Goal: Communication & Community: Answer question/provide support

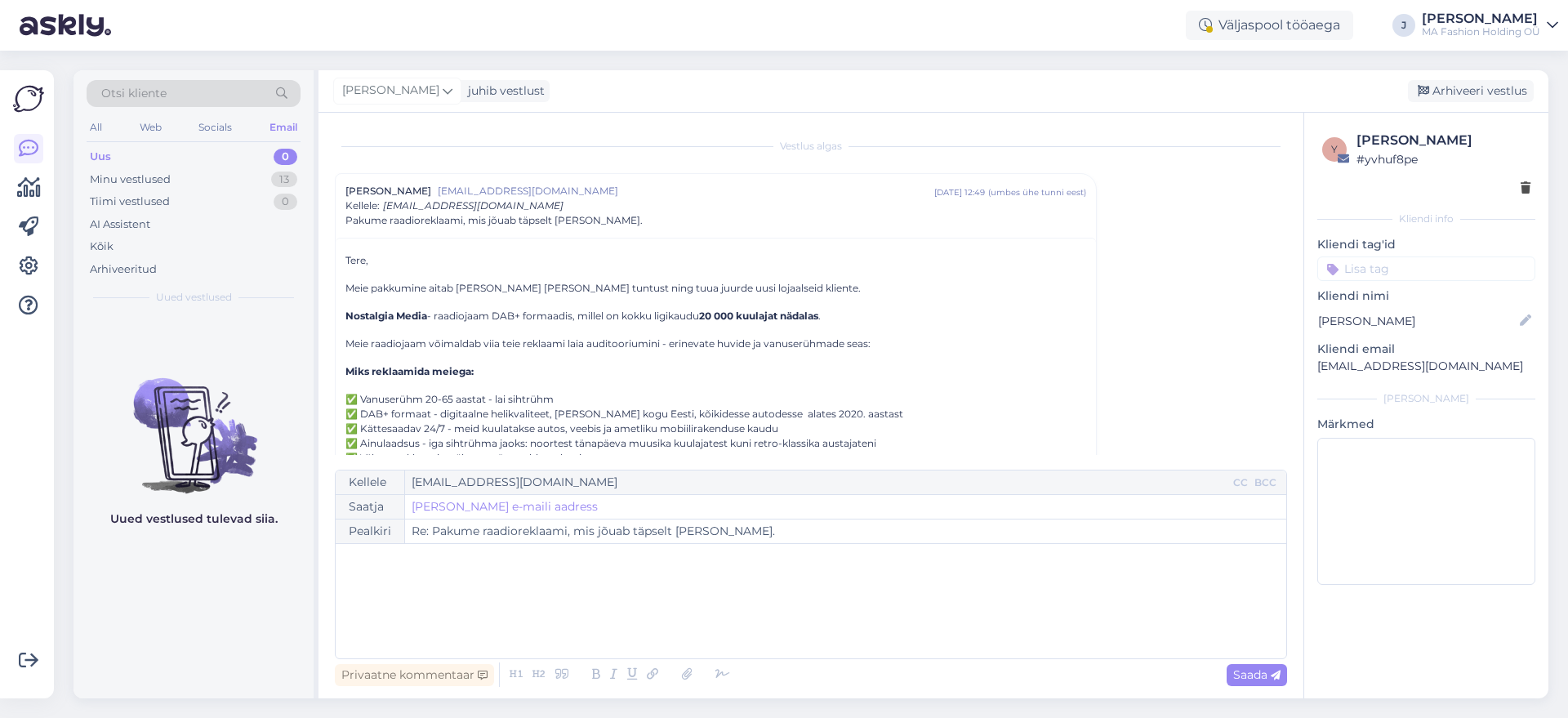
scroll to position [487, 0]
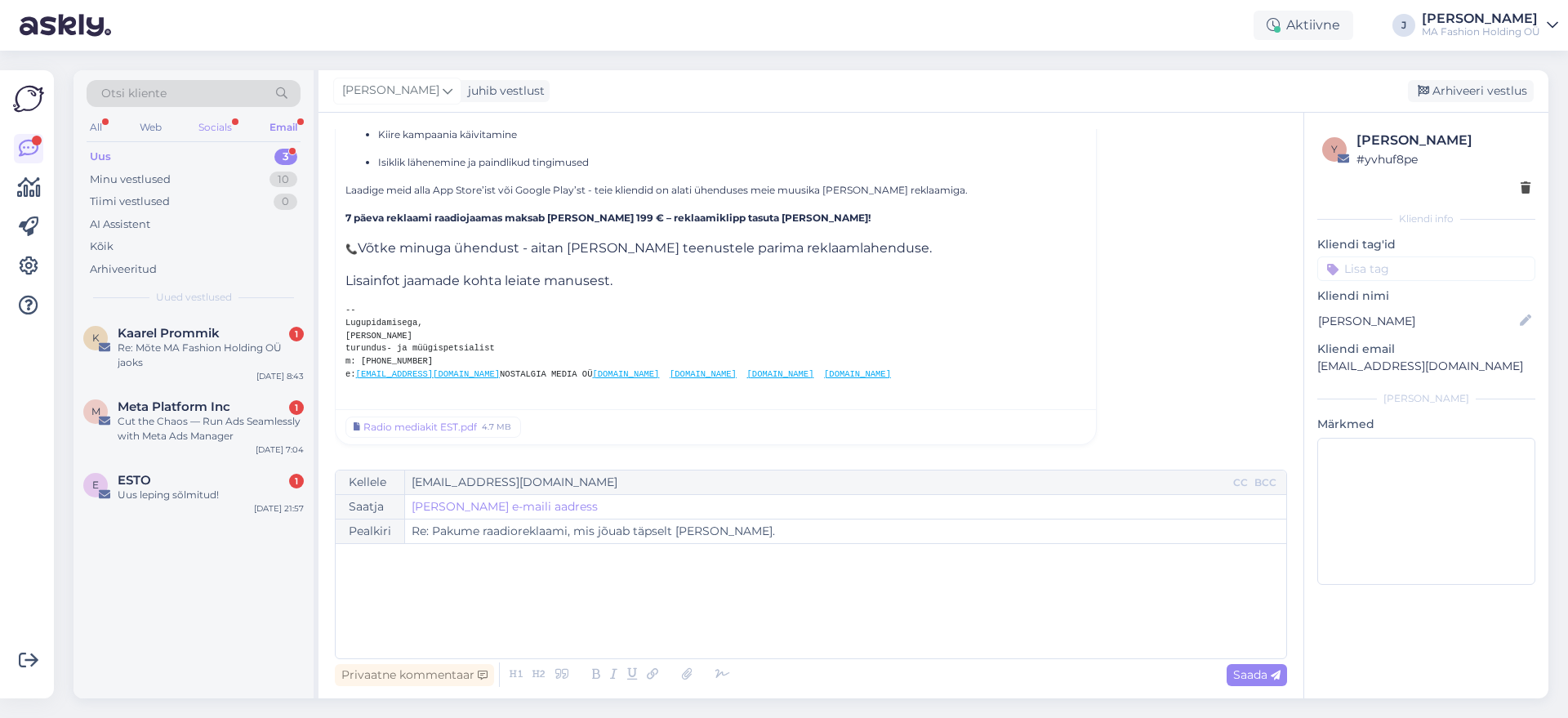
click at [221, 129] on div "Socials" at bounding box center [215, 127] width 40 height 21
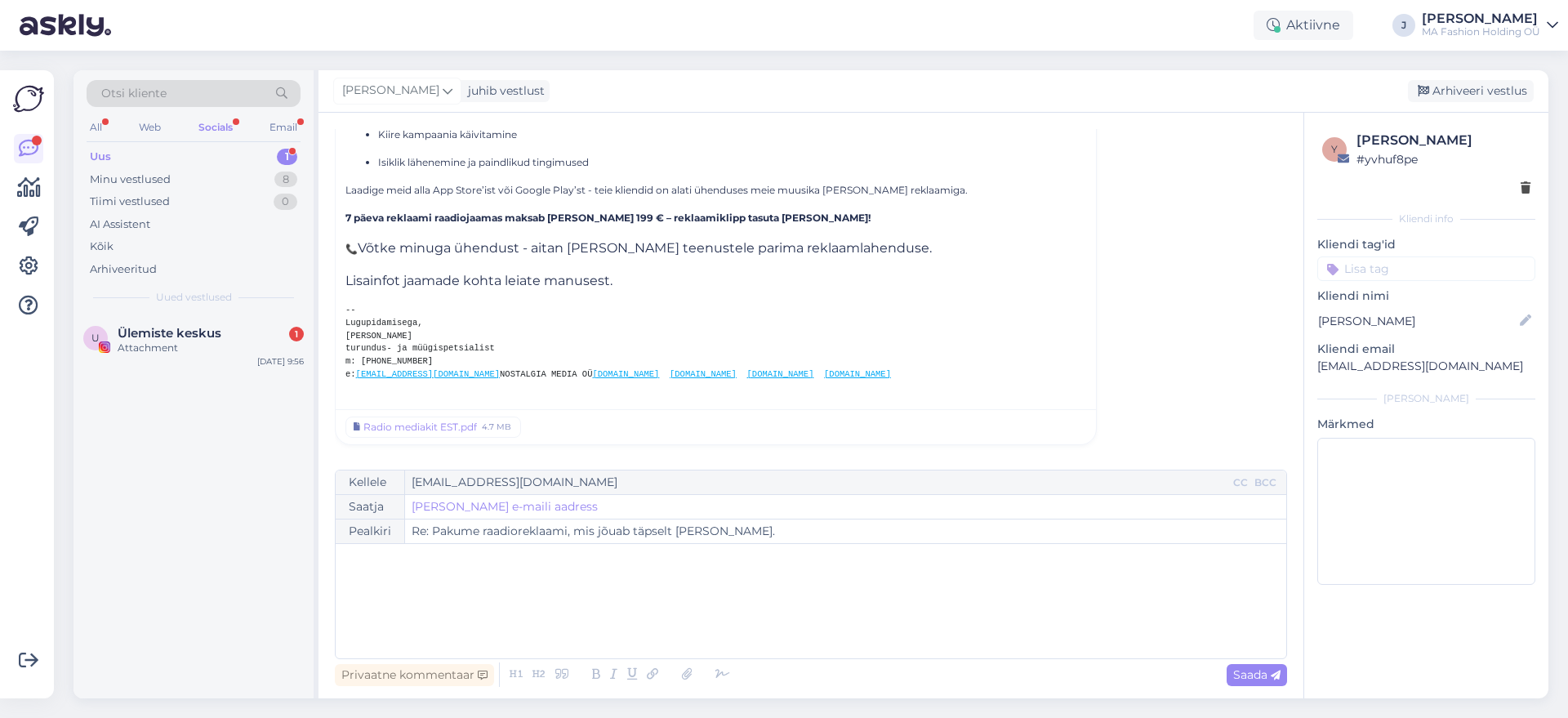
click at [231, 306] on div "Otsi kliente All Web Socials Email Uus 1 Minu vestlused 8 Tiimi vestlused 0 AI …" at bounding box center [193, 193] width 240 height 245
click at [238, 336] on div "Ülemiste keskus 1" at bounding box center [210, 333] width 186 height 15
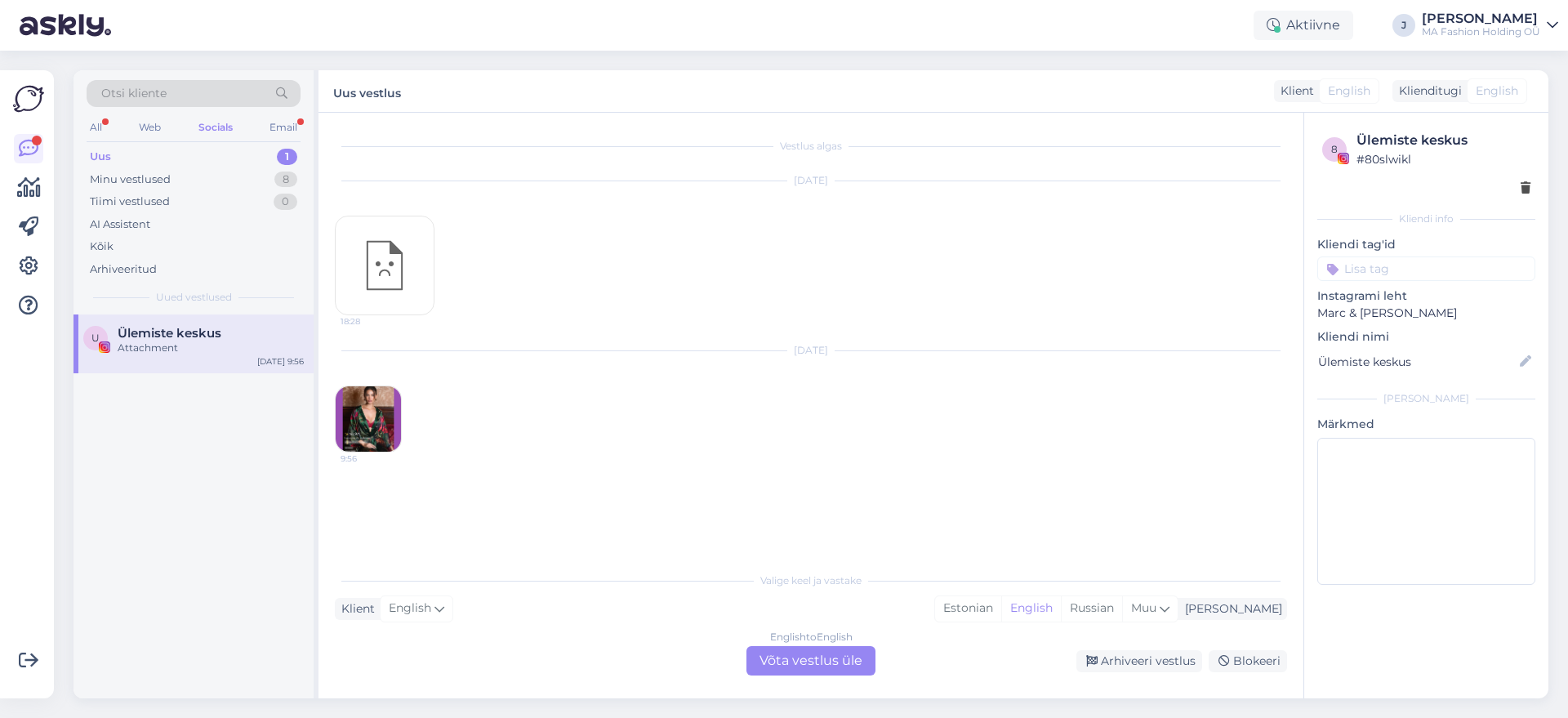
click at [835, 647] on div "English to English Võta vestlus üle" at bounding box center [811, 661] width 129 height 30
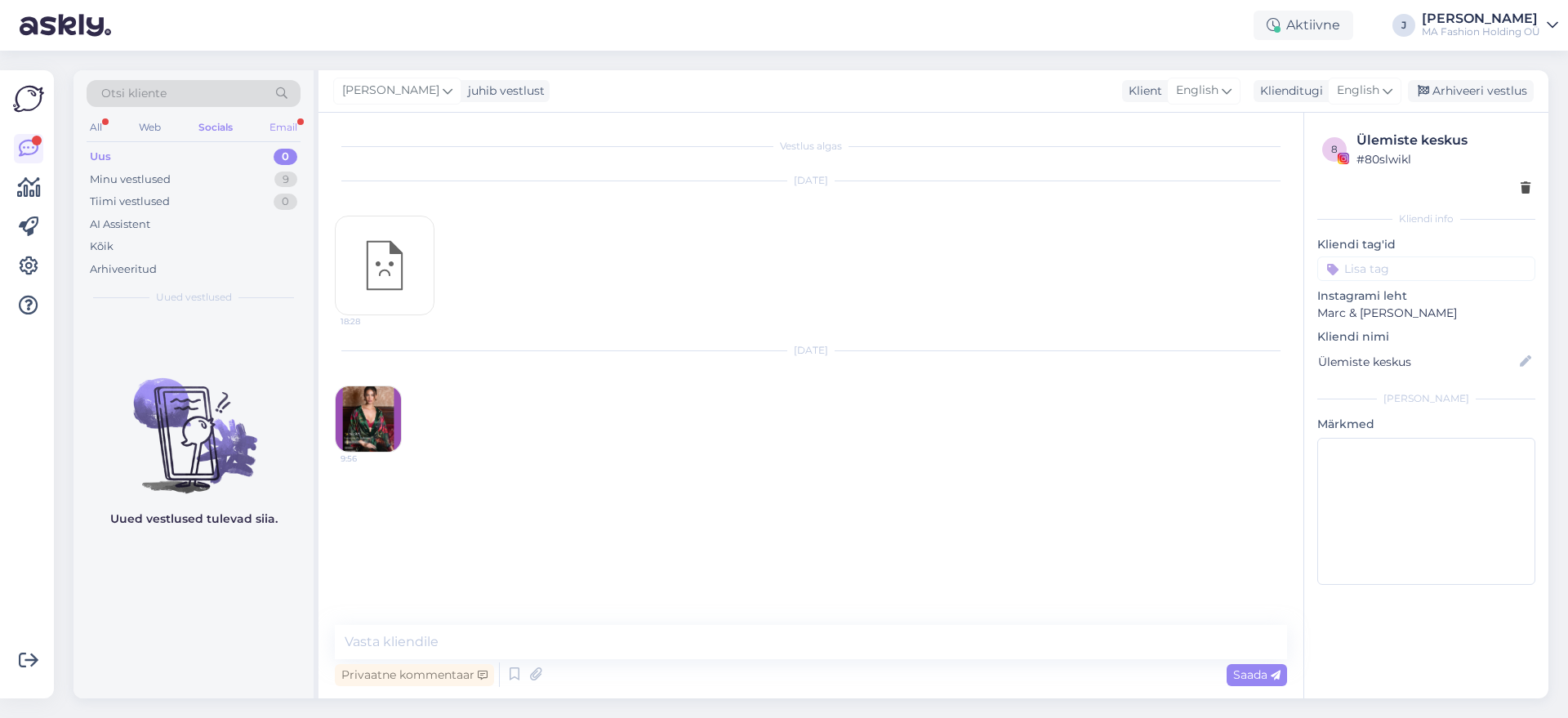
click at [269, 120] on div "Email" at bounding box center [283, 127] width 34 height 21
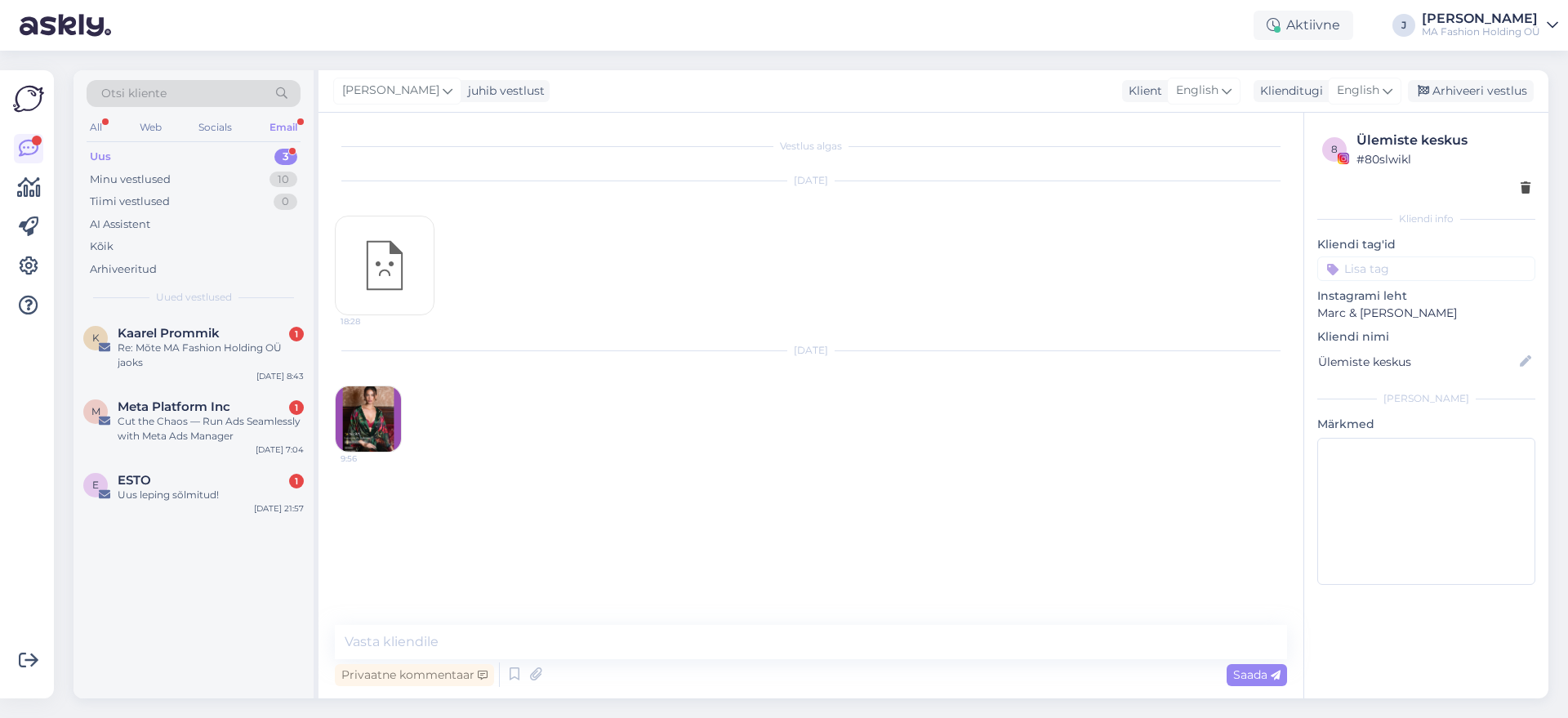
click at [245, 311] on div "Otsi kliente All Web Socials Email Uus 3 Minu vestlused 10 Tiimi vestlused 0 AI…" at bounding box center [193, 193] width 240 height 245
click at [229, 366] on div "Re: Mõte MA Fashion Holding OÜ jaoks" at bounding box center [210, 355] width 186 height 30
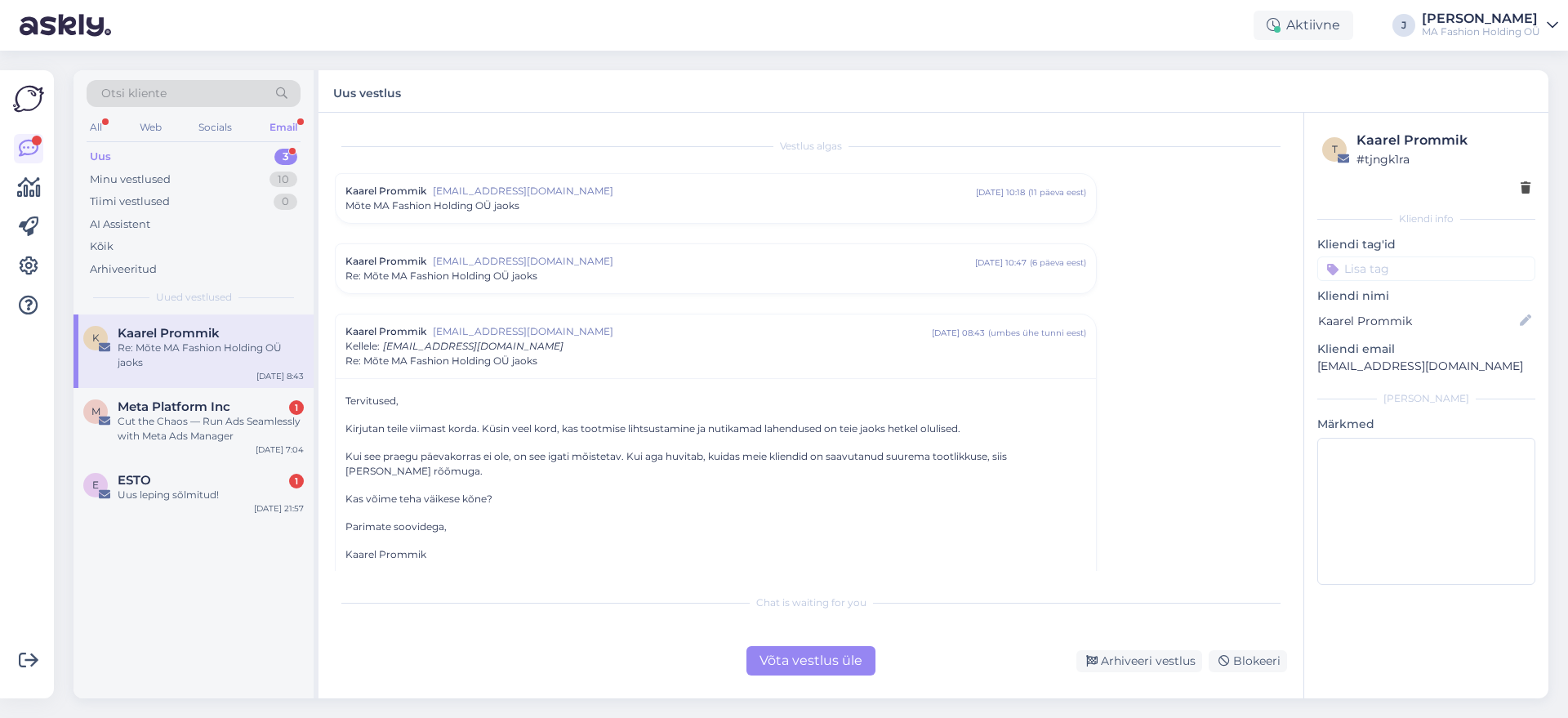
click at [790, 667] on div "Võta vestlus üle" at bounding box center [811, 661] width 129 height 30
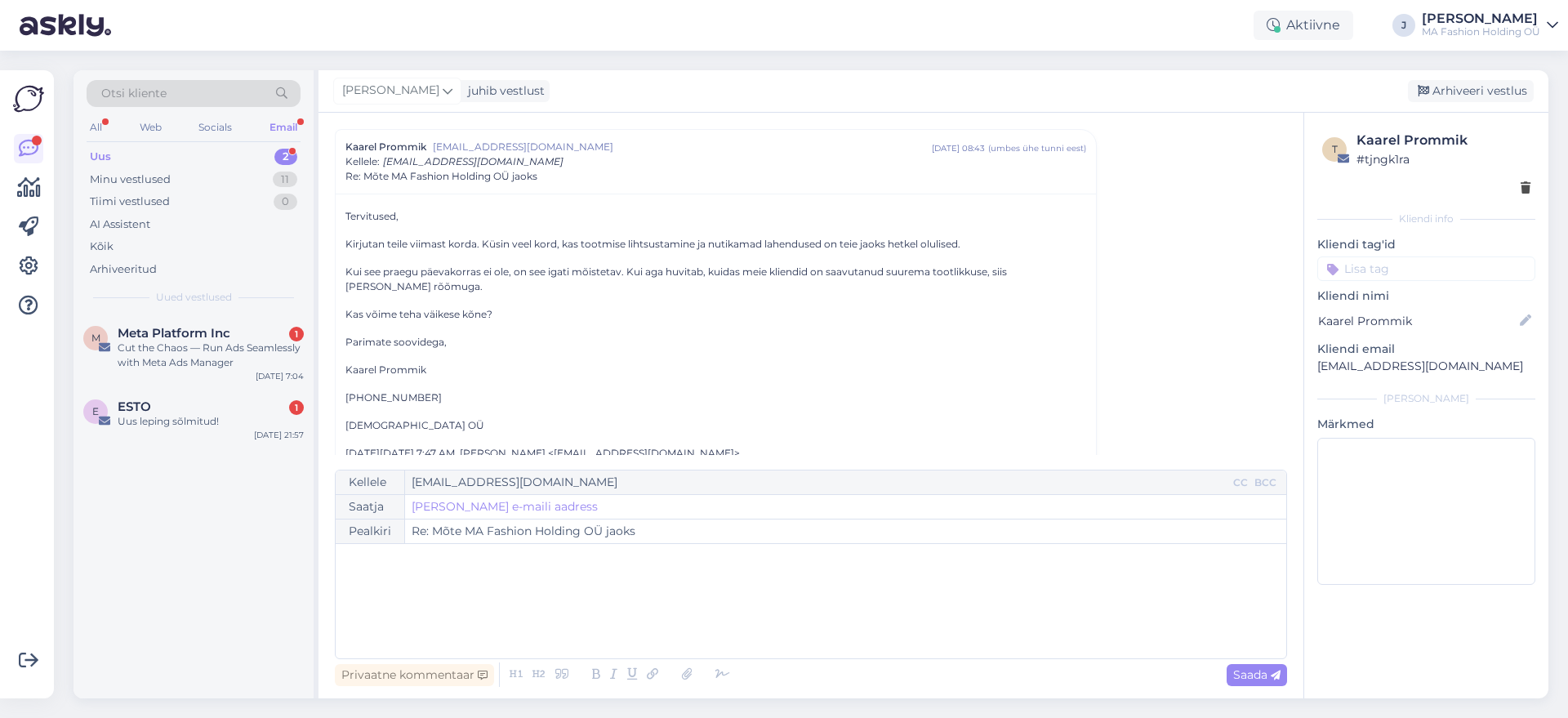
click at [314, 439] on div "Otsi kliente All Web Socials Email Uus 2 Minu vestlused 11 Tiimi vestlused 0 AI…" at bounding box center [195, 384] width 245 height 628
click at [275, 416] on div "Uus leping sõlmitud!" at bounding box center [210, 421] width 186 height 15
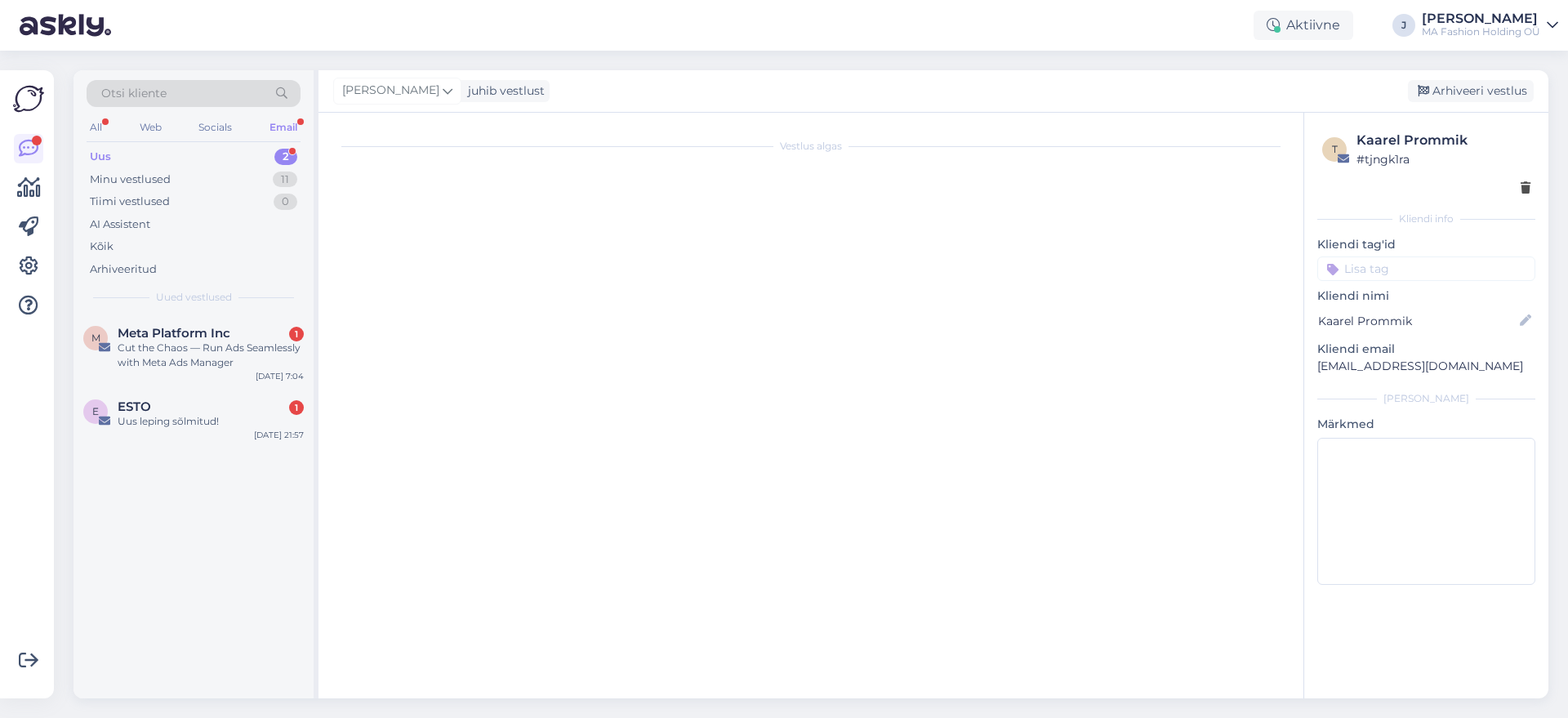
scroll to position [0, 0]
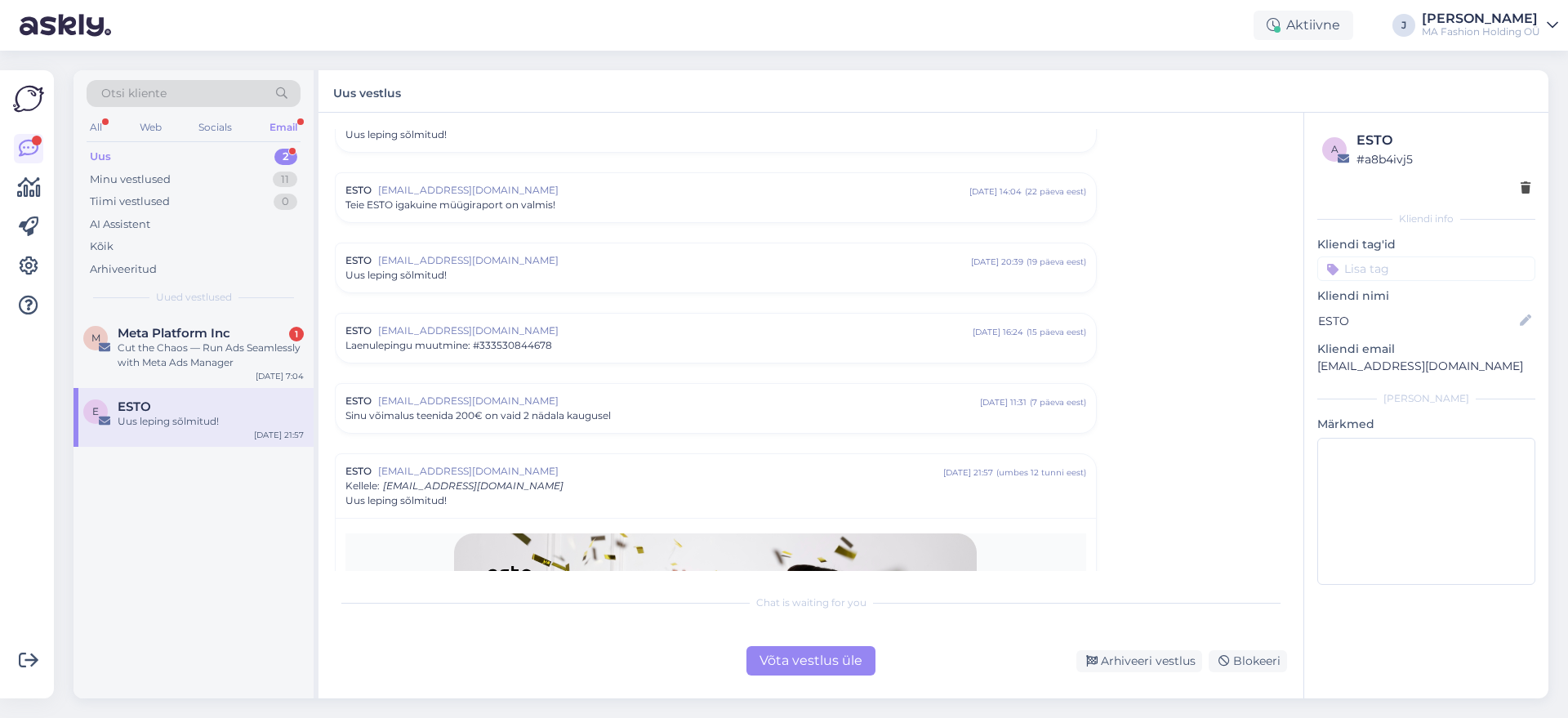
click at [831, 669] on div "Võta vestlus üle" at bounding box center [811, 661] width 129 height 30
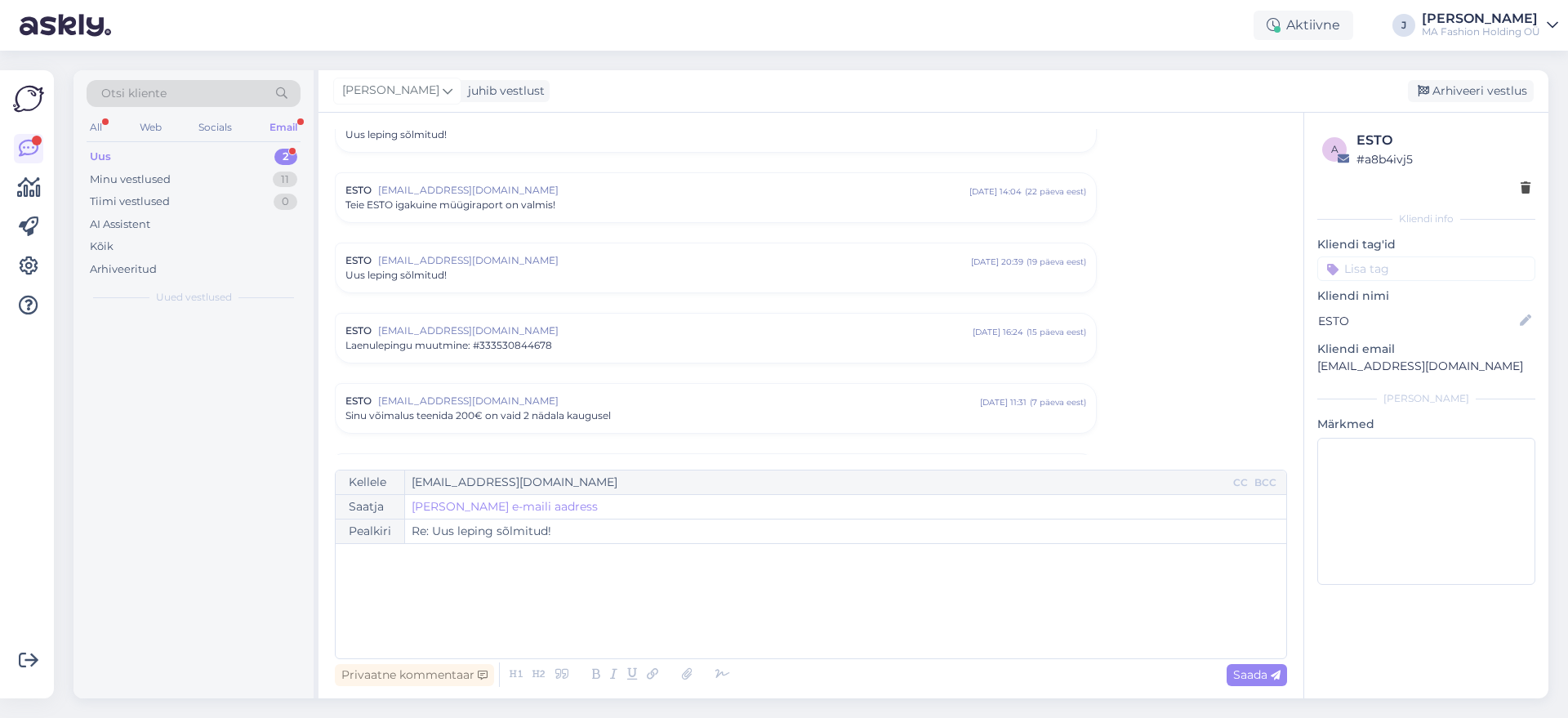
scroll to position [2889, 0]
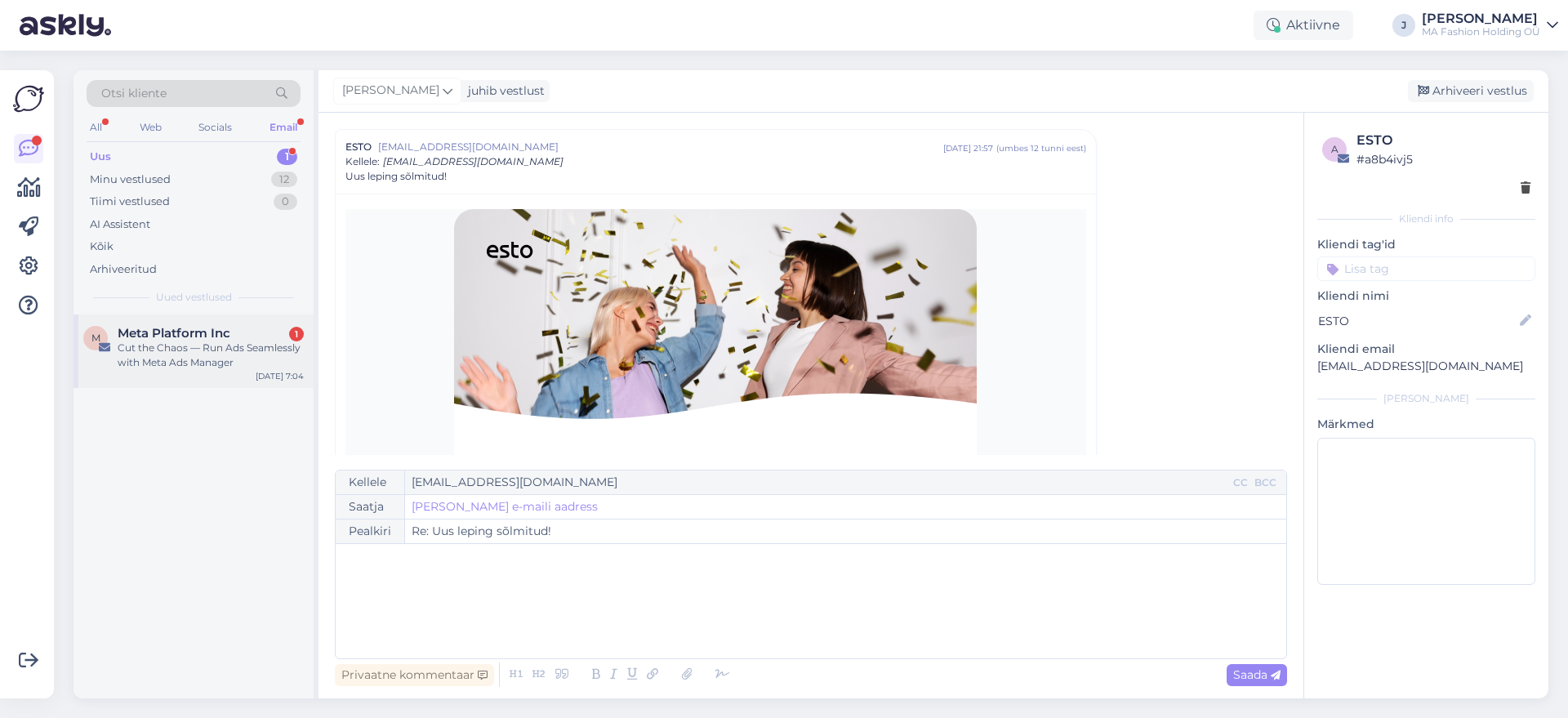
click at [251, 371] on div "M Meta Platform Inc 1 Cut the Chaos — Run Ads Seamlessly with Meta Ads Manager …" at bounding box center [193, 351] width 240 height 73
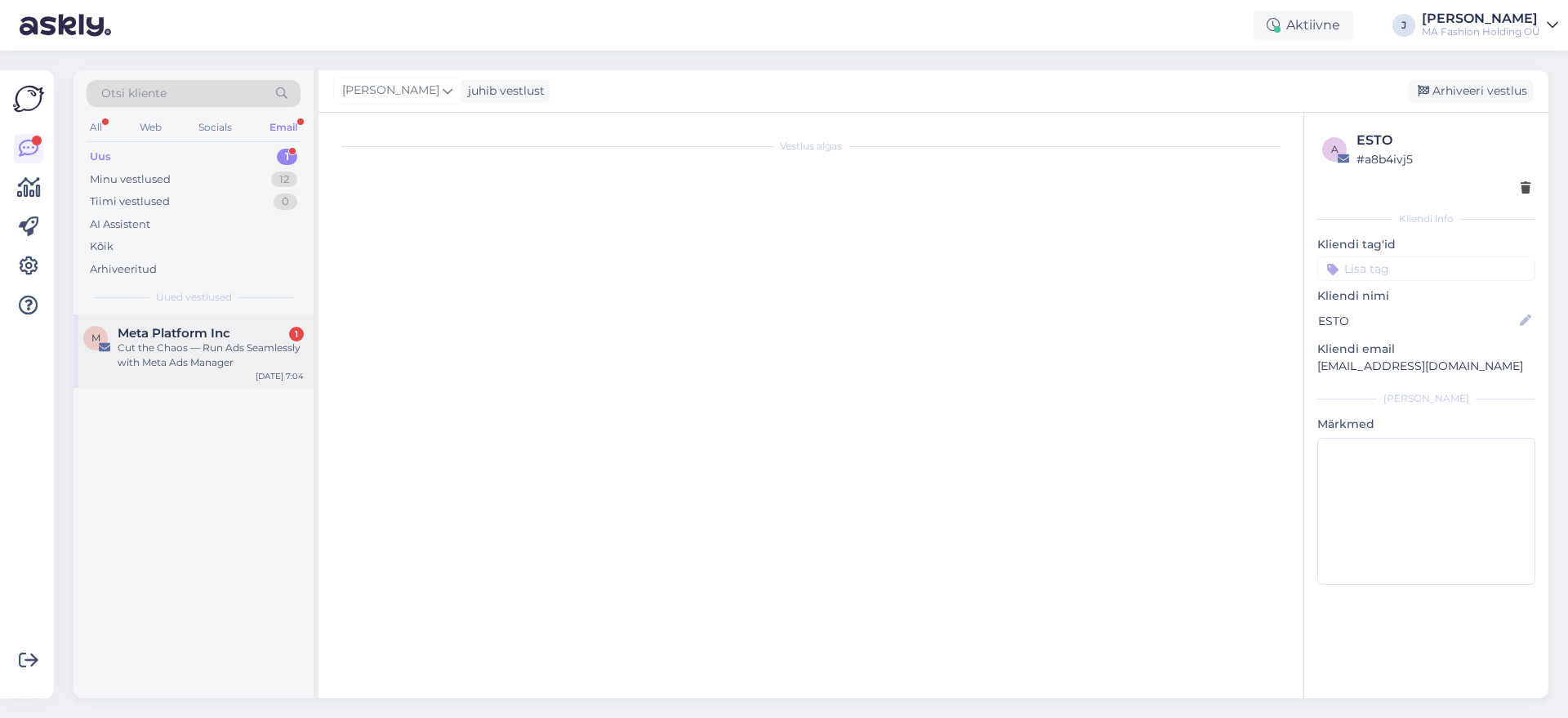
scroll to position [0, 0]
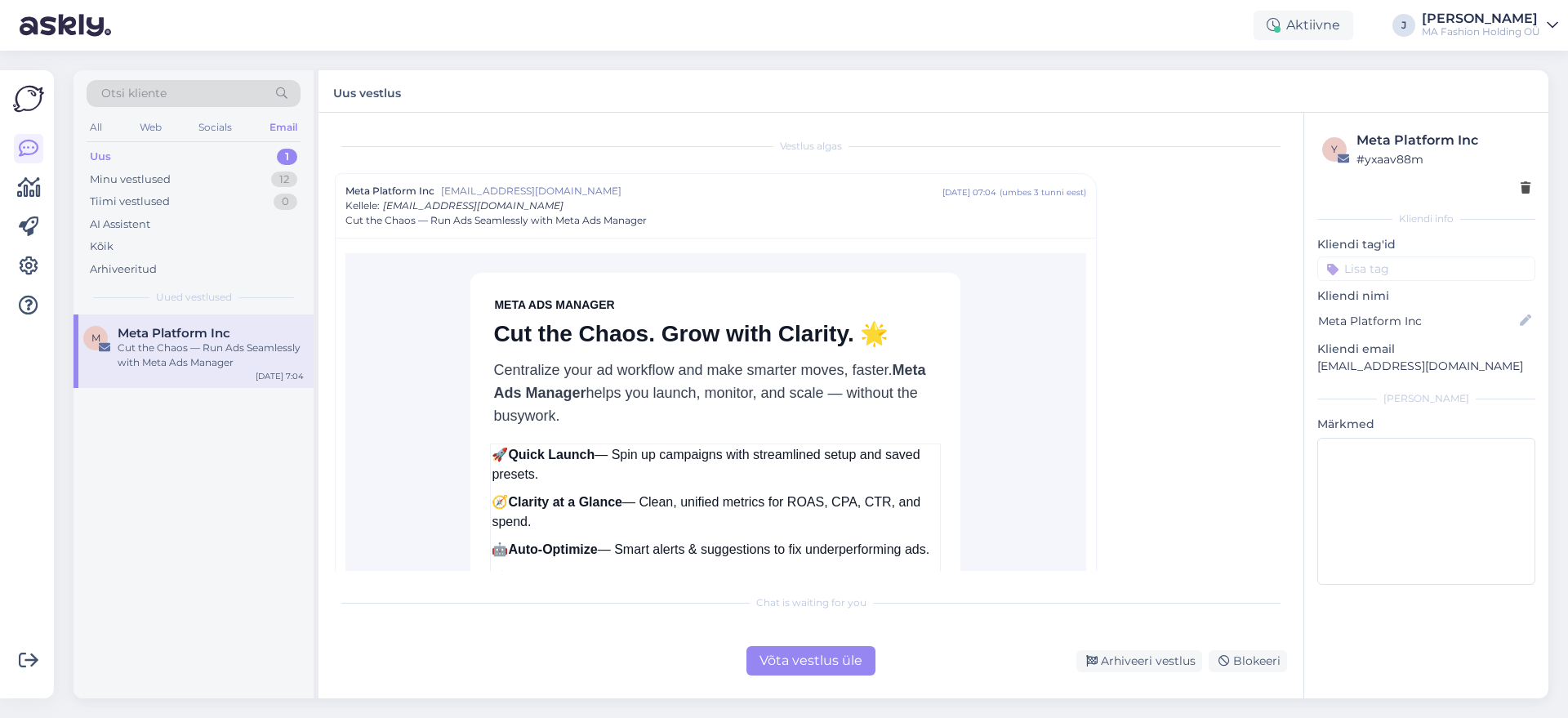
click at [801, 655] on div "Võta vestlus üle" at bounding box center [811, 661] width 129 height 30
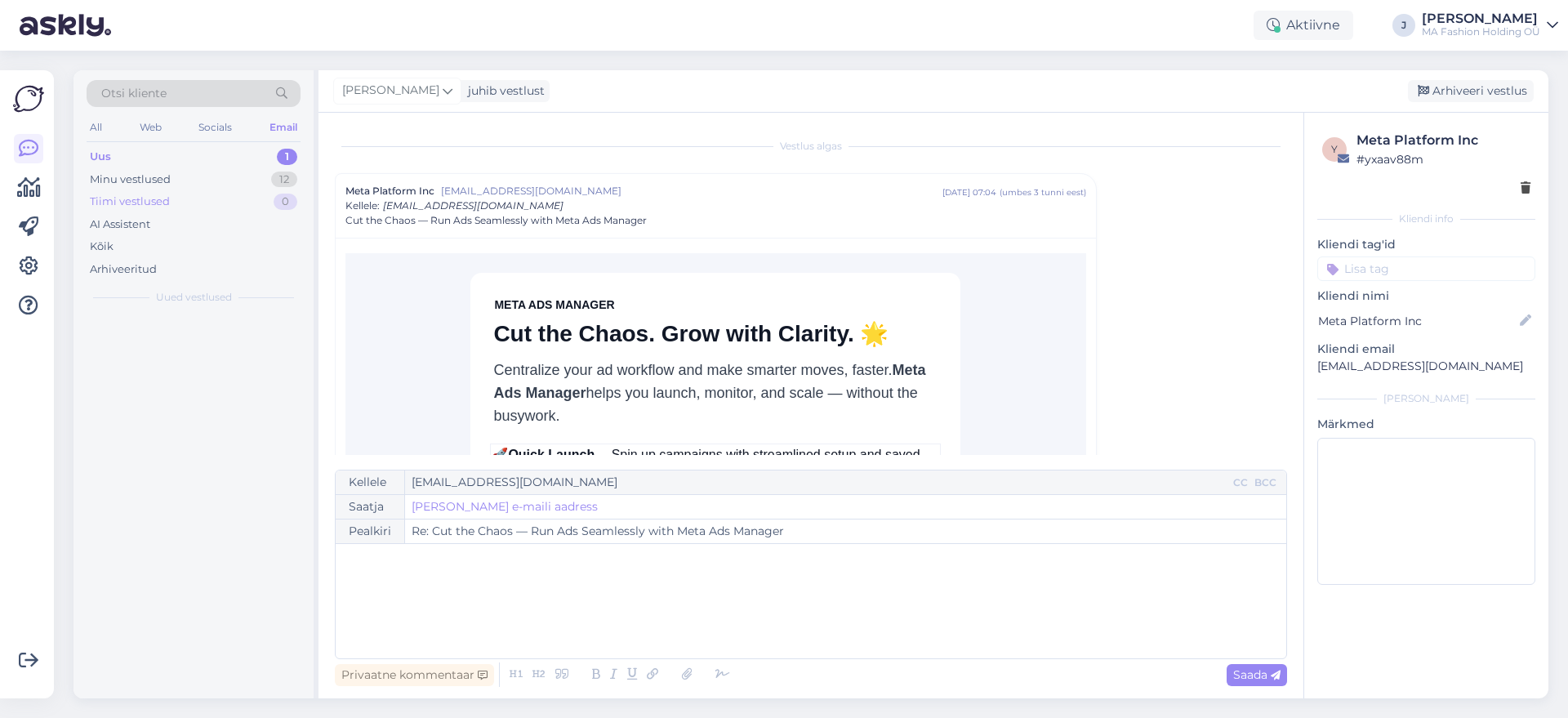
scroll to position [44, 0]
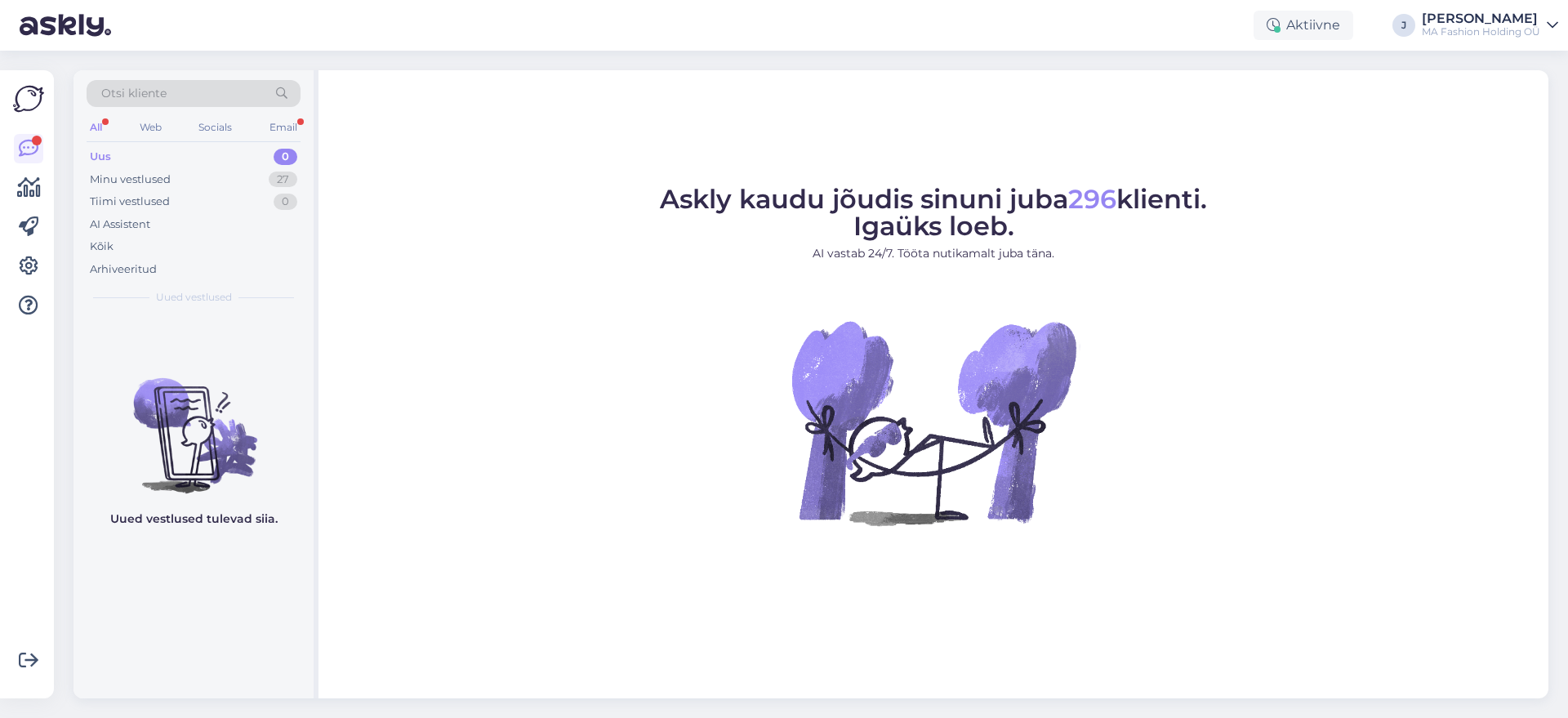
click at [300, 137] on div "Otsi kliente All Web Socials Email Uus 0 Minu vestlused 27 Tiimi vestlused 0 AI…" at bounding box center [193, 193] width 240 height 245
click at [292, 118] on div "Email" at bounding box center [283, 127] width 34 height 21
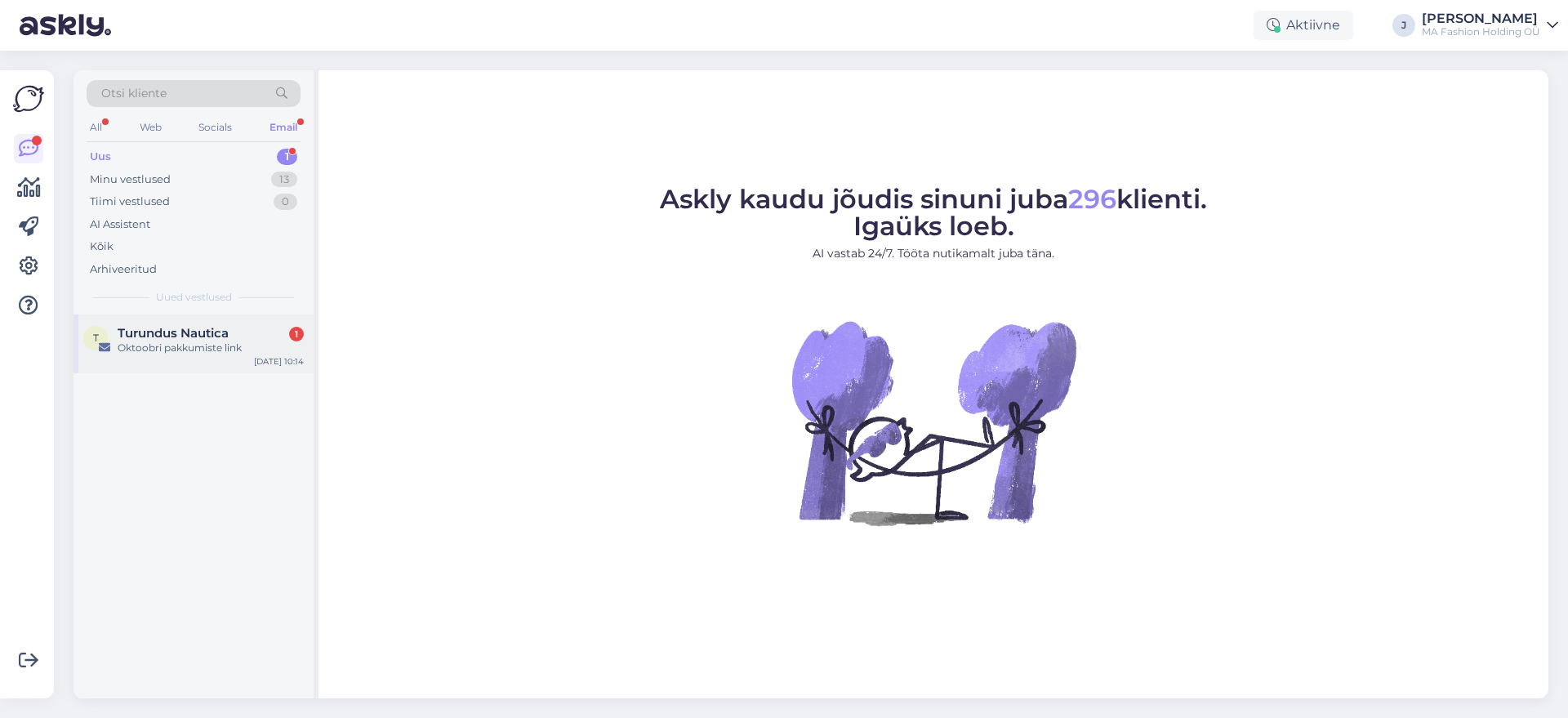
click at [228, 332] on span "Turundus Nautica" at bounding box center [172, 333] width 111 height 15
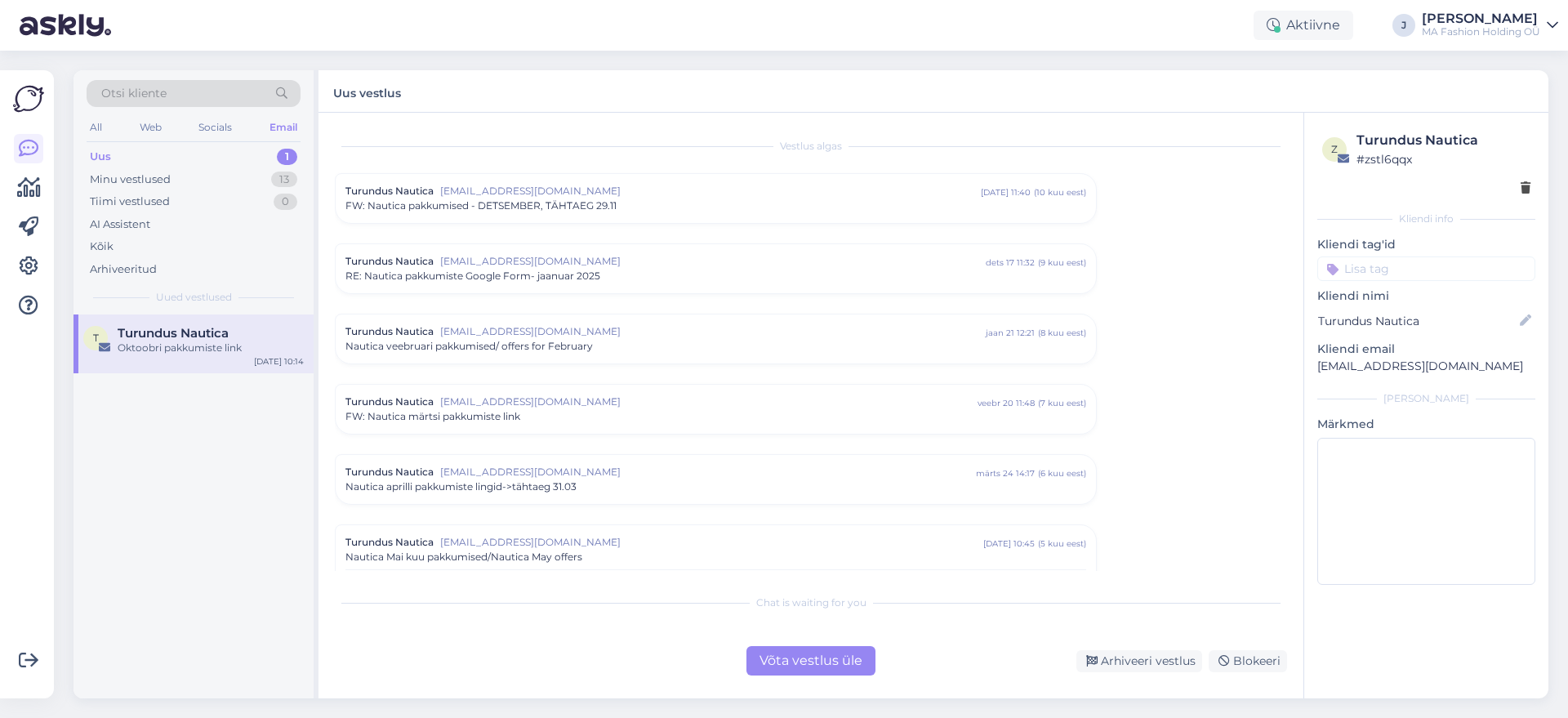
scroll to position [564, 0]
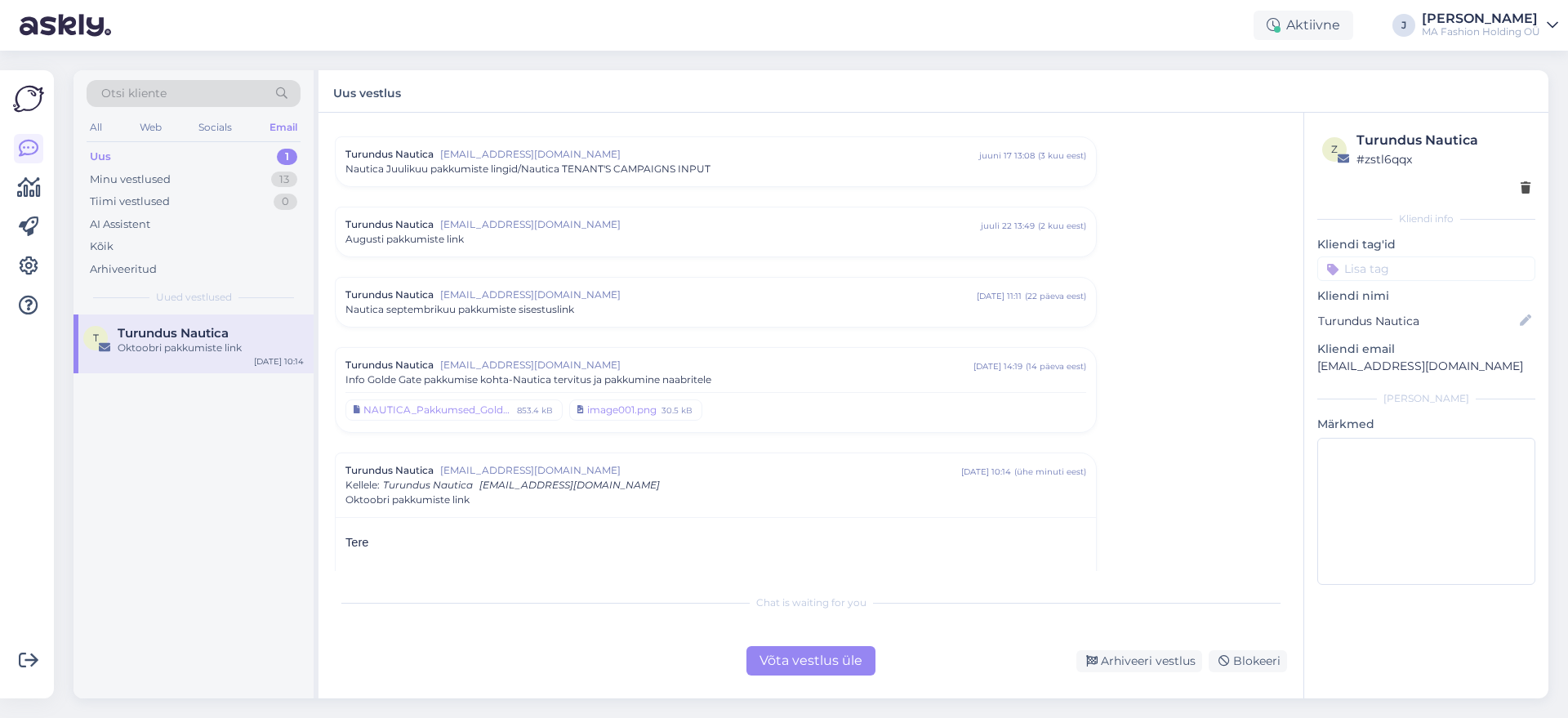
click at [776, 632] on div "Chat is waiting for you Võta vestlus üle Arhiveeri vestlus Blokeeri" at bounding box center [811, 631] width 952 height 90
click at [796, 676] on div "Vestlus algas Turundus Nautica turundus@nautica.ee nov 28 11:40 ( 10 kuu eest )…" at bounding box center [810, 406] width 985 height 586
click at [796, 662] on div "Võta vestlus üle" at bounding box center [811, 661] width 129 height 30
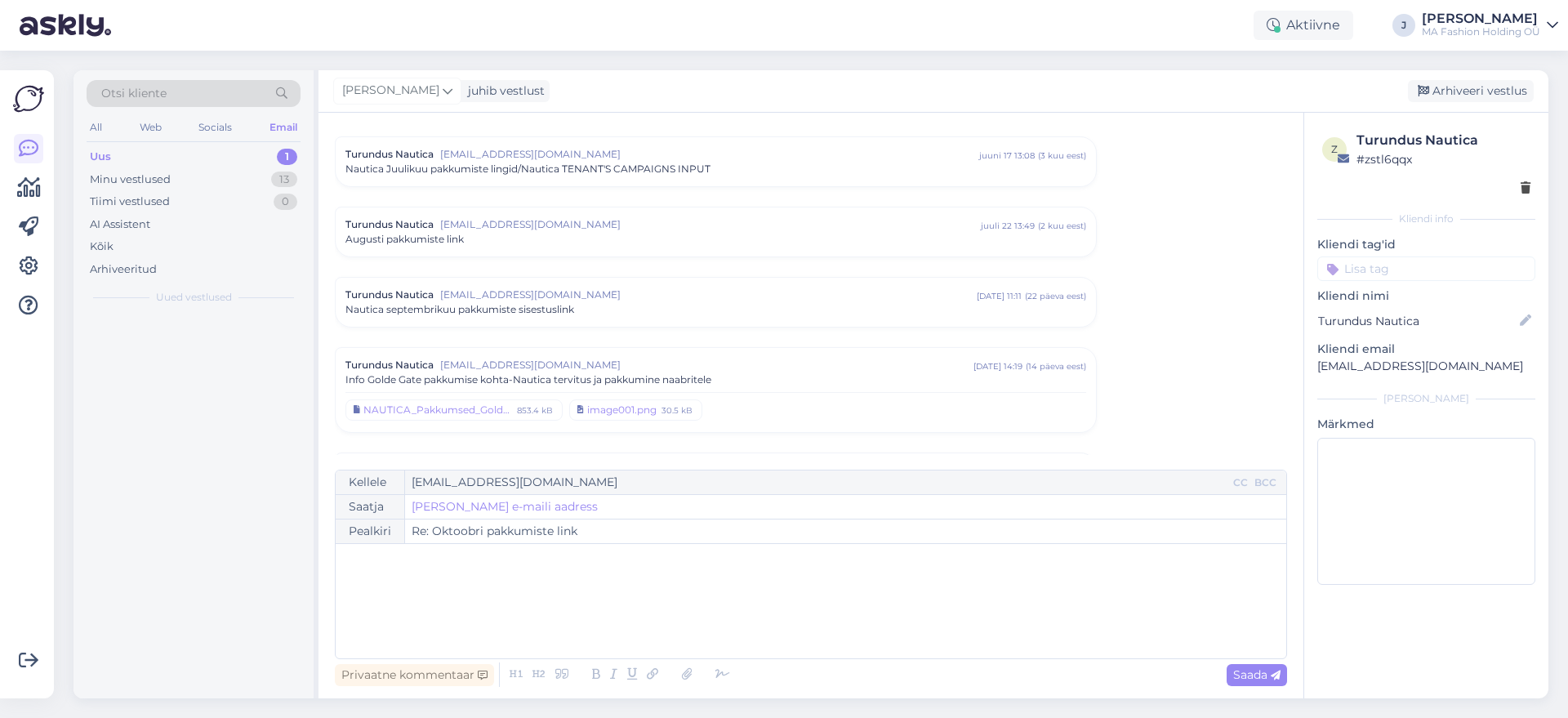
scroll to position [887, 0]
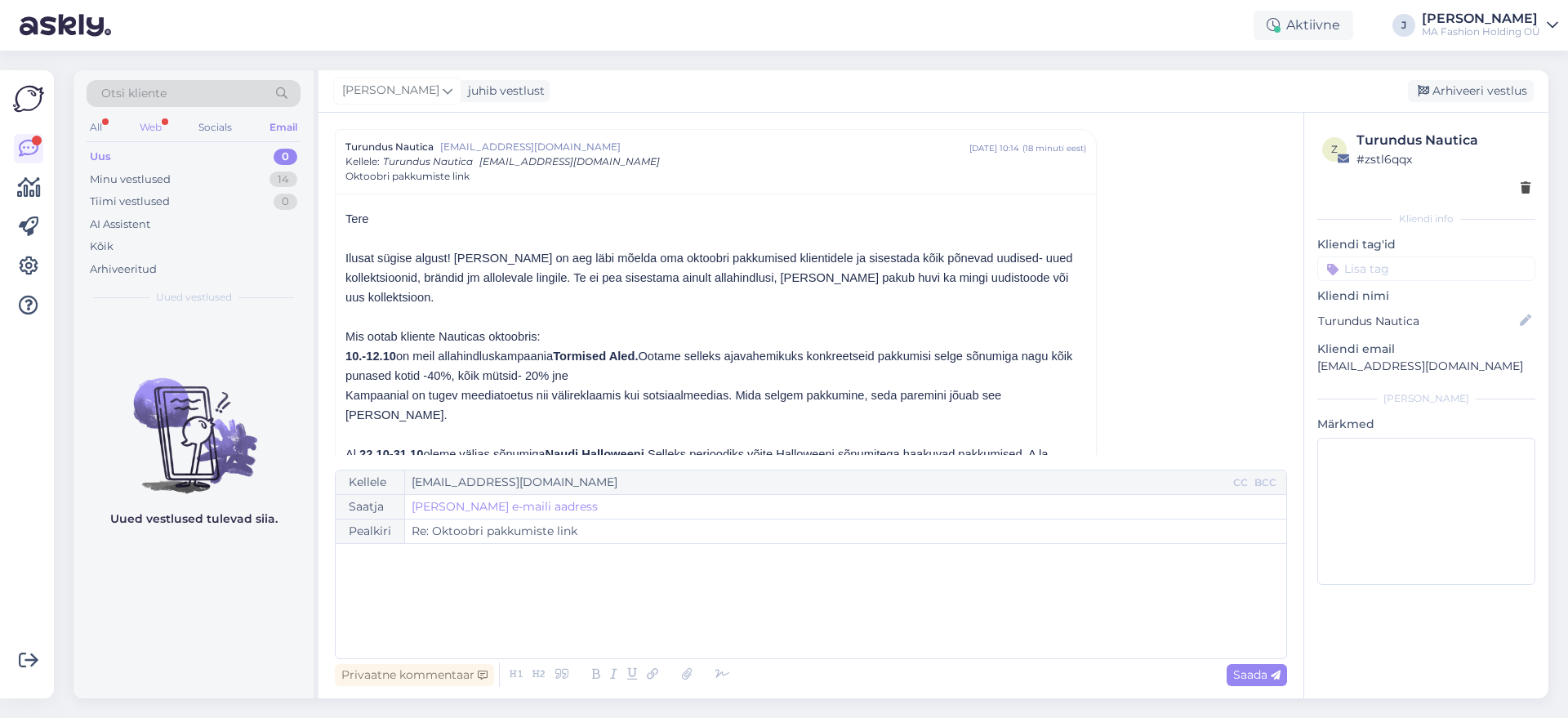
click at [165, 123] on div "Web" at bounding box center [151, 127] width 29 height 21
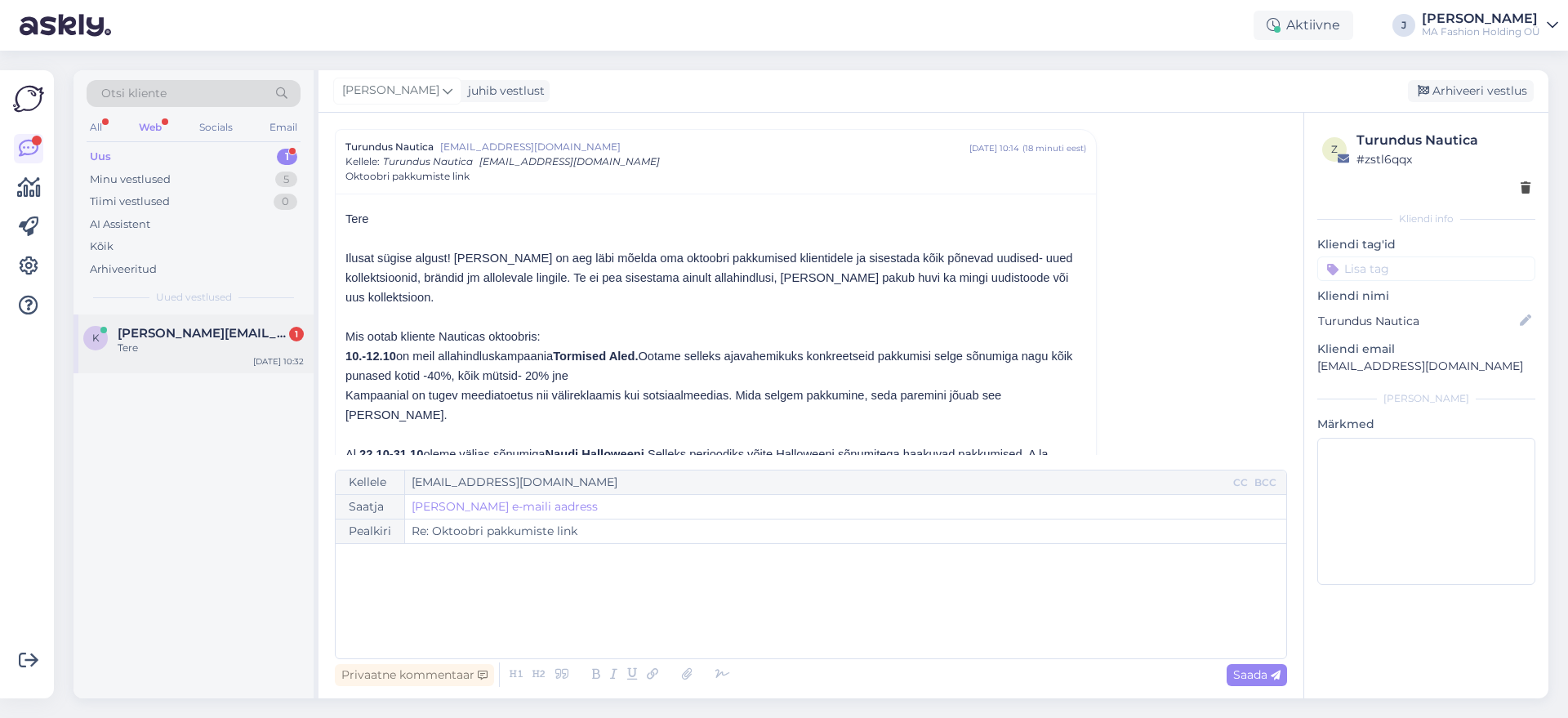
click at [251, 327] on span "Karmen.pyriit@gmail.com" at bounding box center [202, 333] width 170 height 15
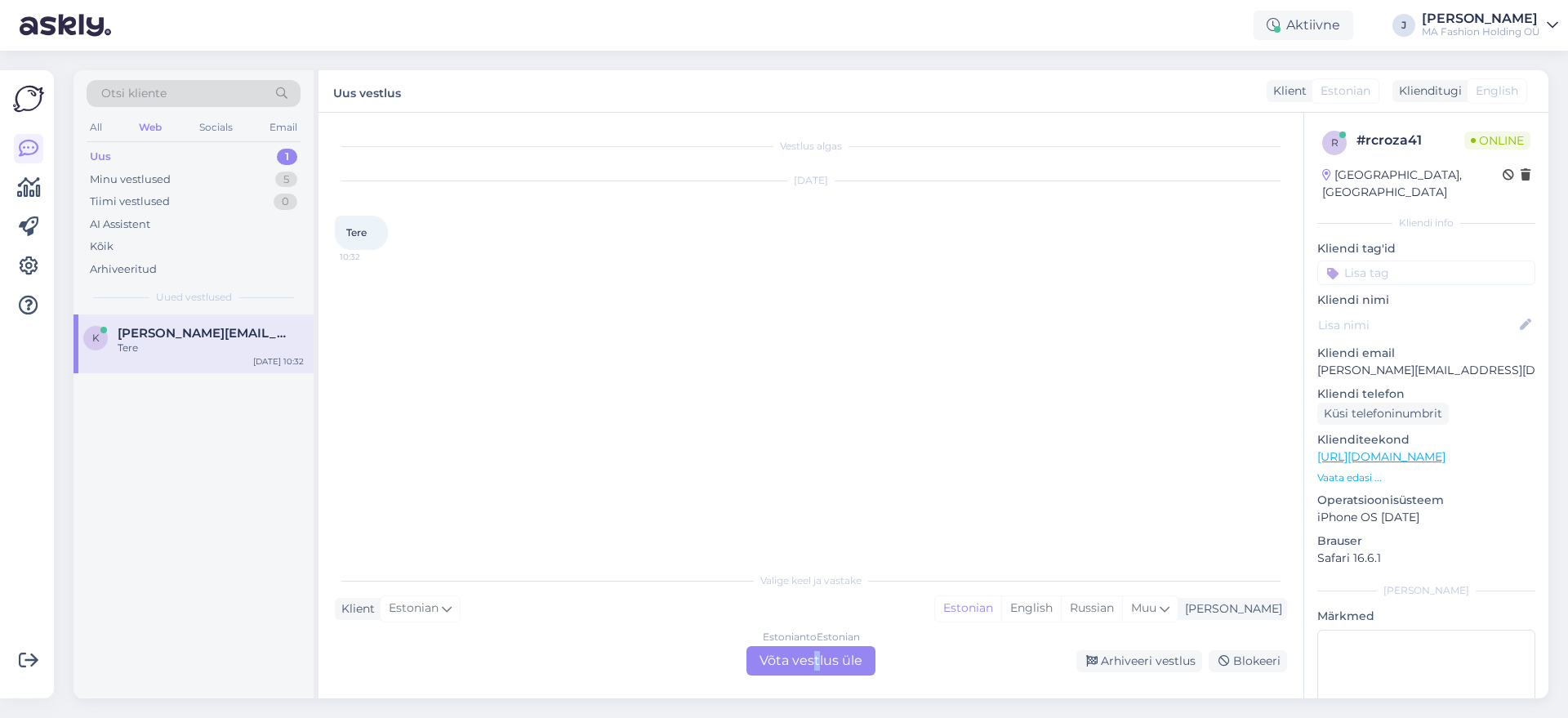
click at [817, 658] on div "Estonian to Estonian Võta vestlus üle" at bounding box center [811, 661] width 129 height 30
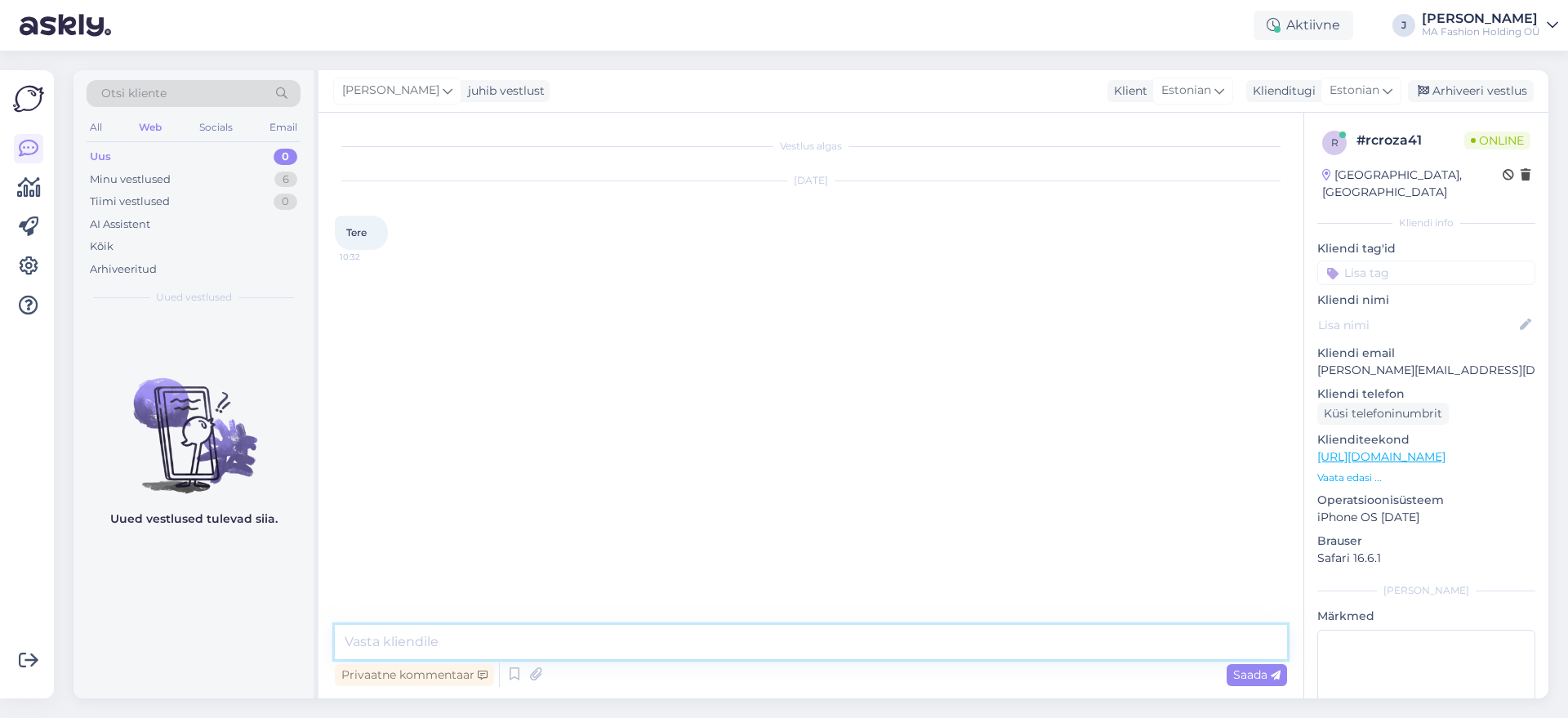
click at [753, 643] on textarea at bounding box center [811, 642] width 952 height 34
type textarea "Е"
type textarea "Tere, kuidas saan abiks olla?"
click at [750, 581] on div "Vestlus algas Sep 23 2025 Tere 10:32 Jekaterina Tere, kuidas saan abiks olla? N…" at bounding box center [818, 369] width 967 height 481
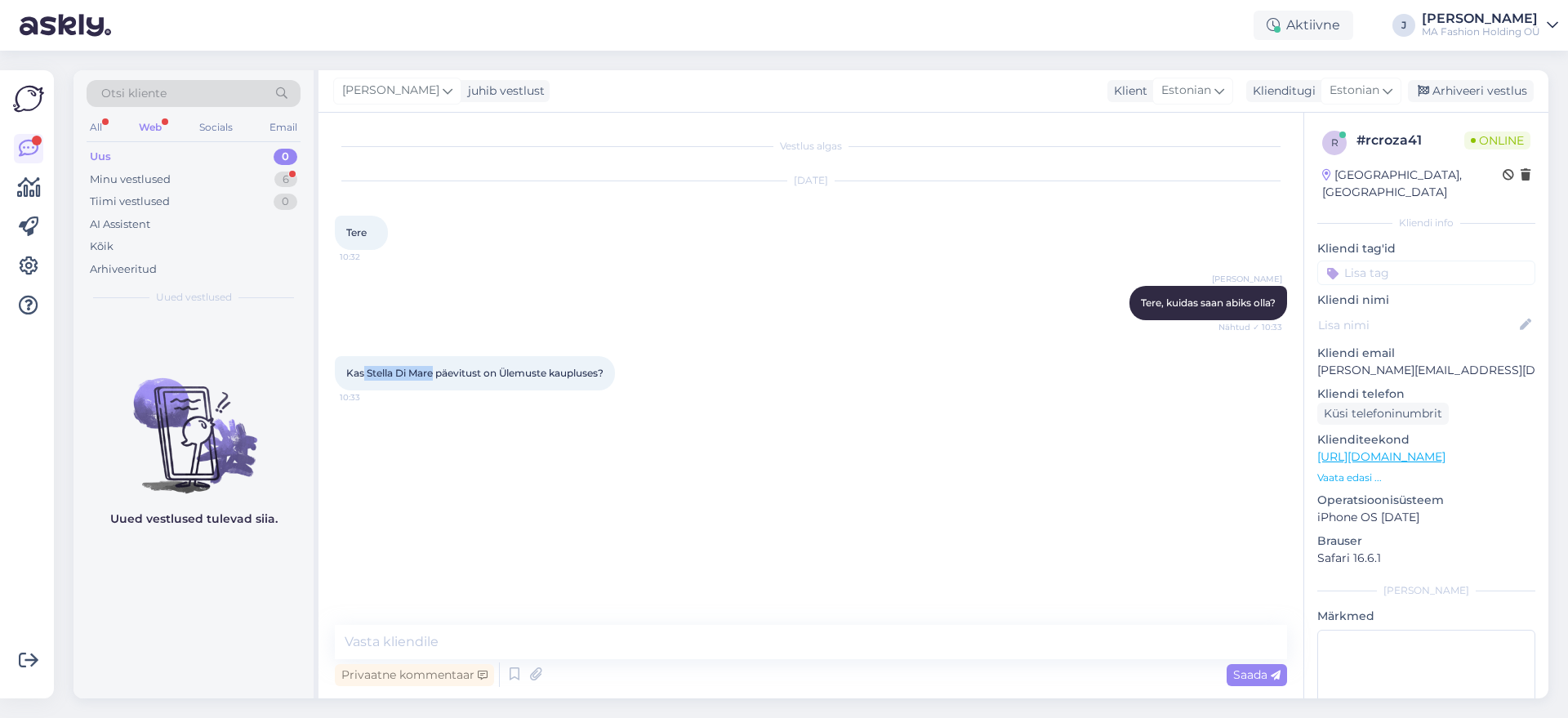
drag, startPoint x: 435, startPoint y: 372, endPoint x: 364, endPoint y: 372, distance: 71.0
click at [364, 372] on span "Kas Stella Di Mare päevitust on Ülemuste kaupluses?" at bounding box center [474, 372] width 258 height 12
copy span "Stella Di Mare"
click at [1412, 449] on link "https://marcandandre.eu/ujumisriided/uus/l2524_y_762_bikiinitopp/" at bounding box center [1381, 457] width 128 height 15
click at [561, 633] on textarea at bounding box center [811, 642] width 952 height 34
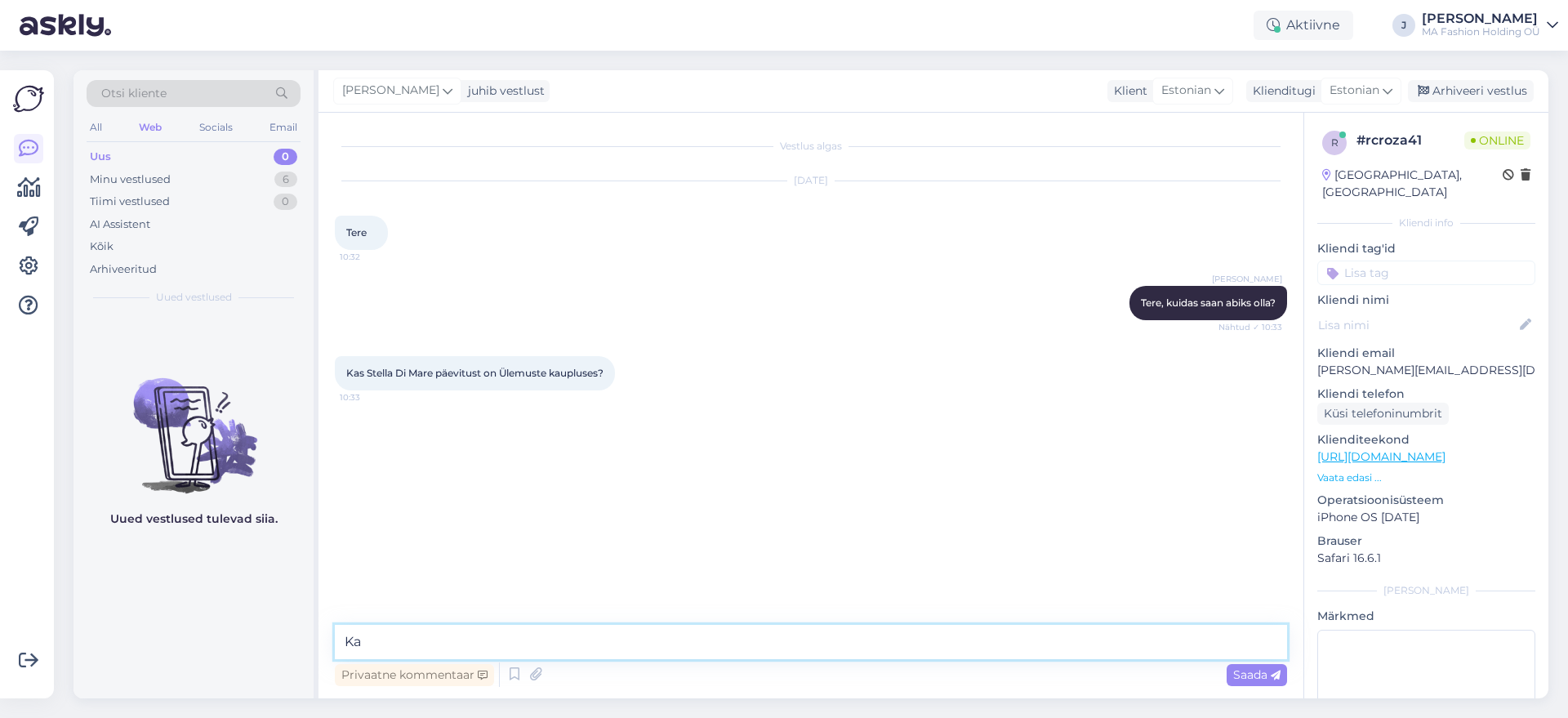
type textarea "K"
click at [559, 631] on textarea at bounding box center [811, 642] width 952 height 34
drag, startPoint x: 481, startPoint y: 645, endPoint x: 299, endPoint y: 642, distance: 182.0
click at [299, 642] on div "Otsi kliente All Web Socials Email Uus 0 Minu vestlused 6 Tiimi vestlused 0 AI …" at bounding box center [811, 384] width 1475 height 628
type textarea "Üldiselt jah, võin vaadata kindlat artikli ja suurust, kui on huvi selga proovi…"
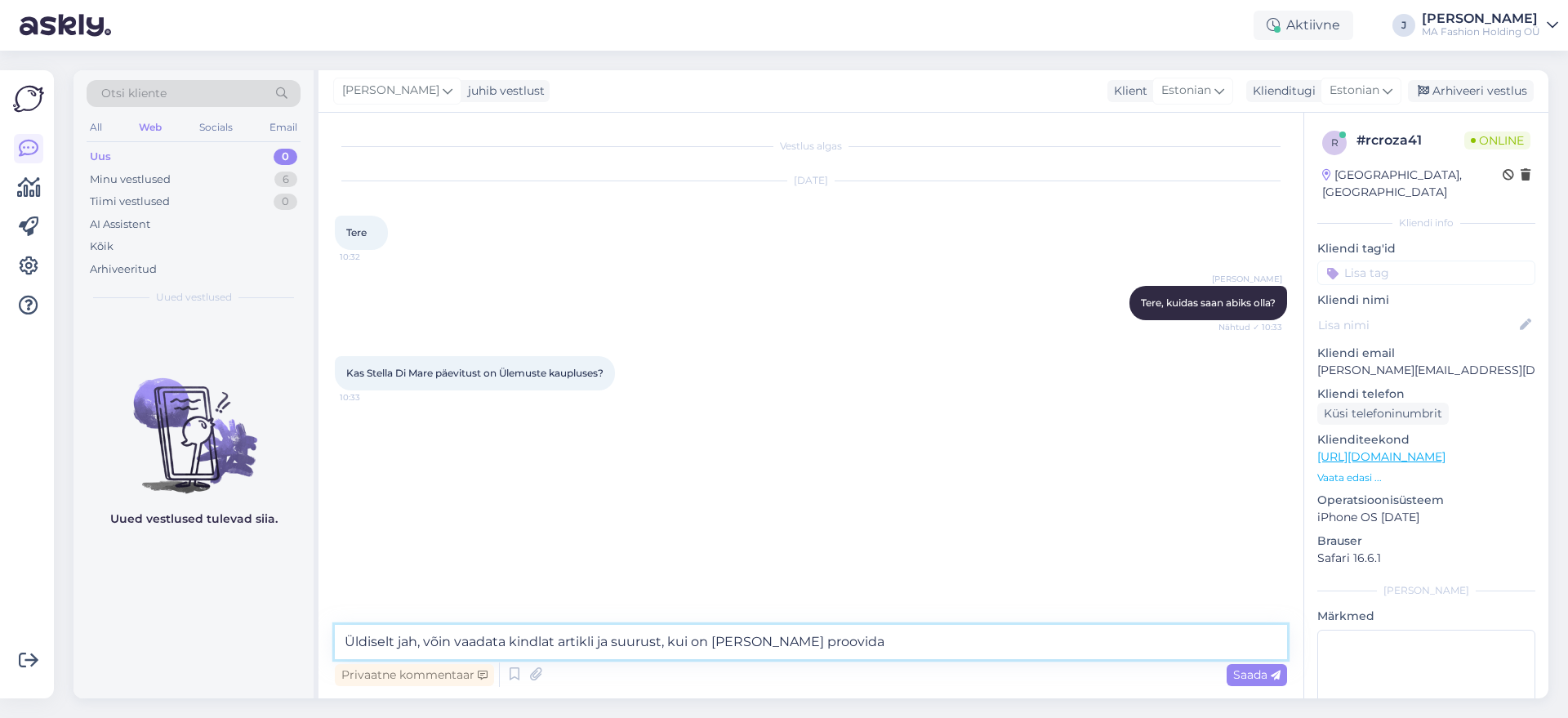
click at [637, 647] on textarea "Üldiselt jah, võin vaadata kindlat artikli ja suurust, kui on huvi selga proovi…" at bounding box center [811, 642] width 952 height 34
click at [556, 636] on textarea "Üldiselt jah, võin vaadata kindlat artikli ja suurust, kui on huvi selga proovi…" at bounding box center [811, 642] width 952 height 34
click at [534, 641] on textarea "Üldiselt jah, võin vaadata kindlat artikli ja suurust, kui on huvi selga proovi…" at bounding box center [811, 642] width 952 height 34
drag, startPoint x: 534, startPoint y: 641, endPoint x: 588, endPoint y: 648, distance: 54.5
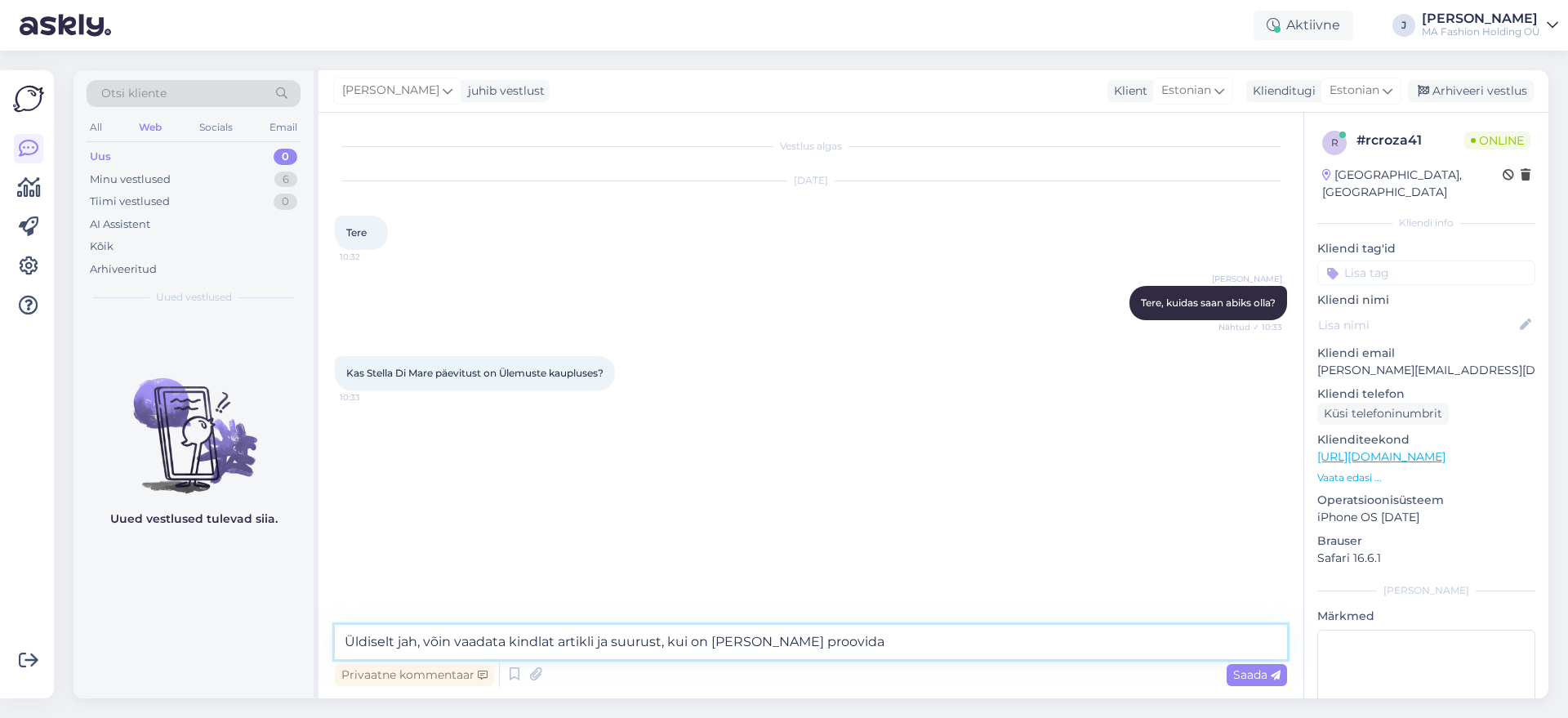
click at [534, 640] on textarea "Üldiselt jah, võin vaadata kindlat artikli ja suurust, kui on huvi selga proovi…" at bounding box center [811, 642] width 952 height 34
click at [897, 646] on textarea "Üldiselt jah, võin vaadata kindlat artikli ja suurust, kui on huvi selga proovi…" at bounding box center [811, 642] width 952 height 34
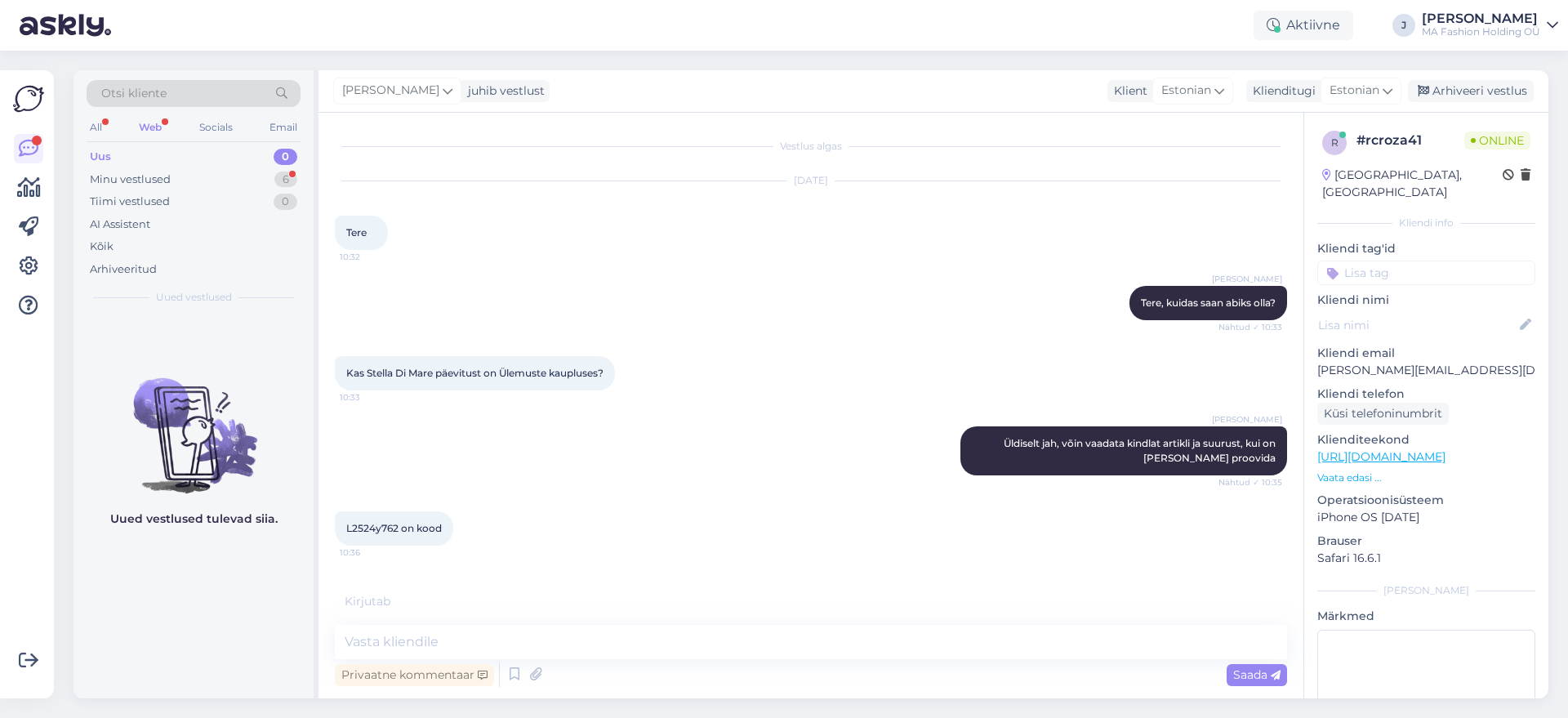
click at [405, 604] on div "Kirjutab . . ." at bounding box center [811, 601] width 952 height 17
click at [398, 526] on span "L2524y762 on kood" at bounding box center [393, 527] width 96 height 12
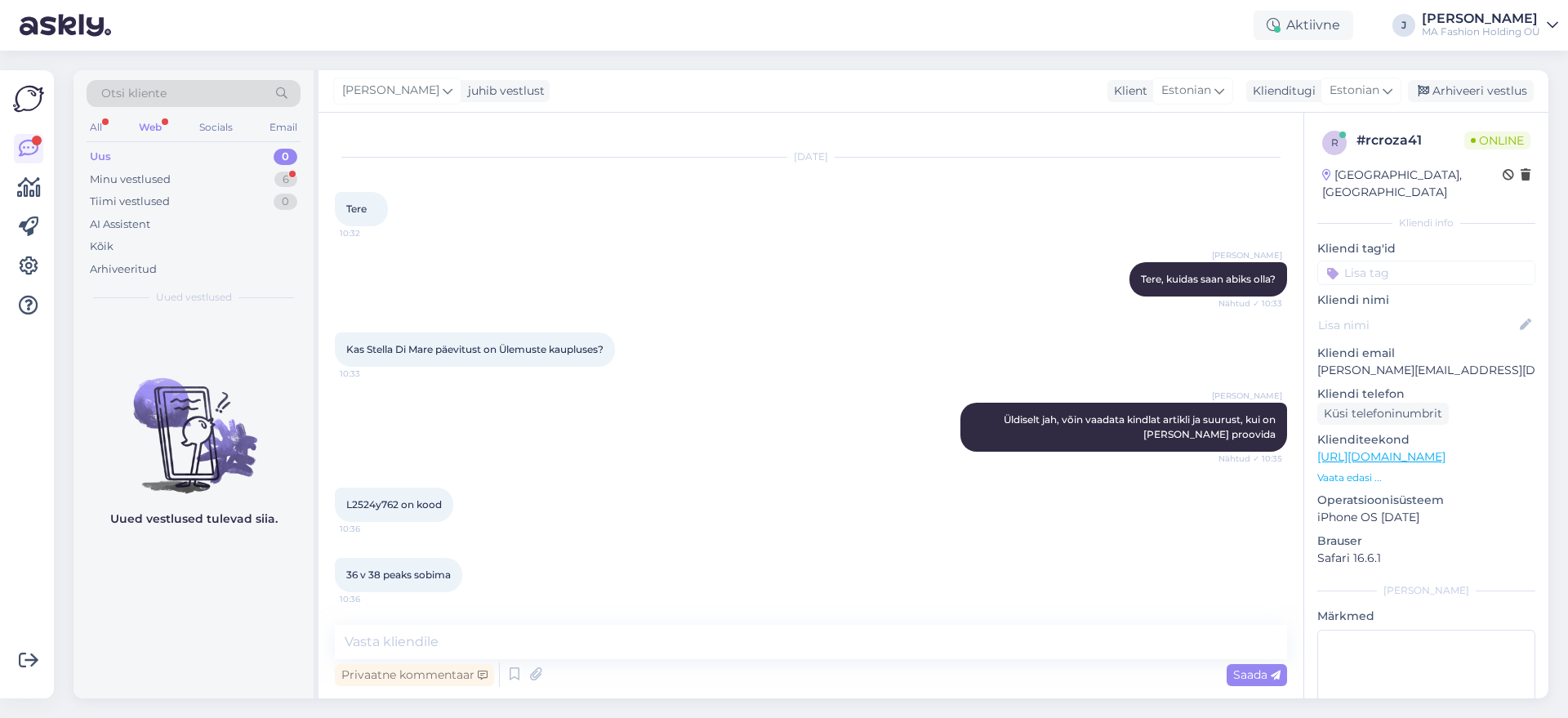
click at [377, 579] on span "36 v 38 peaks sobima" at bounding box center [398, 574] width 104 height 12
click at [379, 638] on textarea at bounding box center [811, 642] width 952 height 34
click at [450, 627] on textarea at bounding box center [811, 642] width 952 height 34
click at [447, 633] on textarea at bounding box center [811, 642] width 952 height 34
type textarea "ja mis korvi suurus?"
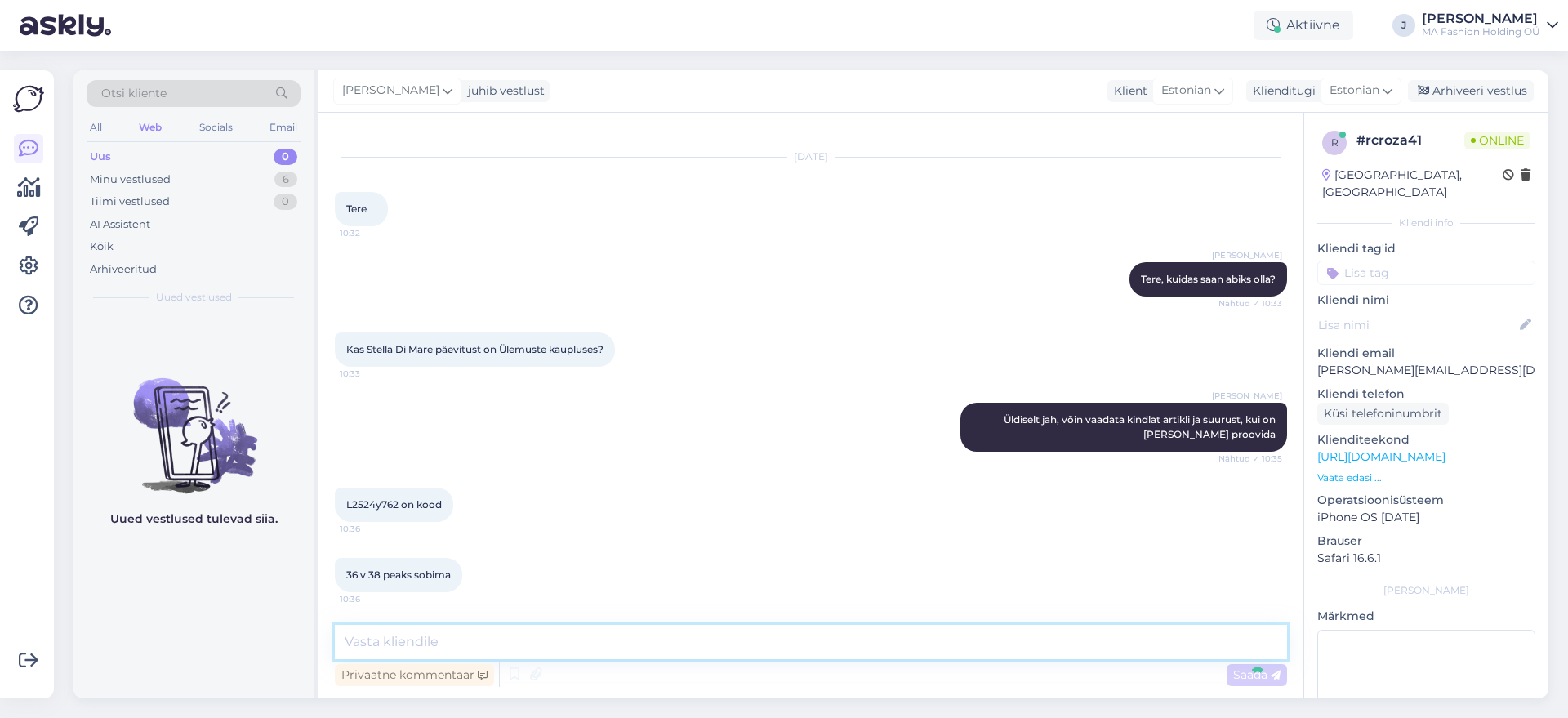
scroll to position [94, 0]
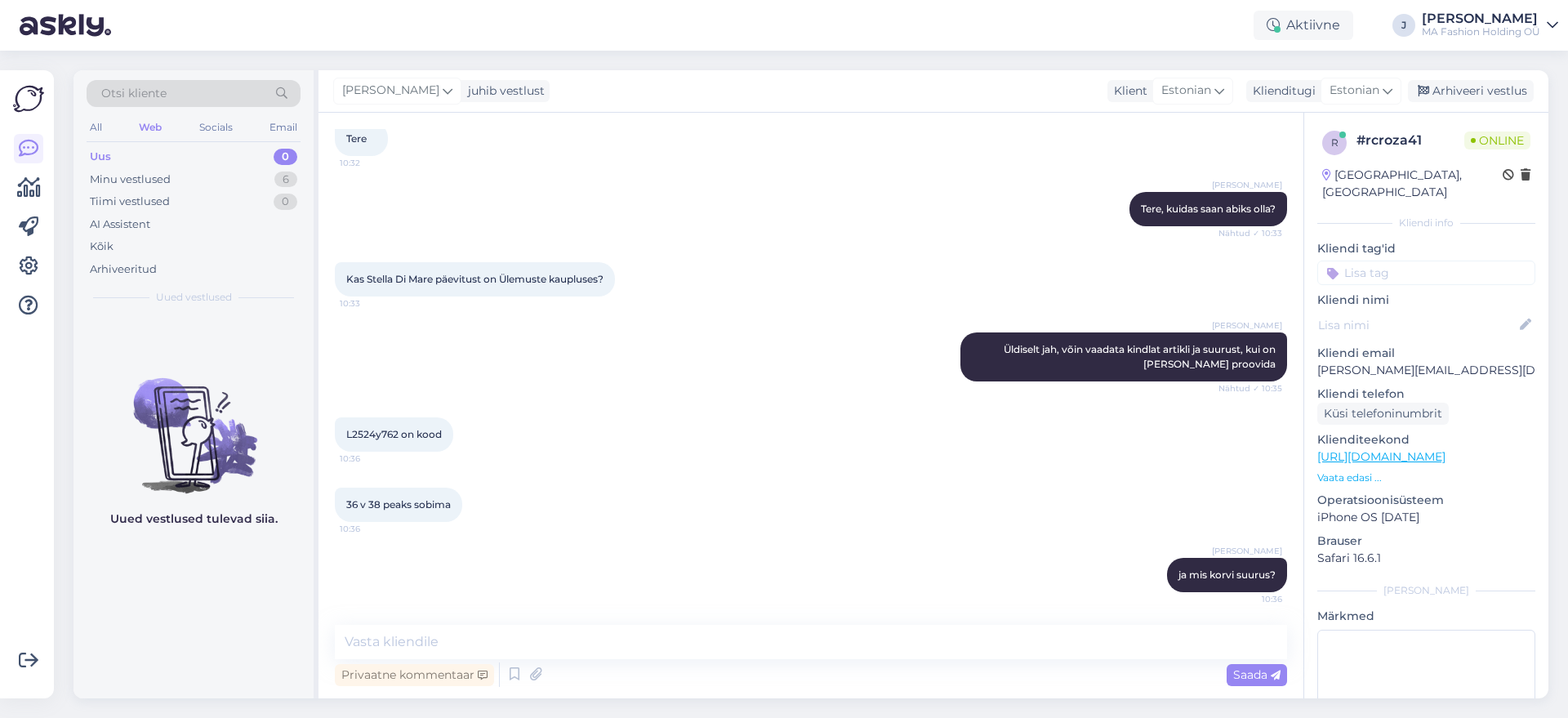
click at [731, 597] on div "Jekaterina ja mis korvi suurus? 10:36" at bounding box center [811, 575] width 952 height 71
click at [392, 496] on div "36 v 38 peaks sobima 10:36" at bounding box center [398, 504] width 127 height 34
click at [380, 475] on div at bounding box center [380, 475] width 0 height 0
click at [392, 496] on div "36 v 38 peaks sobima 10:36" at bounding box center [398, 504] width 127 height 34
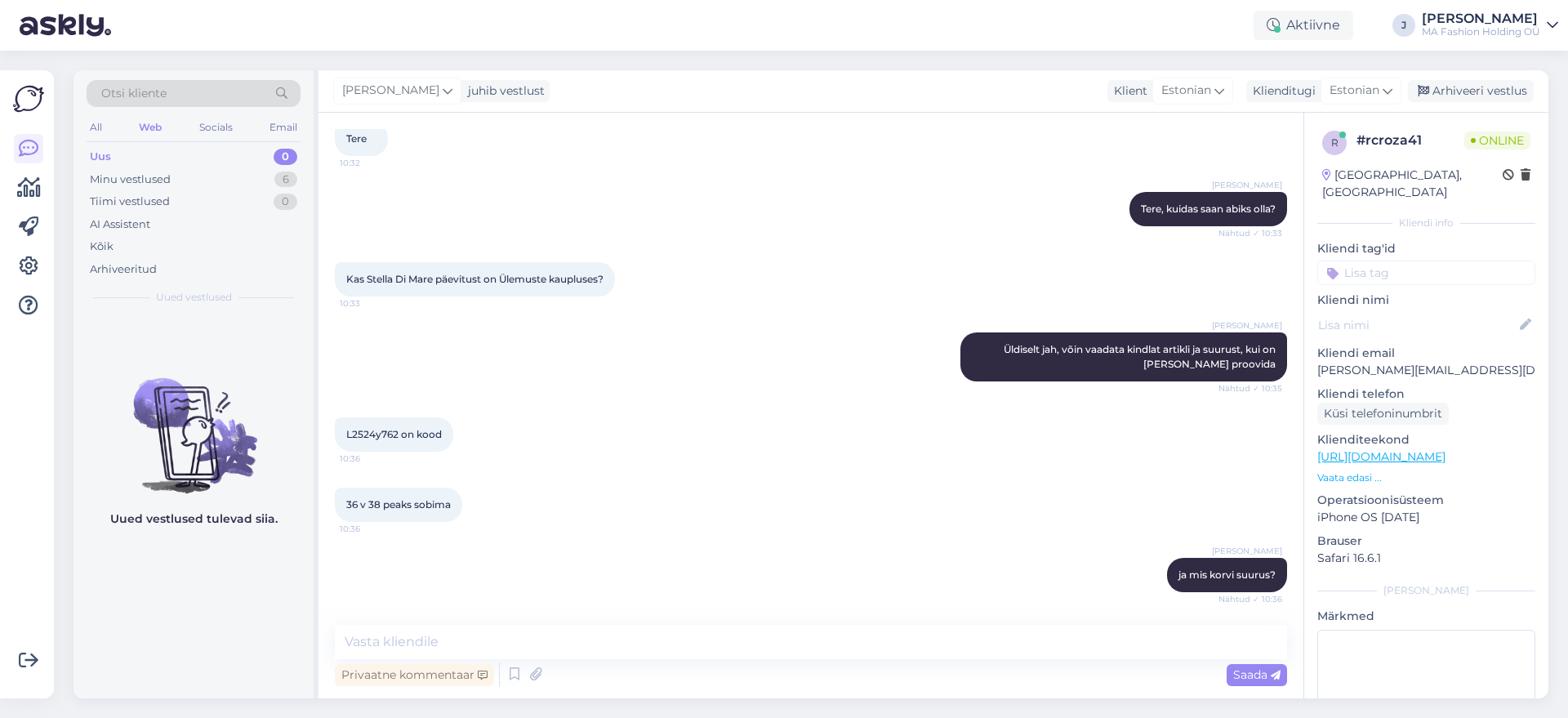
click at [600, 570] on div "Jekaterina ja mis korvi suurus? Nähtud ✓ 10:36" at bounding box center [811, 575] width 952 height 71
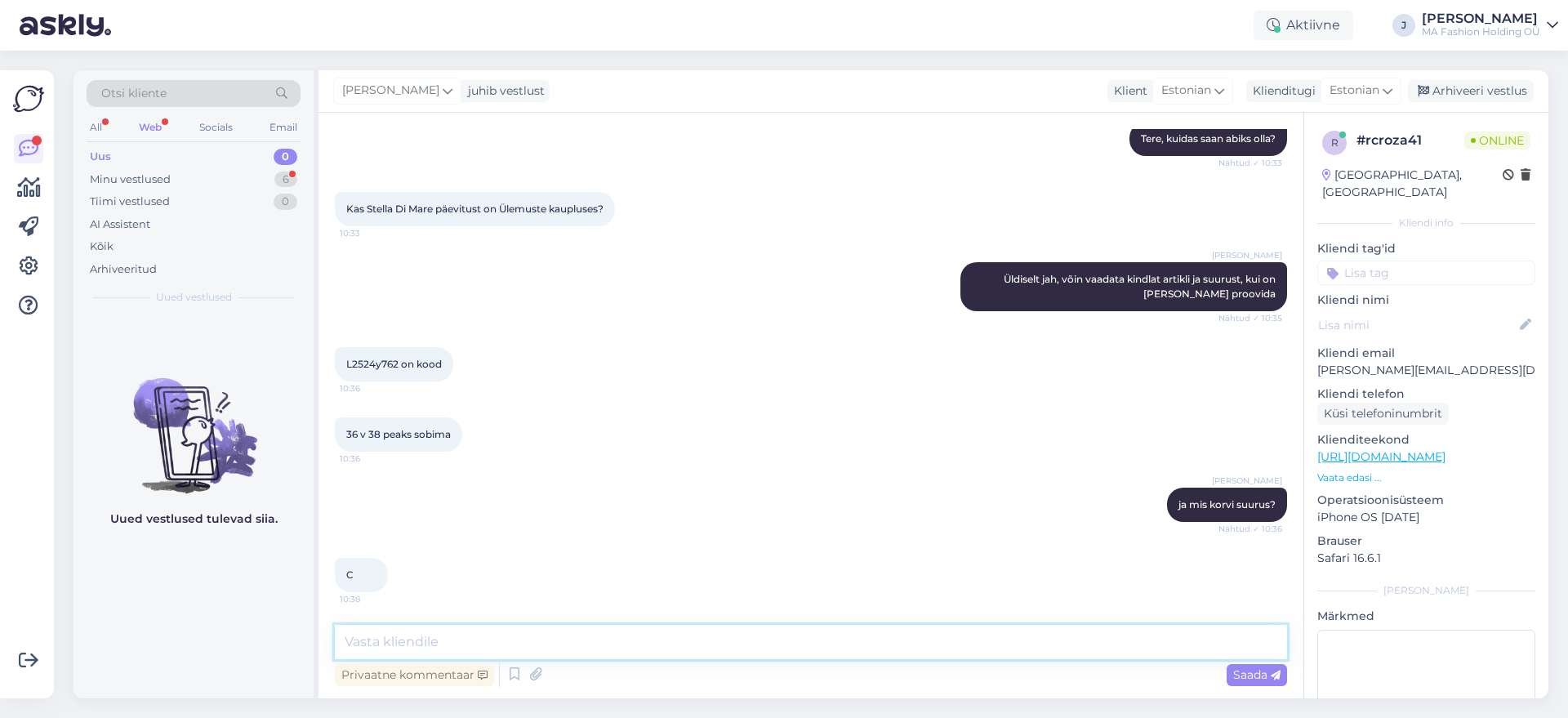
click at [487, 641] on textarea at bounding box center [811, 642] width 952 height 34
click at [591, 623] on div "Vestlus algas Sep 23 2025 Tere 10:32 Jekaterina Tere, kuidas saan abiks olla? N…" at bounding box center [810, 406] width 985 height 586
click at [606, 637] on textarea "38C on ainult Viru keskuses saadaval," at bounding box center [811, 642] width 952 height 34
click at [950, 641] on textarea "38C on ainult Viru keskuses saadaval, teised suurused on Ülemistes ja Virus ole…" at bounding box center [811, 642] width 952 height 34
click at [620, 642] on textarea "38C on ainult Viru keskuses saadaval, teised suurused on Ülemistes ja Virus ole…" at bounding box center [811, 642] width 952 height 34
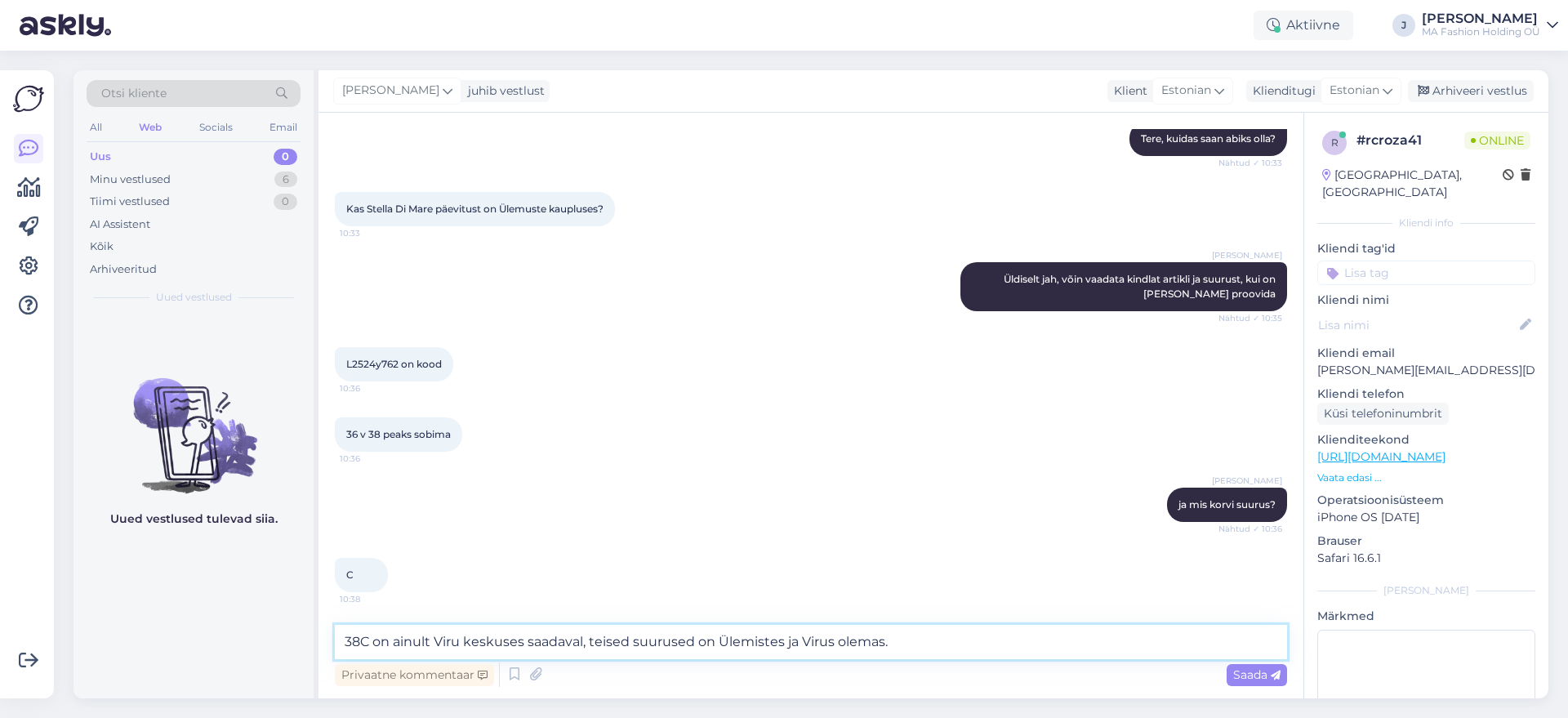
click at [695, 645] on textarea "38C on ainult Viru keskuses saadaval, teised suurused on Ülemistes ja Virus ole…" at bounding box center [811, 642] width 952 height 34
click at [672, 640] on textarea "38C on ainult Viru keskuses saadaval, teised suurused on Ülemistes ja Virus ole…" at bounding box center [811, 642] width 952 height 34
click at [707, 642] on textarea "38C on ainult Viru keskuses saadaval, teised suurused on Ülemistes ja Virus ole…" at bounding box center [811, 642] width 952 height 34
click at [699, 635] on textarea "38C on ainult Viru keskuses saadaval, teised suurused on Ülemistes ja Virus ole…" at bounding box center [811, 642] width 952 height 34
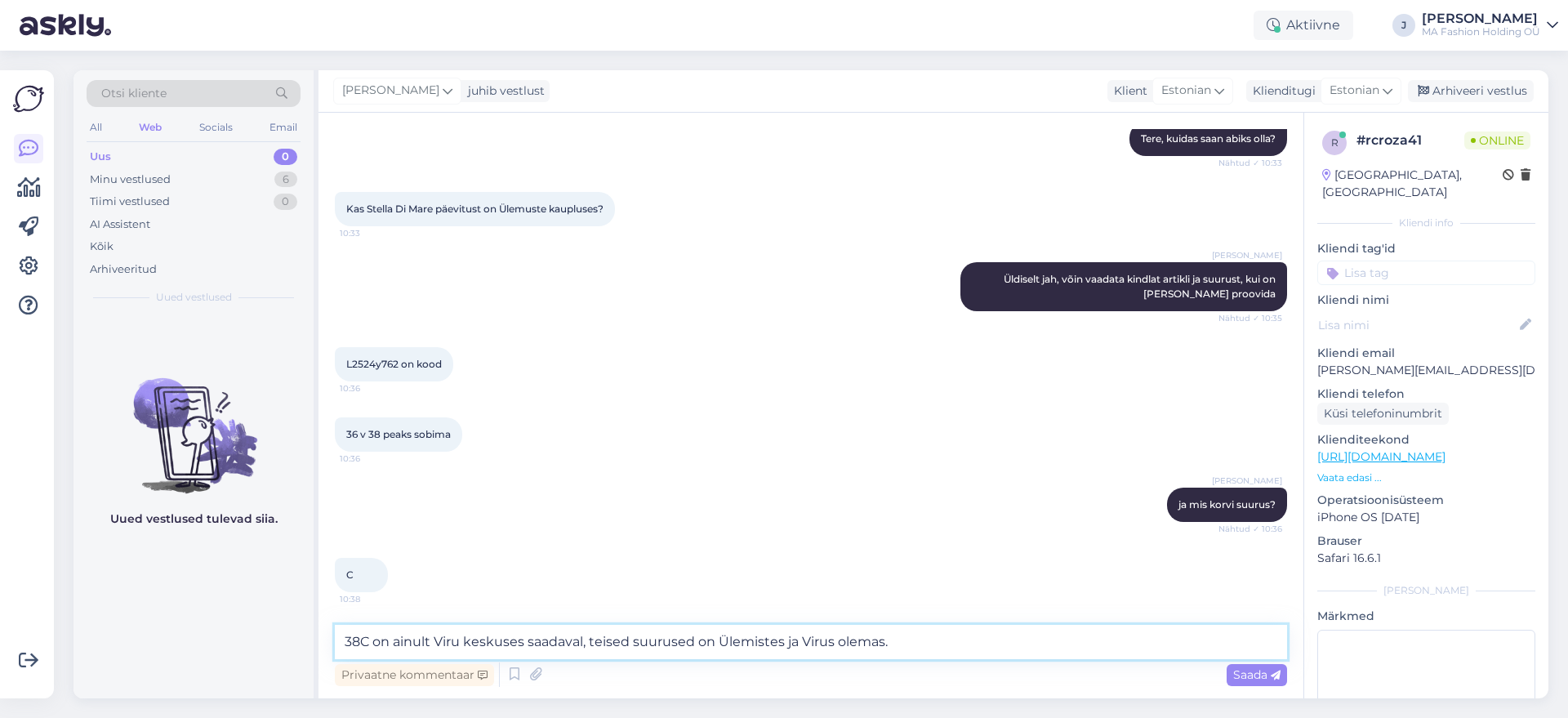
click at [882, 649] on textarea "38C on ainult Viru keskuses saadaval, teised suurused on Ülemistes ja Virus ole…" at bounding box center [811, 642] width 952 height 34
drag, startPoint x: 938, startPoint y: 647, endPoint x: 1127, endPoint y: 472, distance: 257.6
click at [1025, 582] on div "Vestlus algas Sep 23 2025 Tere 10:32 Jekaterina Tere, kuidas saan abiks olla? N…" at bounding box center [810, 406] width 985 height 586
click at [686, 635] on textarea "38C on ainult Viru keskuses saadaval, teised suurused on Ülemistes ja Virus ole…" at bounding box center [811, 642] width 952 height 34
click at [921, 638] on textarea "38C on ainult Viru keskuses saadaval, teised suurused on Ülemistes ja Virus ole…" at bounding box center [811, 642] width 952 height 34
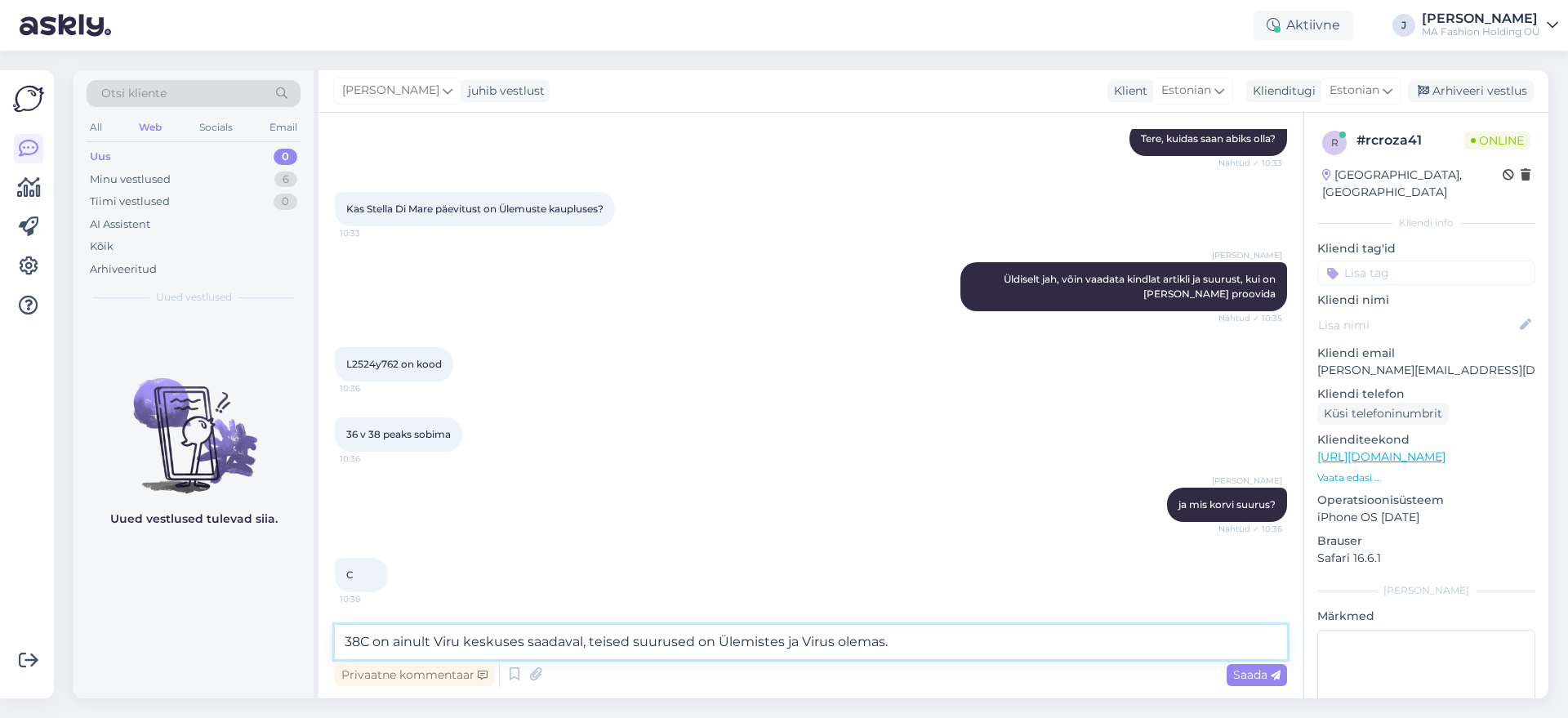
click at [871, 645] on textarea "38C on ainult Viru keskuses saadaval, teised suurused on Ülemistes ja Virus ole…" at bounding box center [811, 642] width 952 height 34
click at [923, 645] on textarea "38C on ainult Viru keskuses saadaval, teised suurused on Ülemistes ja Virus ole…" at bounding box center [811, 642] width 952 height 34
click at [350, 640] on textarea "38C on ainult Viru keskuses saadaval, teised suurused on Ülemistes ja Virus ole…" at bounding box center [811, 642] width 952 height 34
drag, startPoint x: 605, startPoint y: 648, endPoint x: 1002, endPoint y: 639, distance: 397.1
click at [1002, 639] on textarea "38C on ainult Viru keskuses saadaval, teised suurused on Ülemistes ja Virus ole…" at bounding box center [811, 642] width 952 height 34
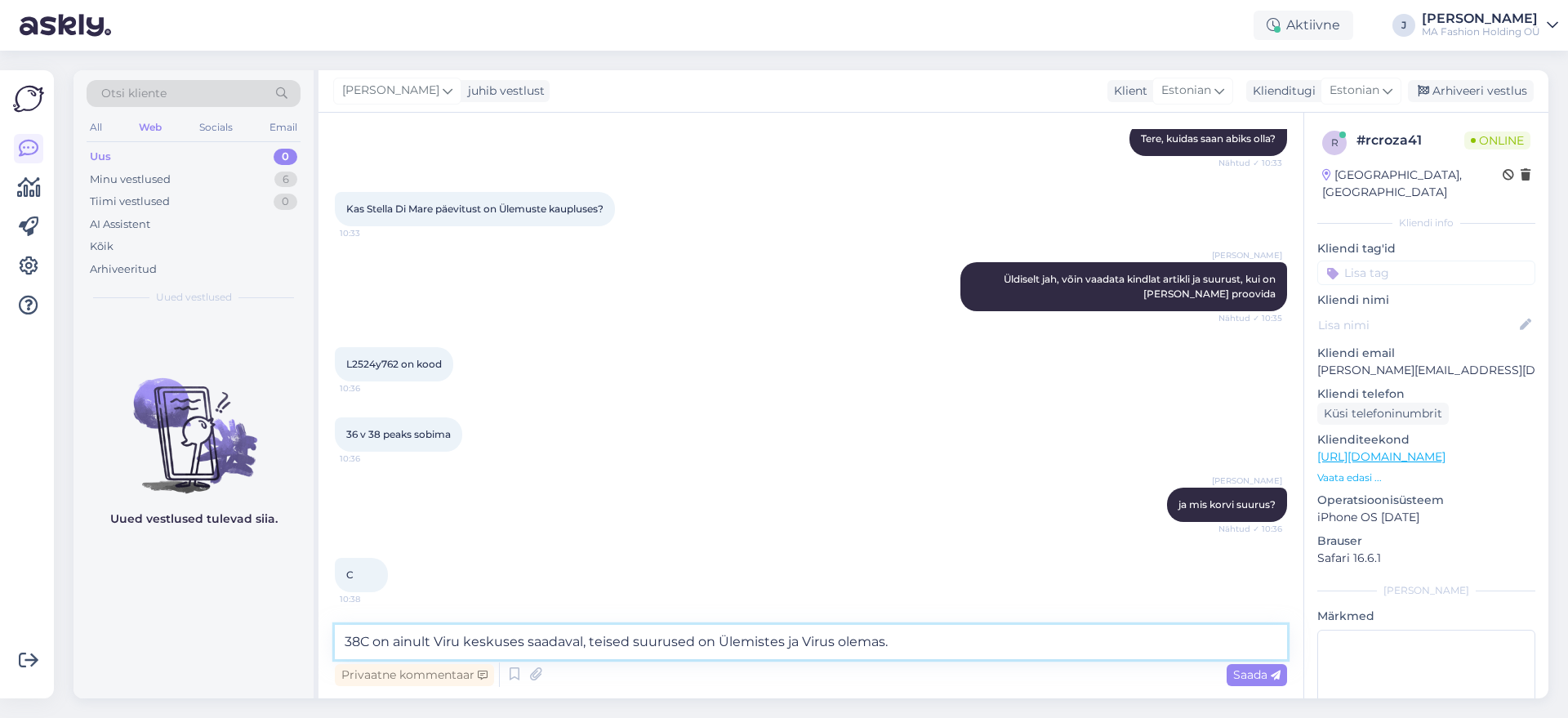
click at [1002, 639] on textarea "38C on ainult Viru keskuses saadaval, teised suurused on Ülemistes ja Virus ole…" at bounding box center [811, 642] width 952 height 34
type textarea "38C on ainult Viru keskuses saadaval, teised suurused on Ülemistes ja Virus ole…"
click at [1248, 676] on span "Saada" at bounding box center [1256, 674] width 47 height 15
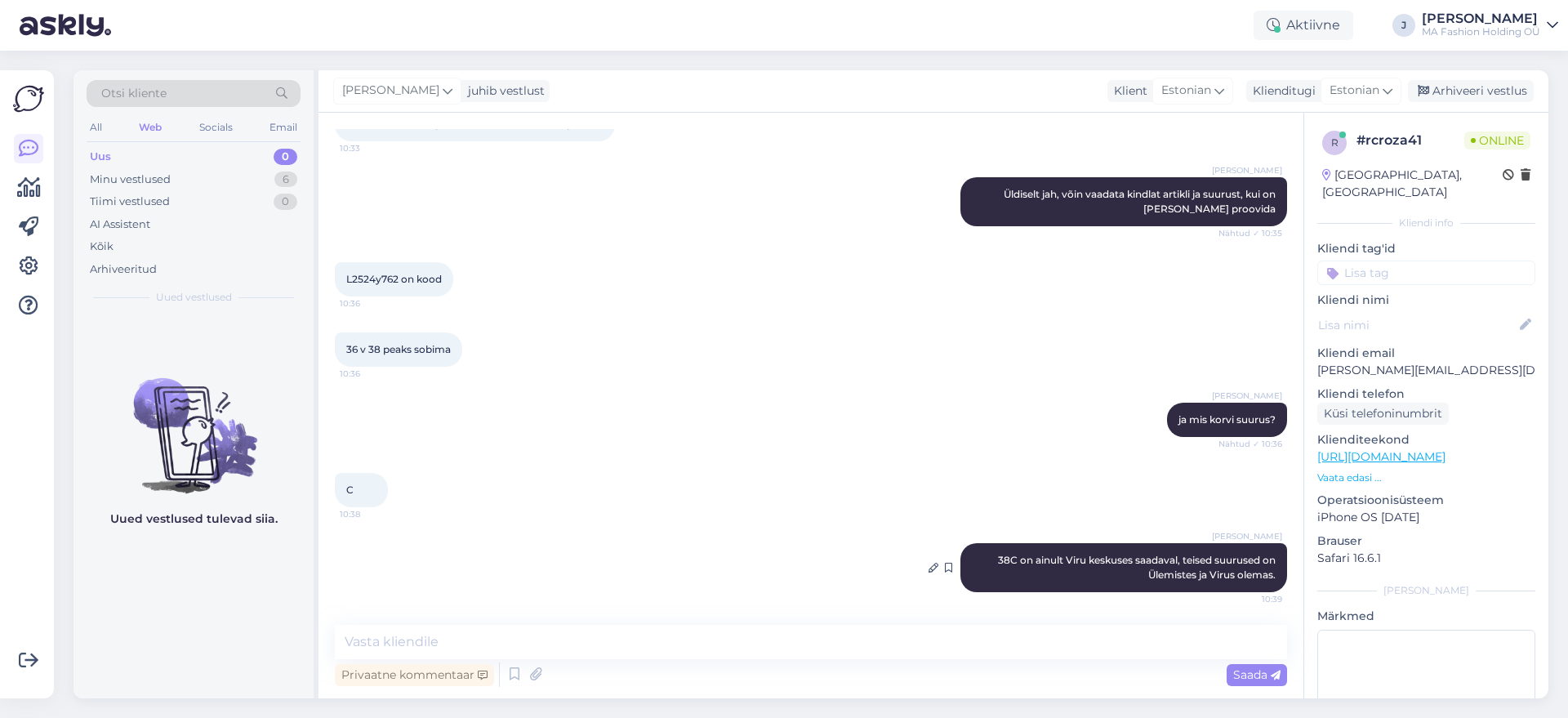
click at [1166, 589] on div "Jekaterina 38C on ainult Viru keskuses saadaval, teised suurused on Ülemistes j…" at bounding box center [1123, 567] width 326 height 49
click at [1164, 586] on div "Jekaterina 38C on ainult Viru keskuses saadaval, teised suurused on Ülemistes j…" at bounding box center [1123, 567] width 326 height 49
click at [1160, 584] on div "Jekaterina 38C on ainult Viru keskuses saadaval, teised suurused on Ülemistes j…" at bounding box center [1123, 567] width 326 height 49
click at [1149, 581] on div at bounding box center [1149, 581] width 0 height 0
click at [1160, 584] on div "Jekaterina 38C on ainult Viru keskuses saadaval, teised suurused on Ülemistes j…" at bounding box center [1123, 567] width 326 height 49
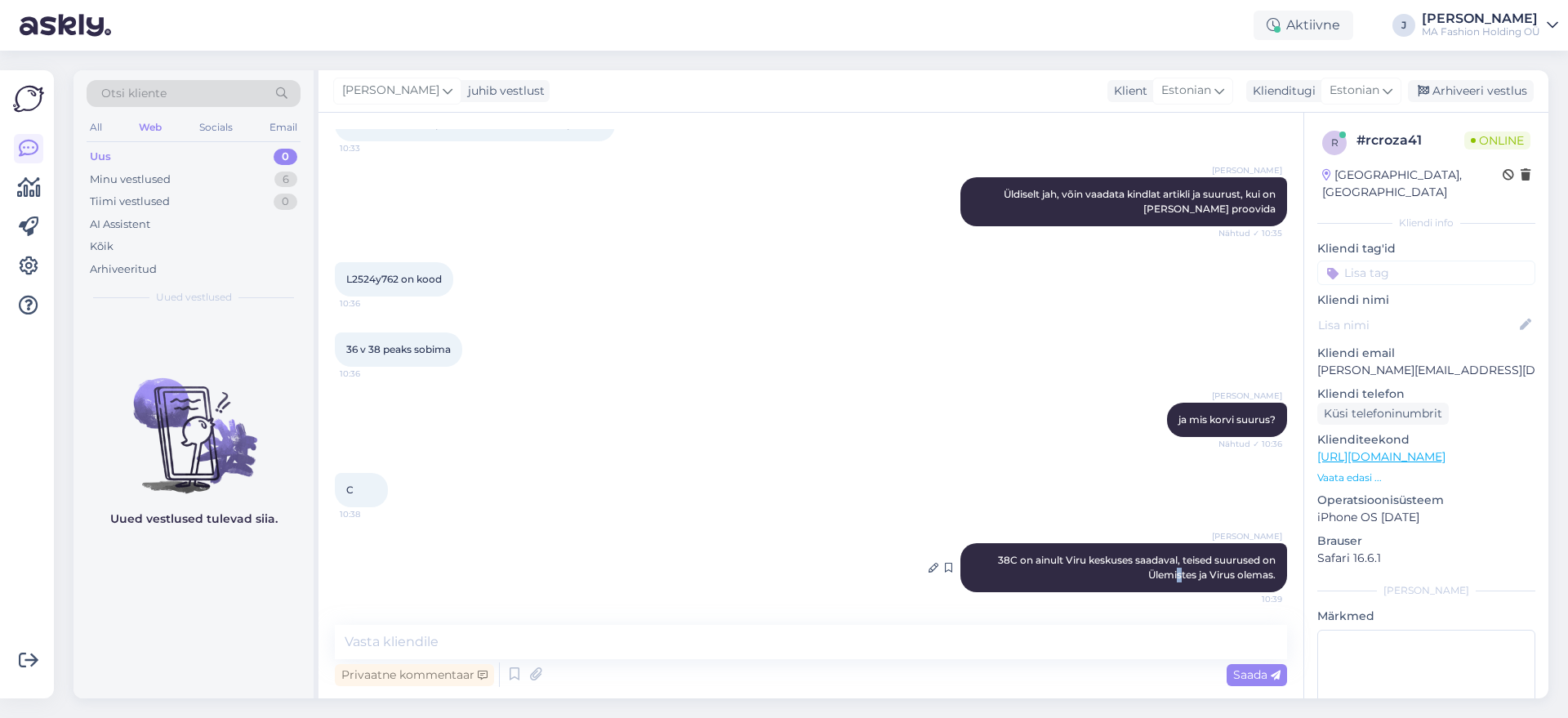
click at [1158, 580] on div "Jekaterina 38C on ainult Viru keskuses saadaval, teised suurused on Ülemistes j…" at bounding box center [1123, 567] width 326 height 49
click at [761, 615] on div "Vestlus algas Sep 23 2025 Tere 10:32 Jekaterina Tere, kuidas saan abiks olla? N…" at bounding box center [810, 406] width 985 height 586
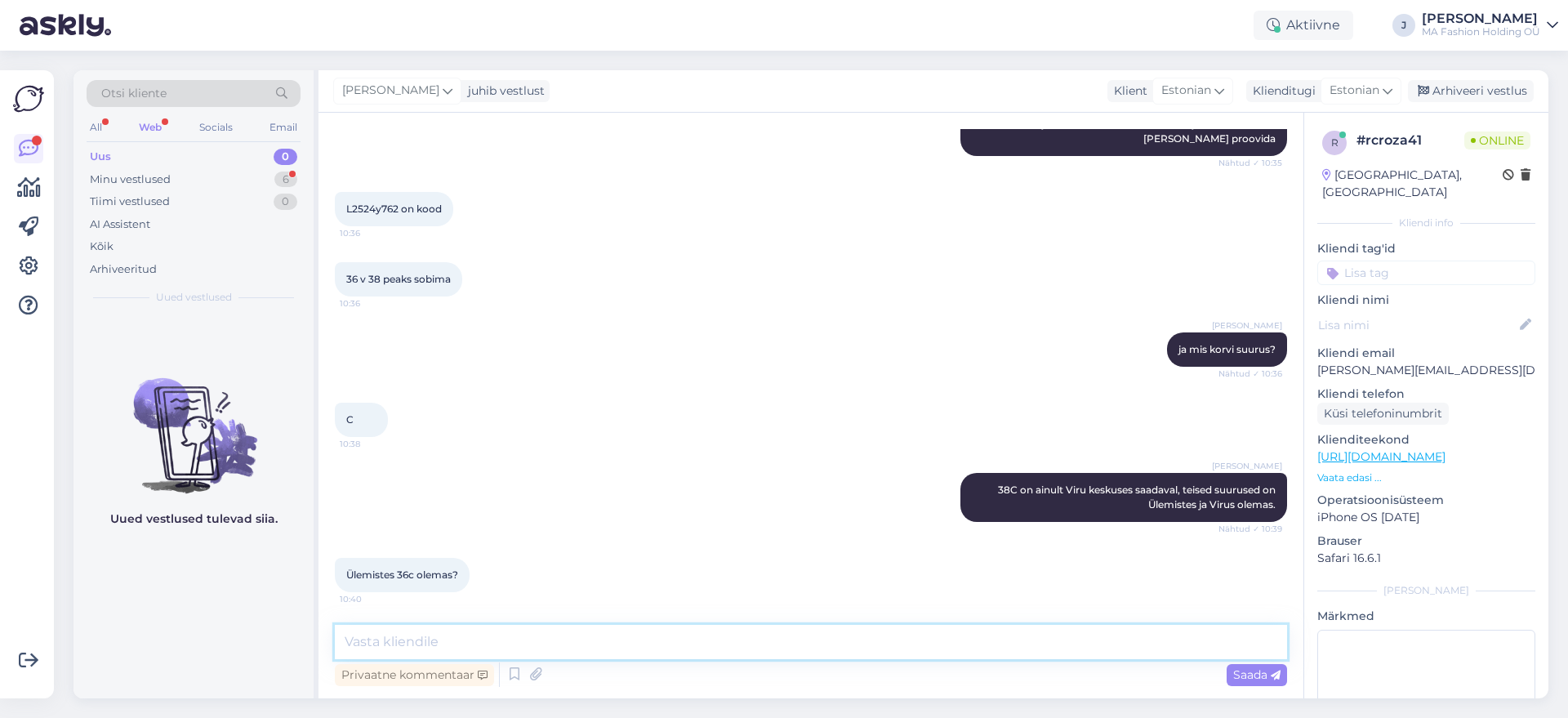
click at [587, 636] on textarea at bounding box center [811, 642] width 952 height 34
click at [590, 646] on textarea at bounding box center [811, 642] width 952 height 34
type textarea "o"
type textarea "jah, olemas"
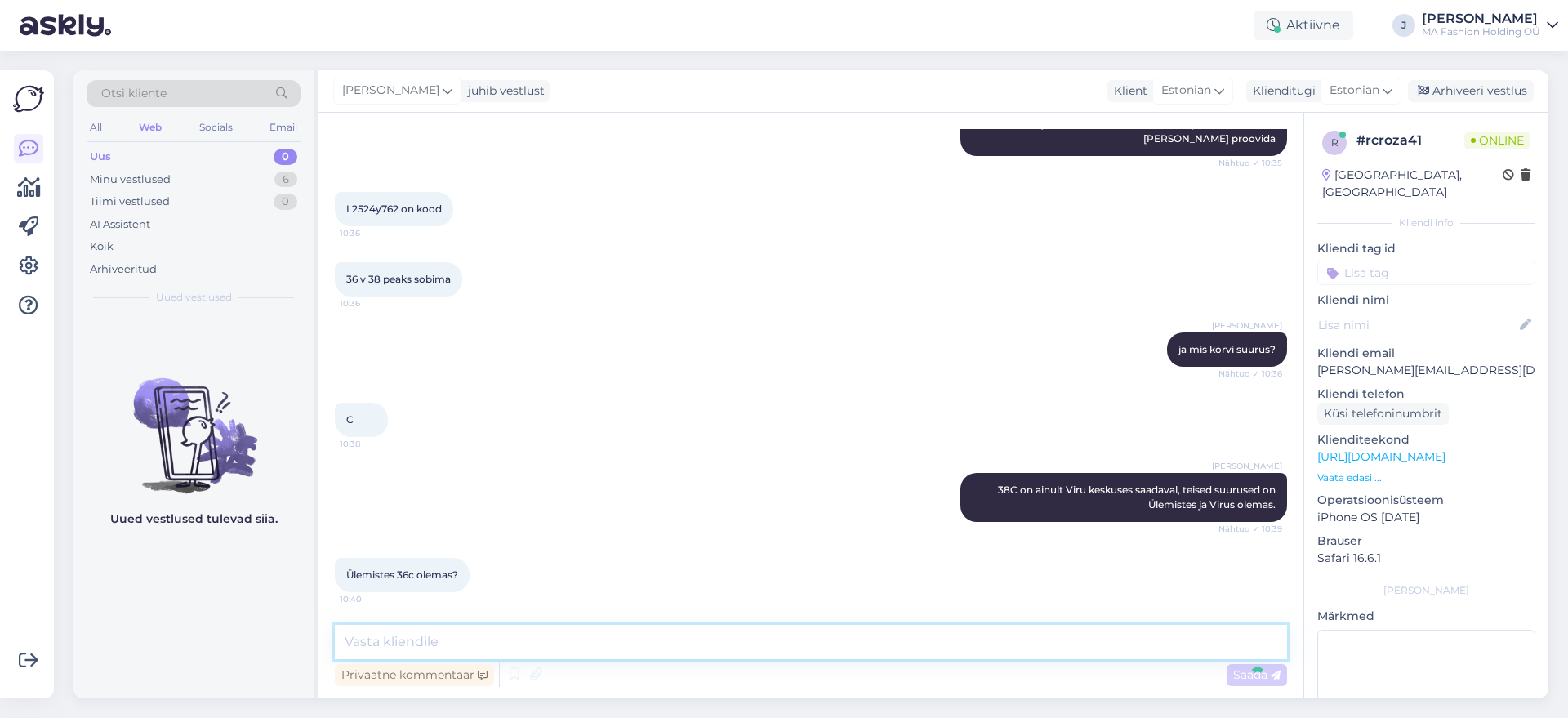
scroll to position [390, 0]
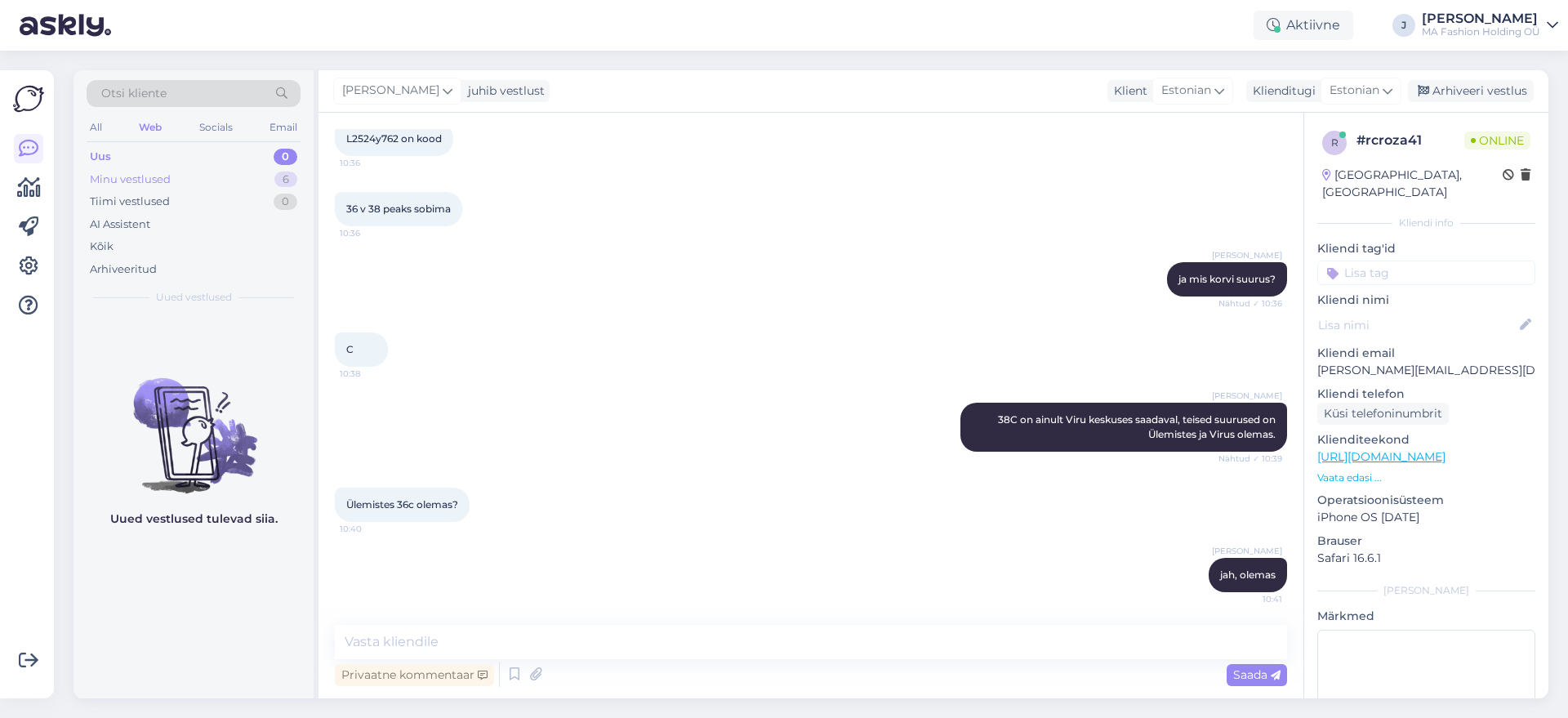
click at [235, 171] on div "Minu vestlused 6" at bounding box center [193, 180] width 214 height 23
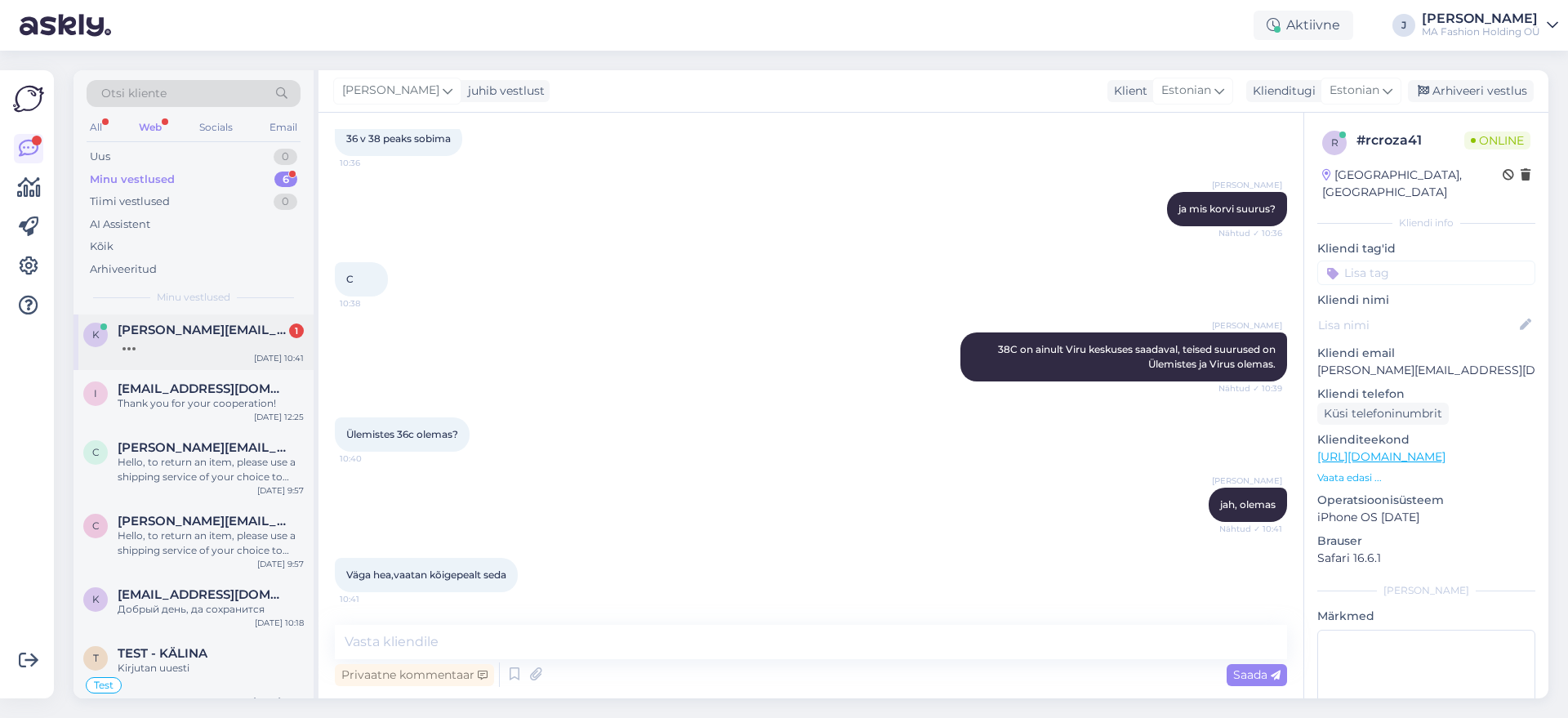
scroll to position [0, 0]
click at [206, 153] on div "Uus 0" at bounding box center [193, 156] width 214 height 23
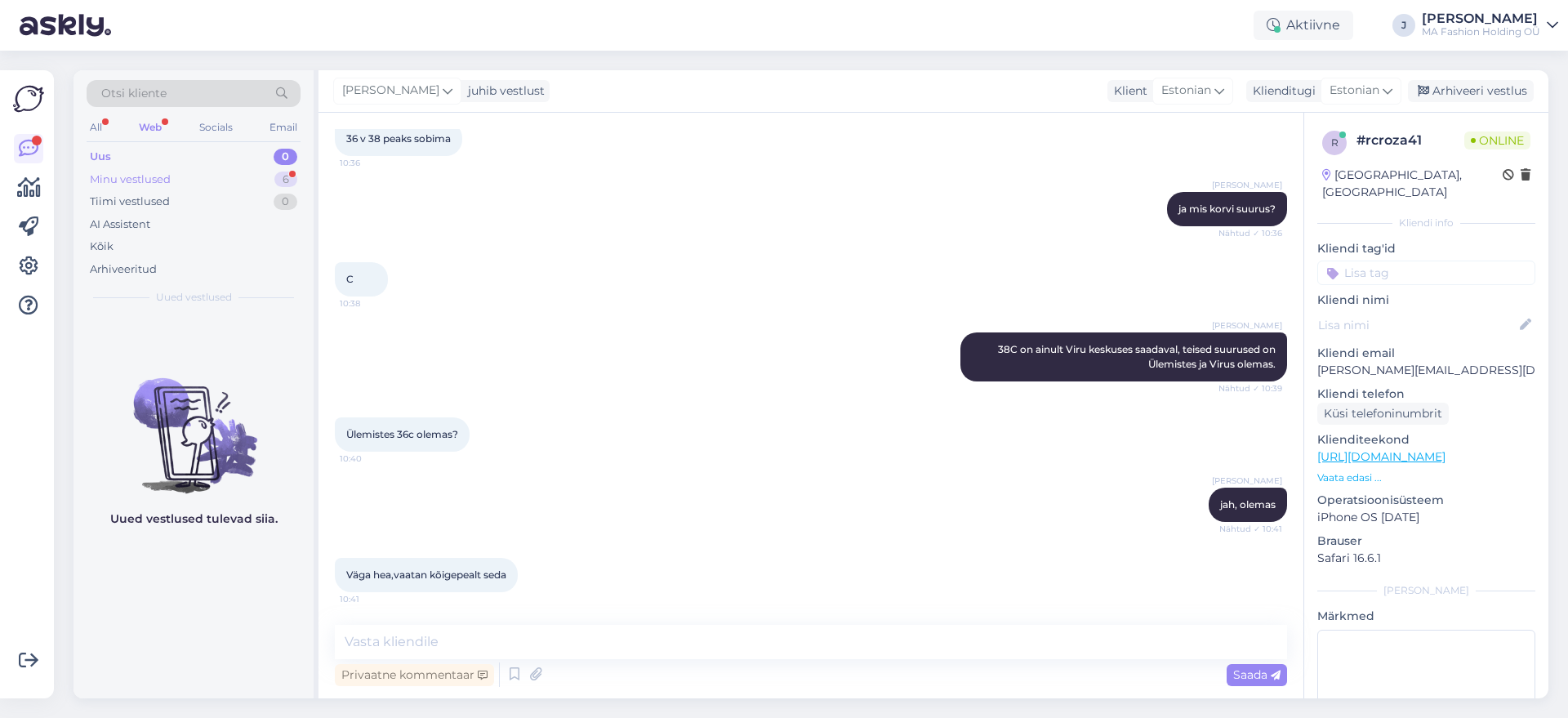
click at [206, 184] on div "Minu vestlused 6" at bounding box center [193, 180] width 214 height 23
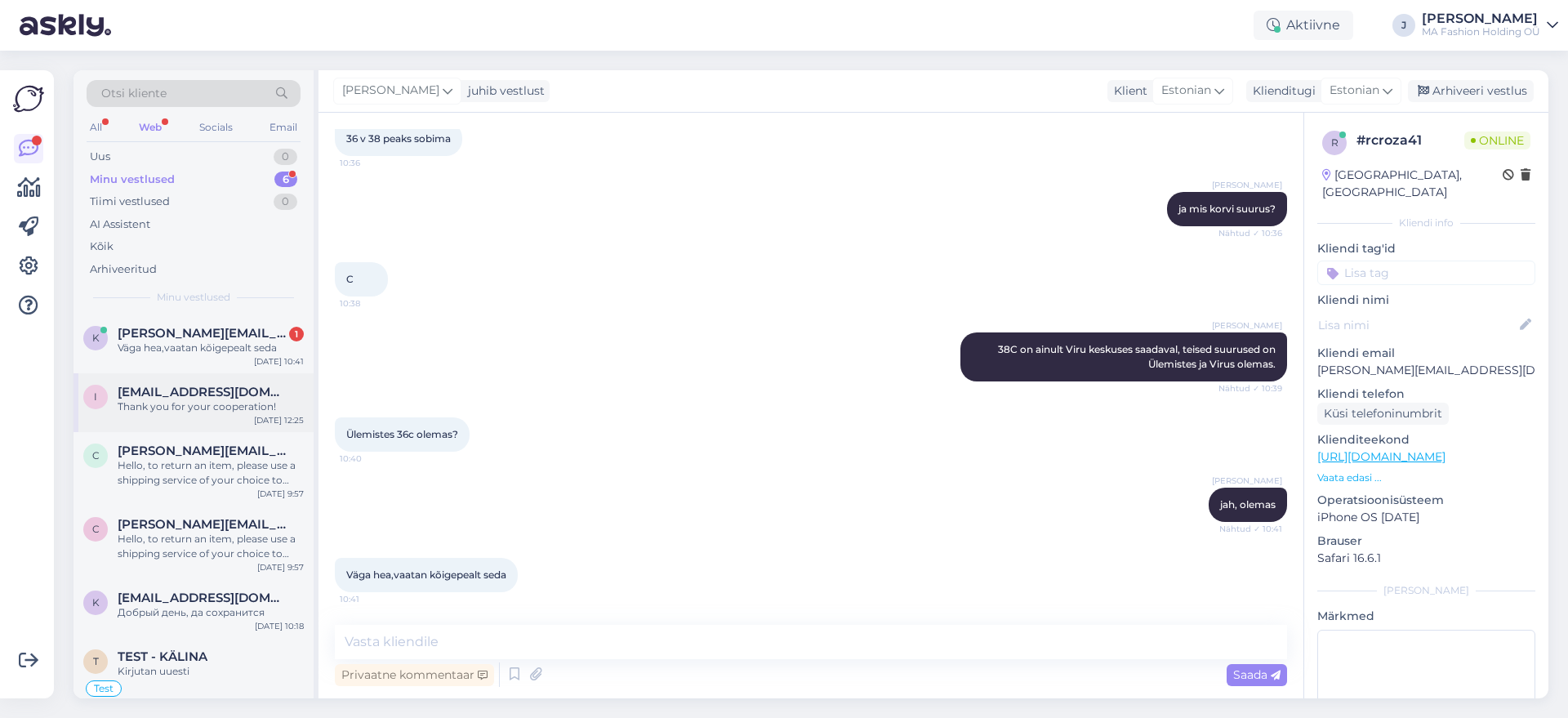
click at [193, 411] on div "Thank you for your cooperation!" at bounding box center [210, 406] width 186 height 15
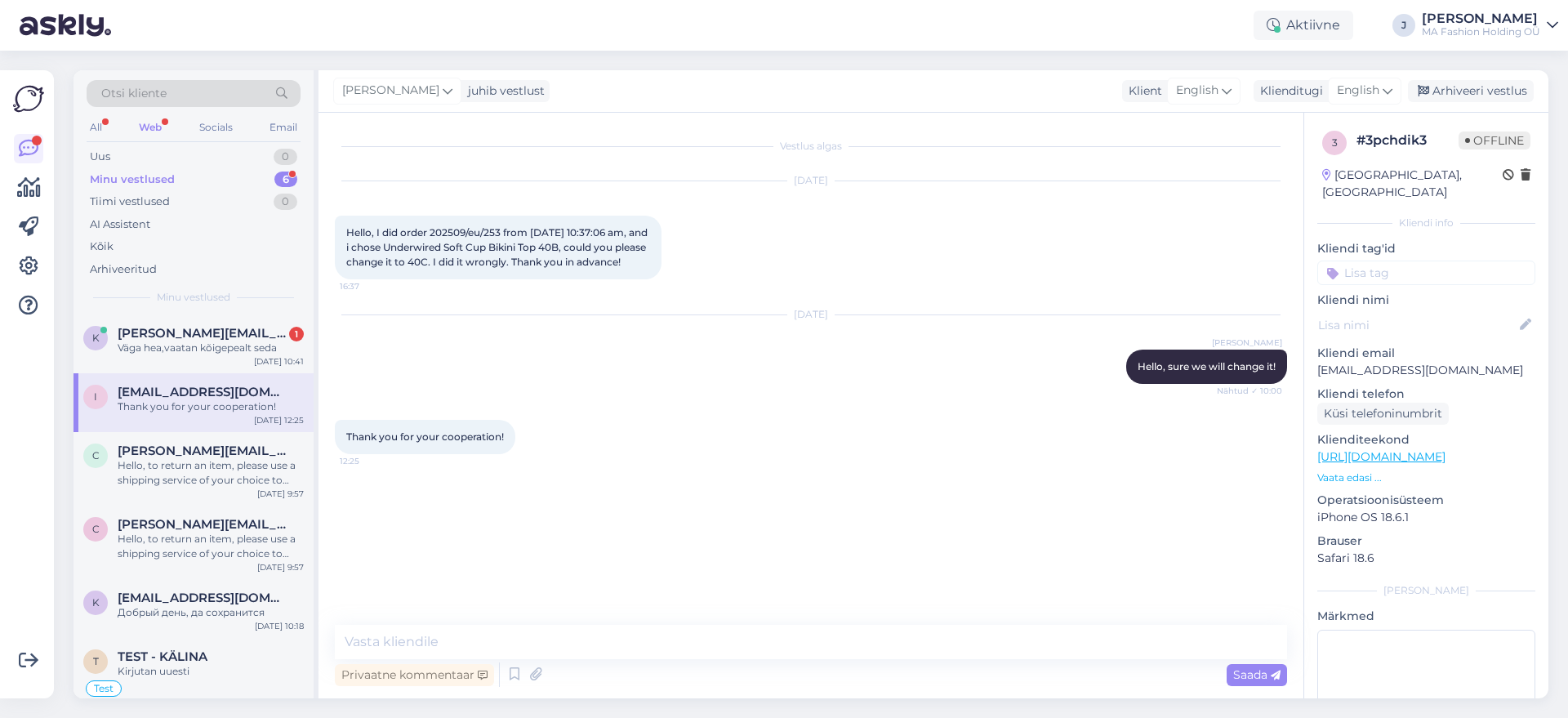
drag, startPoint x: 185, startPoint y: 167, endPoint x: 197, endPoint y: 178, distance: 16.3
click at [191, 170] on div "Minu vestlused 6" at bounding box center [193, 180] width 214 height 23
click at [201, 183] on div "Minu vestlused 6" at bounding box center [193, 180] width 214 height 23
click at [205, 153] on div "Uus 0" at bounding box center [193, 156] width 214 height 23
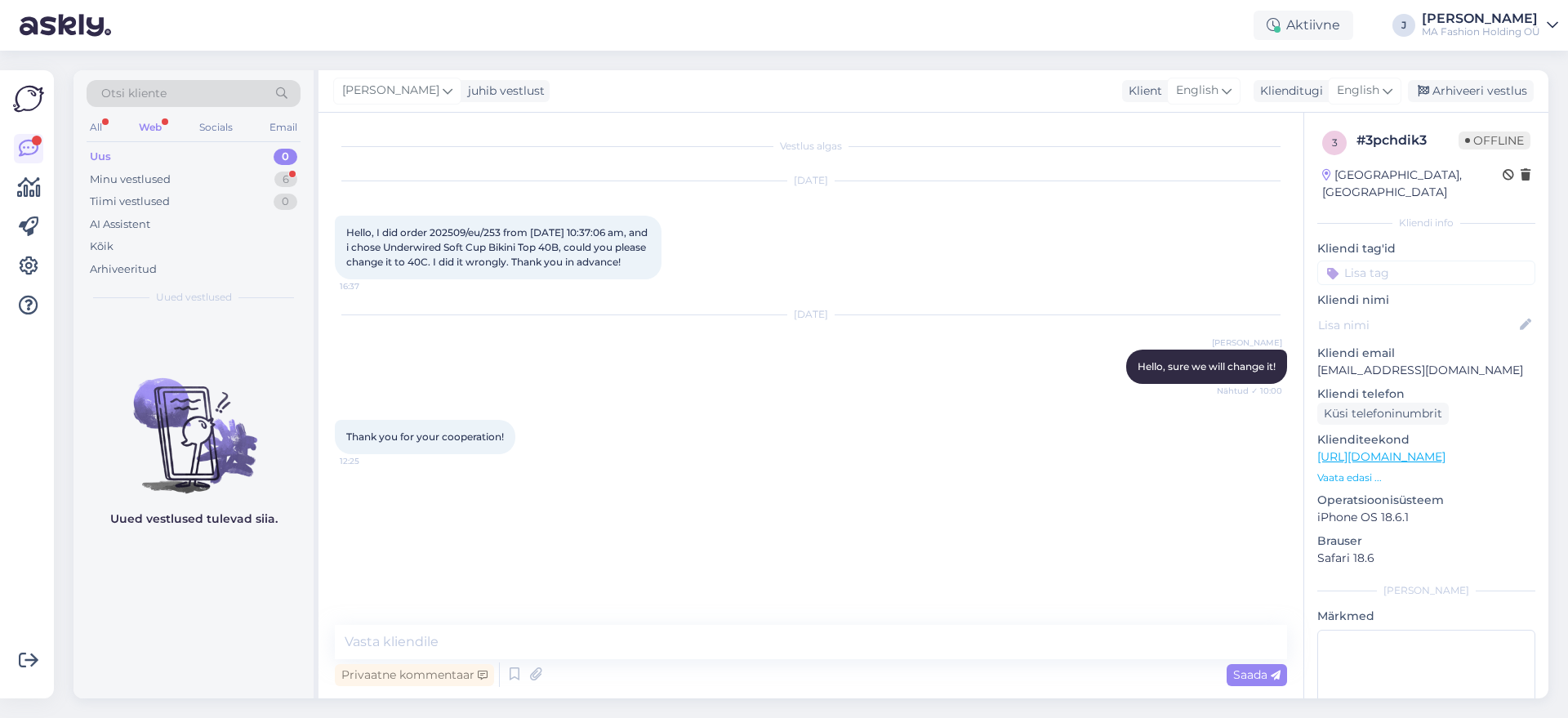
click at [189, 433] on img at bounding box center [193, 422] width 240 height 147
click at [190, 191] on div "Tiimi vestlused 0" at bounding box center [193, 202] width 214 height 23
click at [188, 186] on div "Minu vestlused 6" at bounding box center [193, 180] width 214 height 23
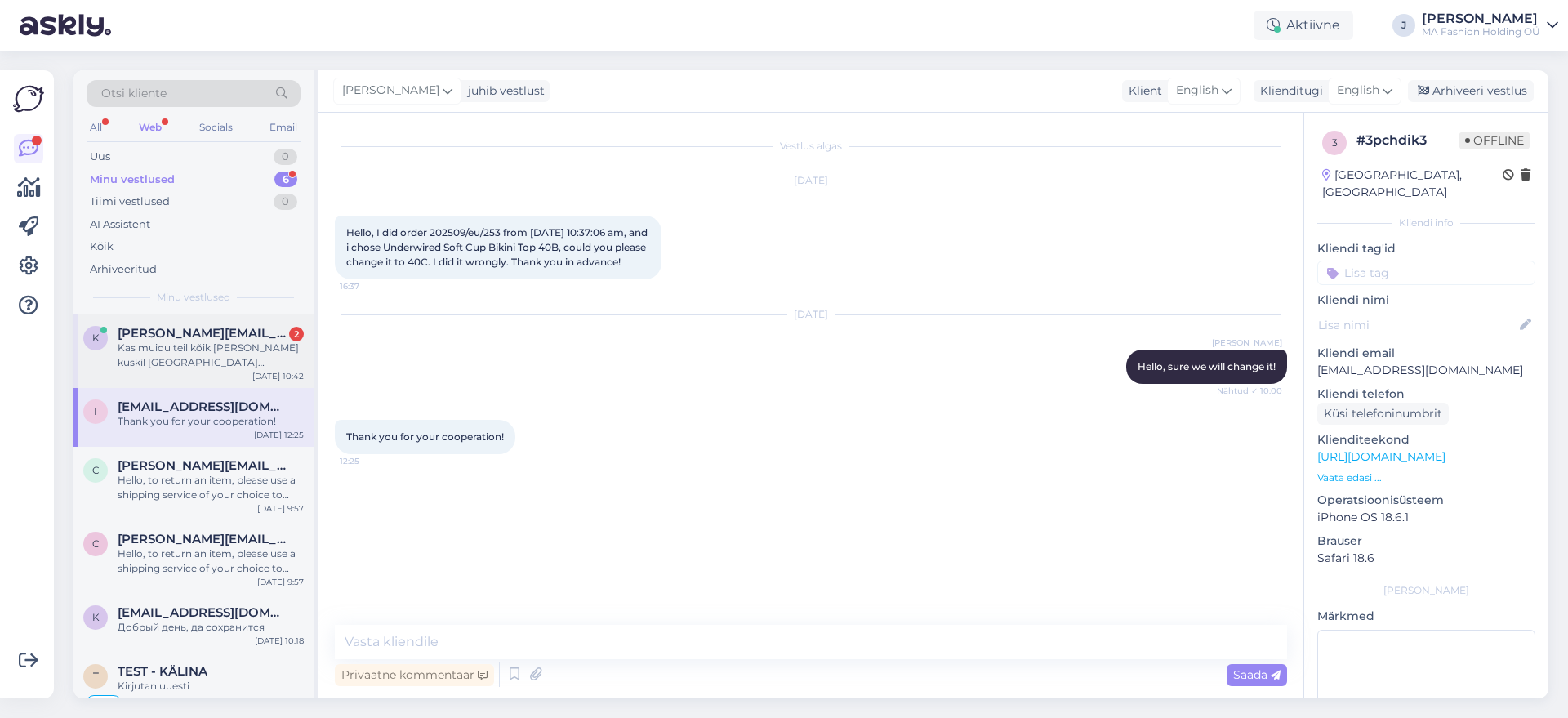
click at [254, 379] on div "K Karmen.pyriit@gmail.com 2 Kas muidu teil kõik kaup kuskil Tallinnas laos saad…" at bounding box center [193, 351] width 240 height 73
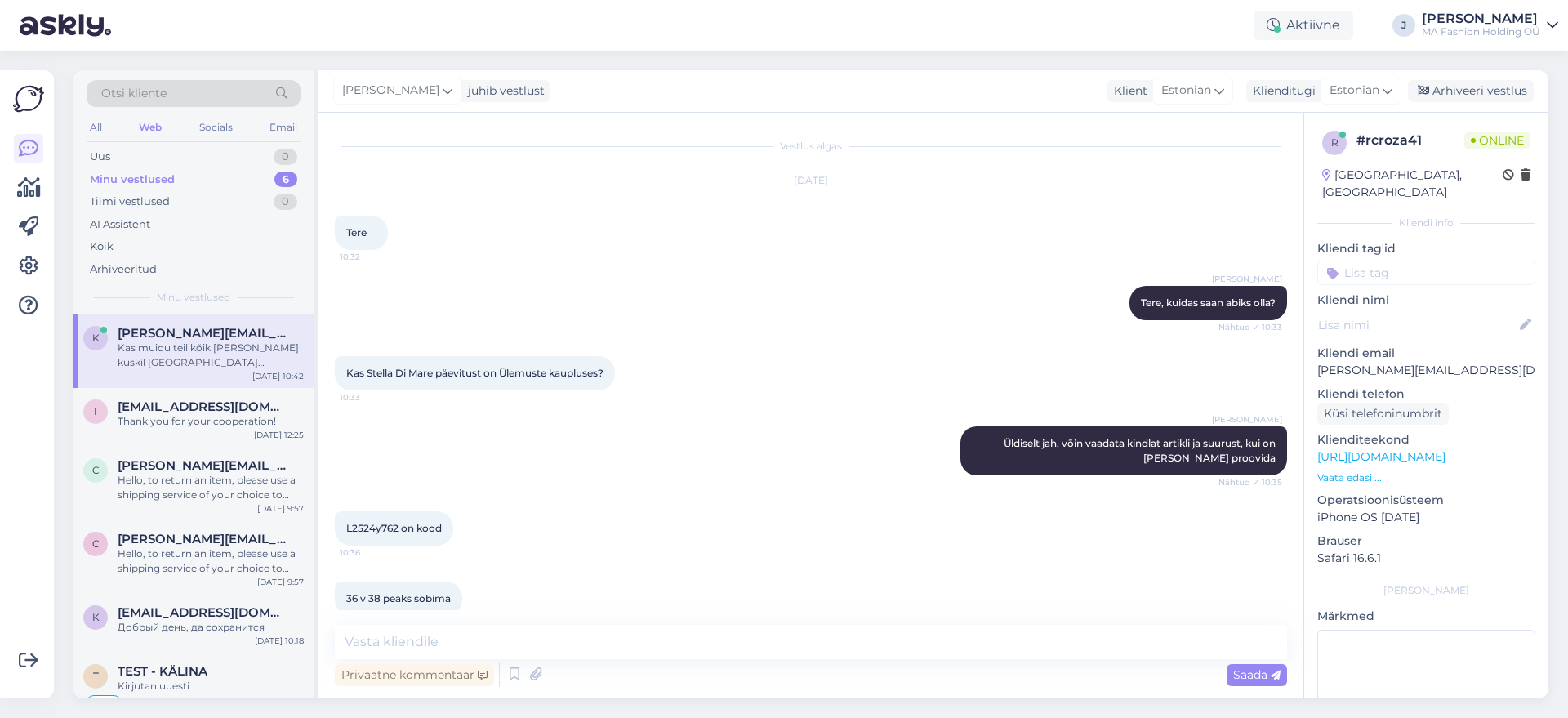
scroll to position [530, 0]
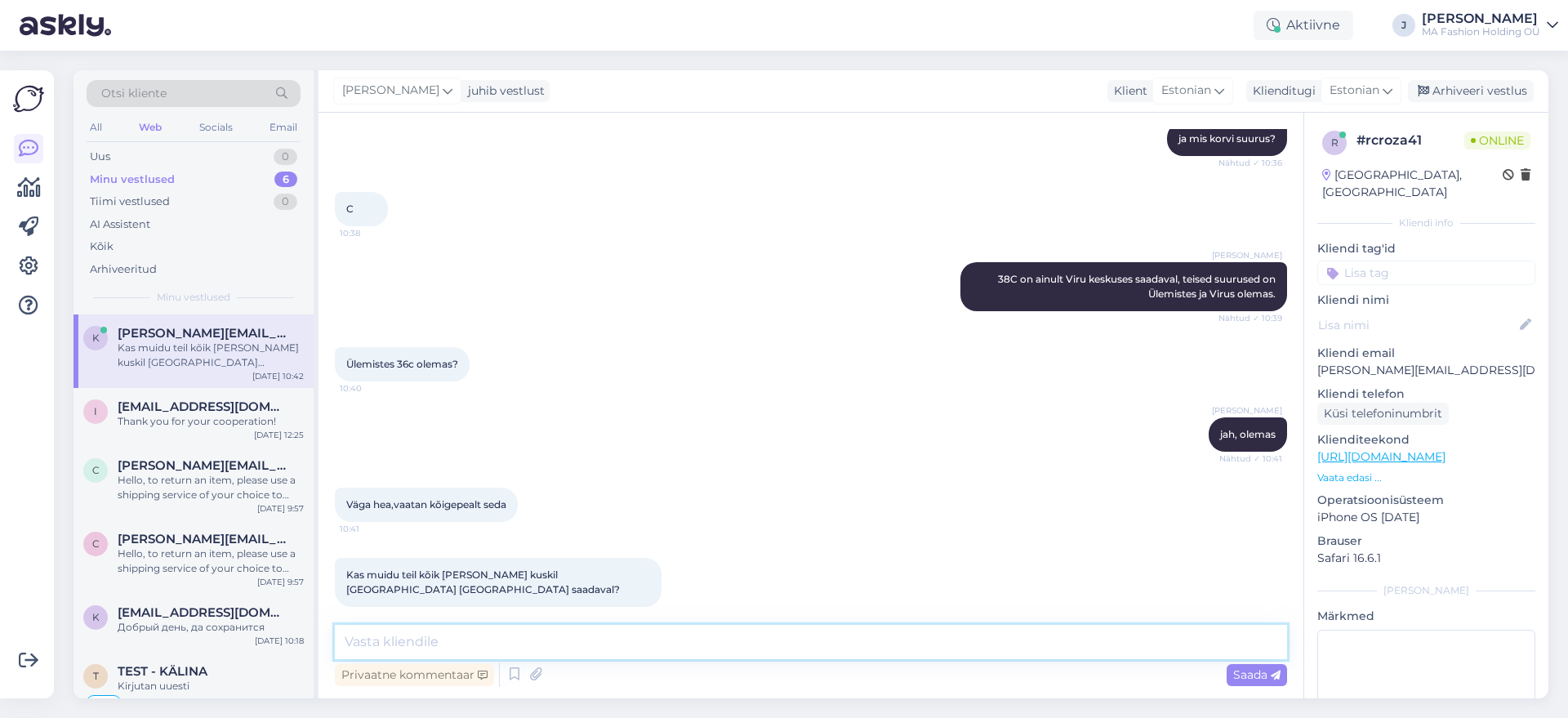
drag, startPoint x: 492, startPoint y: 649, endPoint x: 487, endPoint y: 641, distance: 9.4
click at [487, 641] on textarea at bounding box center [811, 642] width 952 height 34
click at [680, 640] on textarea "Kõik mis on e-poes on saadaval laos. Kohapeale tulla ei saa, kuid on võimalik" at bounding box center [811, 642] width 952 height 34
click at [668, 638] on textarea "Kõik mis on e-poes on saadaval laos. Kohapeale tulla ei saa, kuid on võimalik" at bounding box center [811, 642] width 952 height 34
click at [650, 640] on textarea "Kõik mis on e-poes on saadaval laos. Kohapeale tulla ei saa, kuid on võimalik" at bounding box center [811, 642] width 952 height 34
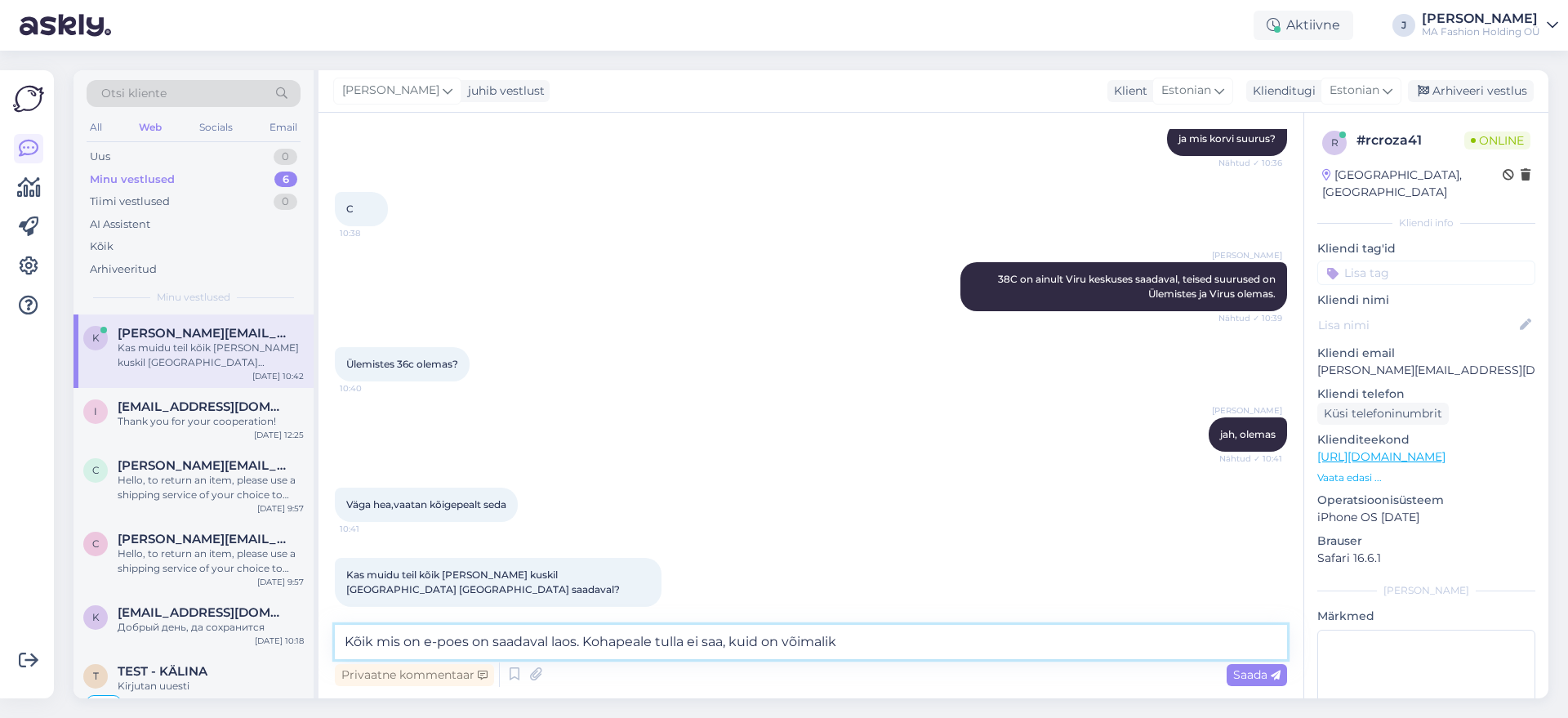
click at [814, 644] on textarea "Kõik mis on e-poes on saadaval laos. Kohapeale tulla ei saa, kuid on võimalik" at bounding box center [811, 642] width 952 height 34
click at [870, 644] on textarea "Kõik mis on e-poes on saadaval laos. Kohapeale tulla ei saa, kuid on võimalik" at bounding box center [811, 642] width 952 height 34
click at [569, 648] on textarea "Kõik mis on e-poes on saadaval laos. Kohapeale tulla ei saa, kuid on võimalik" at bounding box center [811, 642] width 952 height 34
click at [551, 642] on textarea "Kõik mis on e-poes on saadaval laos. Kohapeale tulla ei saa, kuid on võimalik" at bounding box center [811, 642] width 952 height 34
click at [551, 642] on textarea "Kõik mis on e-poes on saadaval laos. Kohapeale tulla ei saa, kuid on võimalik" at bounding box center [811, 642] width 952 height 34
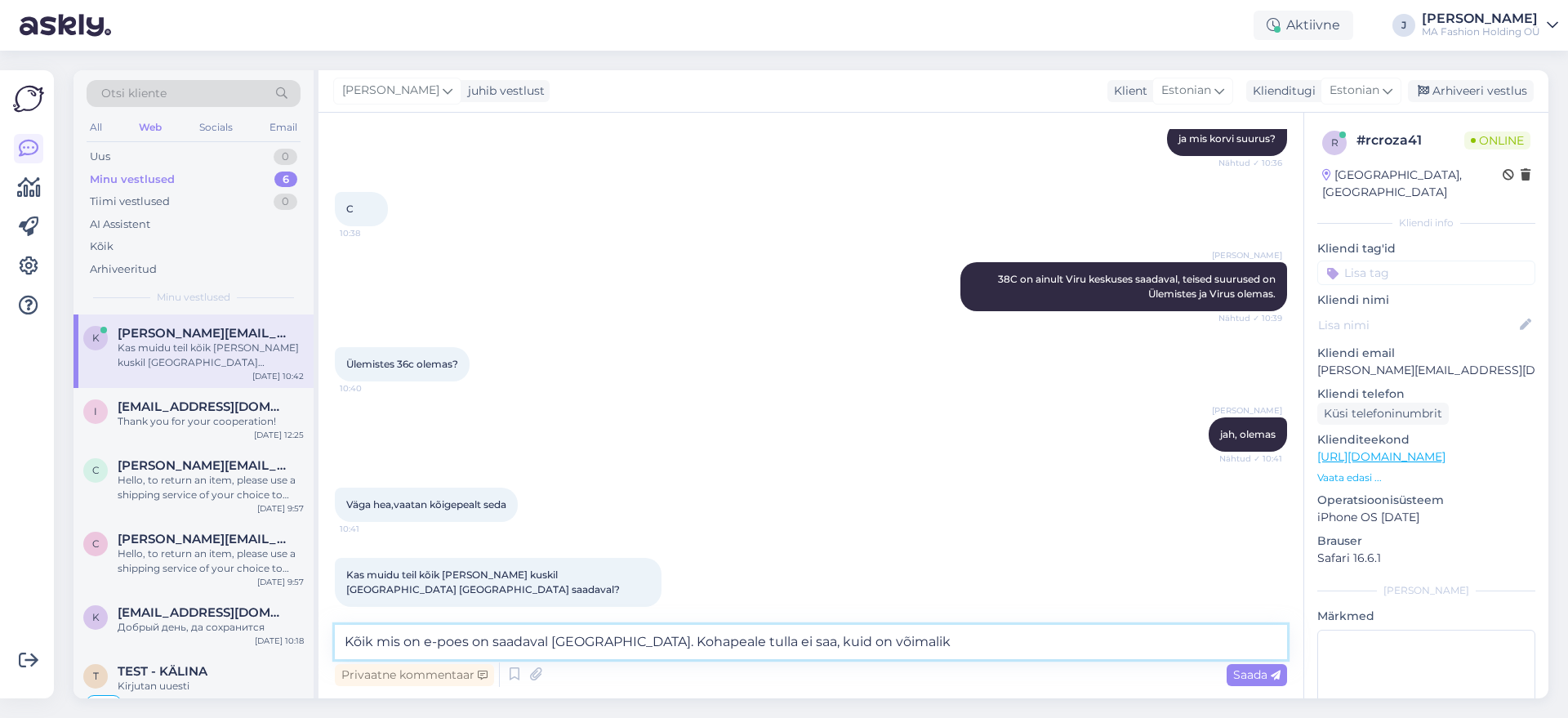
click at [773, 639] on textarea "Kõik mis on e-poes on saadaval Tallinna laos. Kohapeale tulla ei saa, kuid on v…" at bounding box center [811, 642] width 952 height 34
click at [789, 630] on textarea "Kõik mis on e-poes on saadaval Tallinna laos. Kohapeale tulla ei saa, kuid on v…" at bounding box center [811, 642] width 952 height 34
drag, startPoint x: 781, startPoint y: 644, endPoint x: 796, endPoint y: 645, distance: 15.0
click at [784, 644] on textarea "Kõik mis on e-poes on saadaval Tallinna laos. Kohapeale tulla ei saa, kuid on v…" at bounding box center [811, 642] width 952 height 34
click at [783, 650] on textarea "Kõik mis on e-poes on saadaval Tallinna laos. Kohapeale tulla ei saa, kuid on v…" at bounding box center [811, 642] width 952 height 34
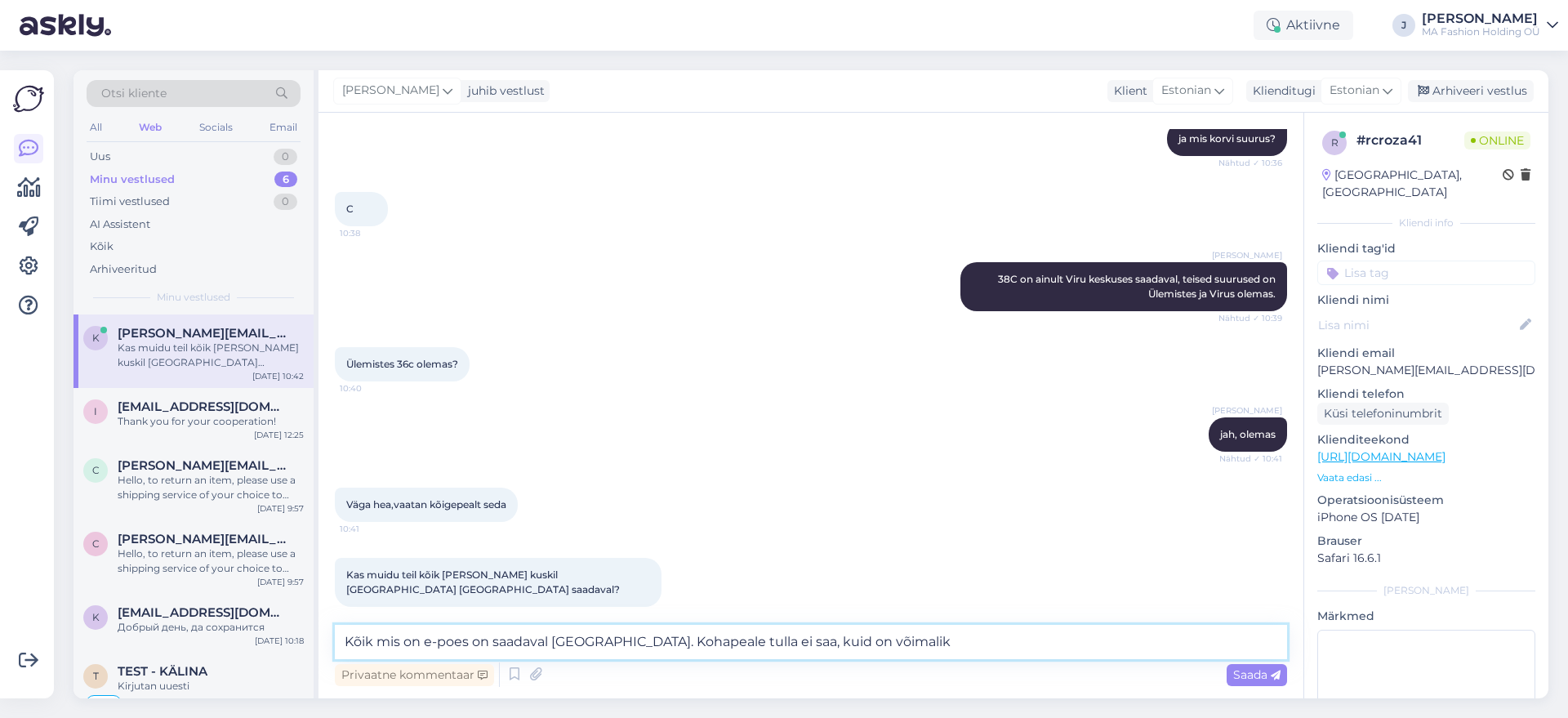
click at [779, 651] on textarea "Kõik mis on e-poes on saadaval Tallinna laos. Kohapeale tulla ei saa, kuid on v…" at bounding box center [811, 642] width 952 height 34
click at [820, 642] on textarea "Kõik mis on e-poes on saadaval Tallinna laos. Kohapeale tulla ei saa proovida, …" at bounding box center [811, 642] width 952 height 34
click at [956, 633] on textarea "Kõik mis on e-poes on saadaval Tallinna laos. Kohapeale tulla ei saa, kuid on v…" at bounding box center [811, 642] width 952 height 34
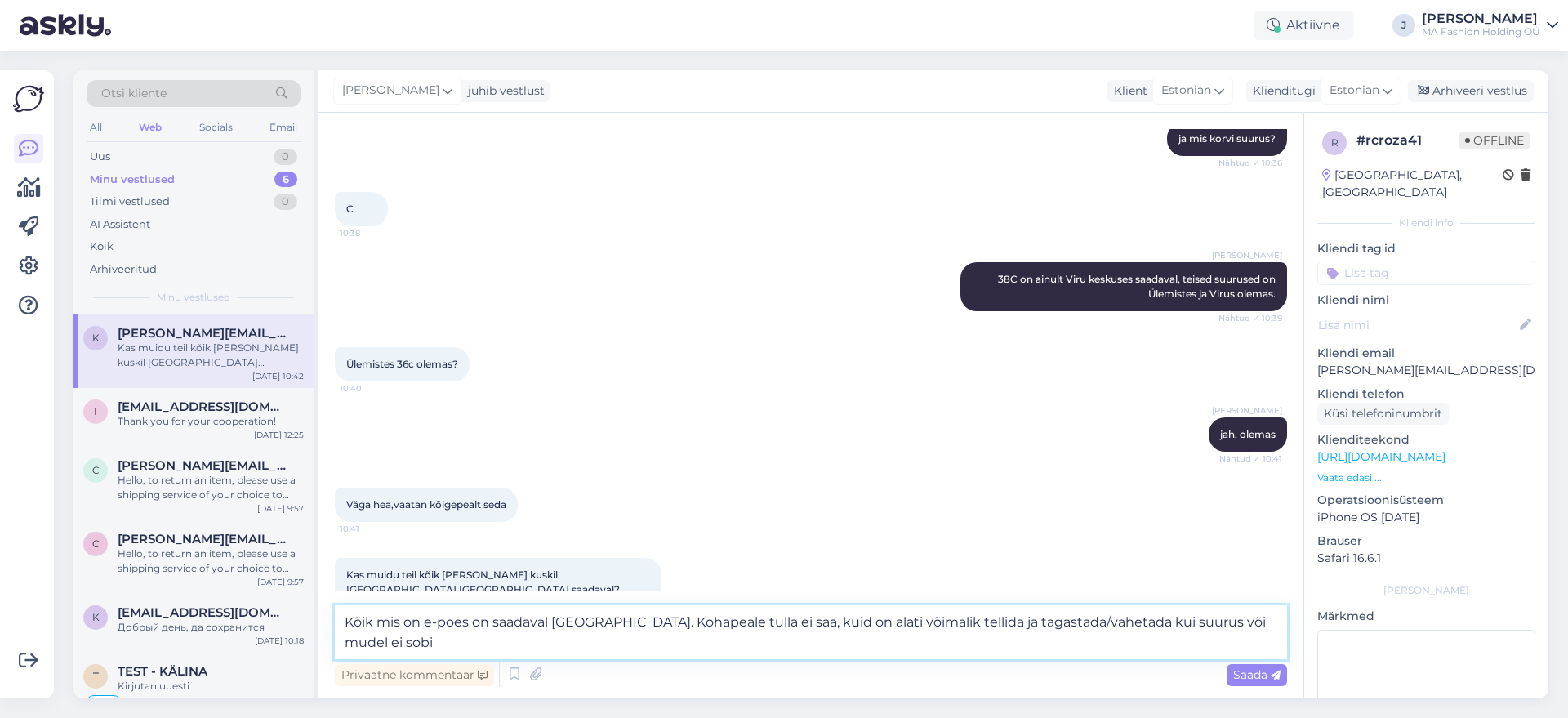
type textarea "Kõik mis on e-poes on saadaval Tallinna laos. Kohapeale tulla ei saa, kuid on a…"
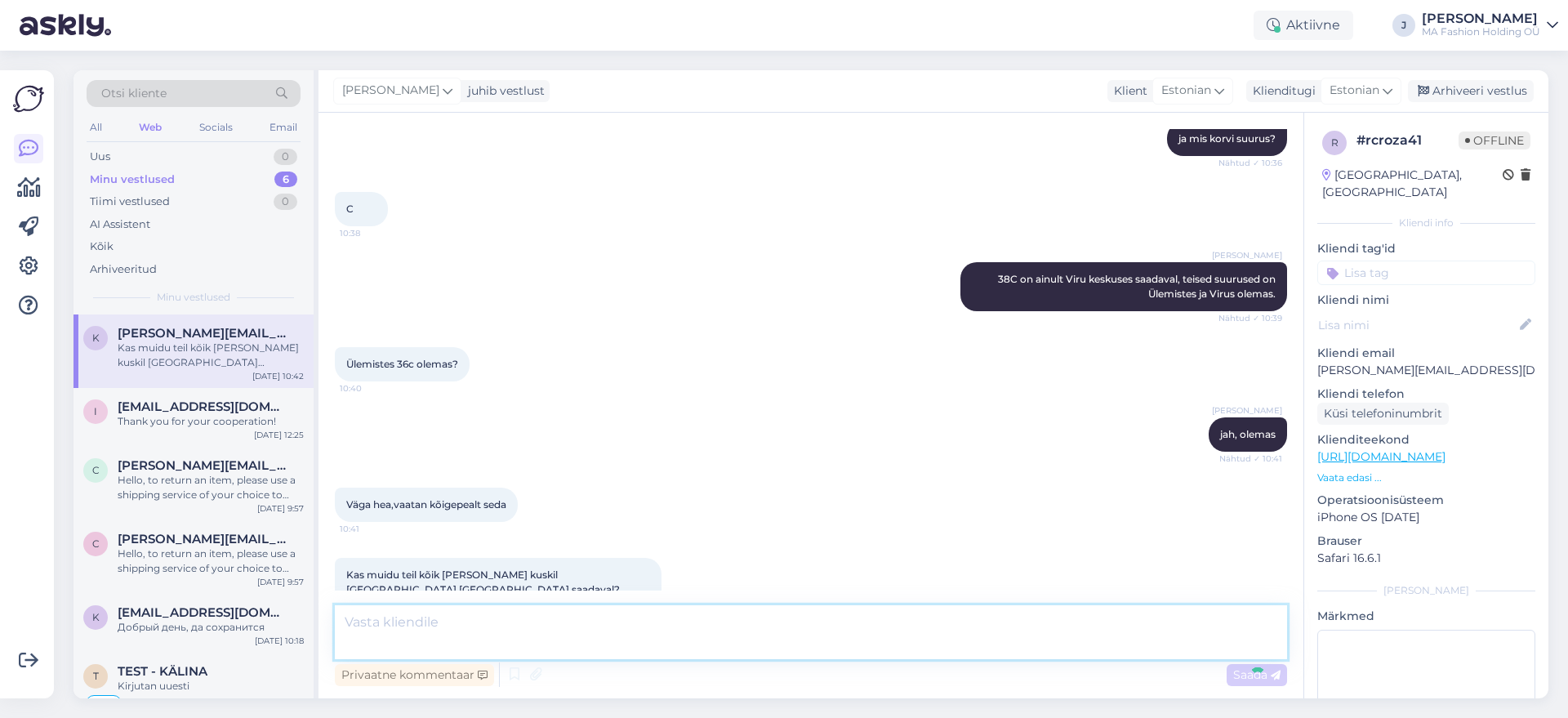
scroll to position [630, 0]
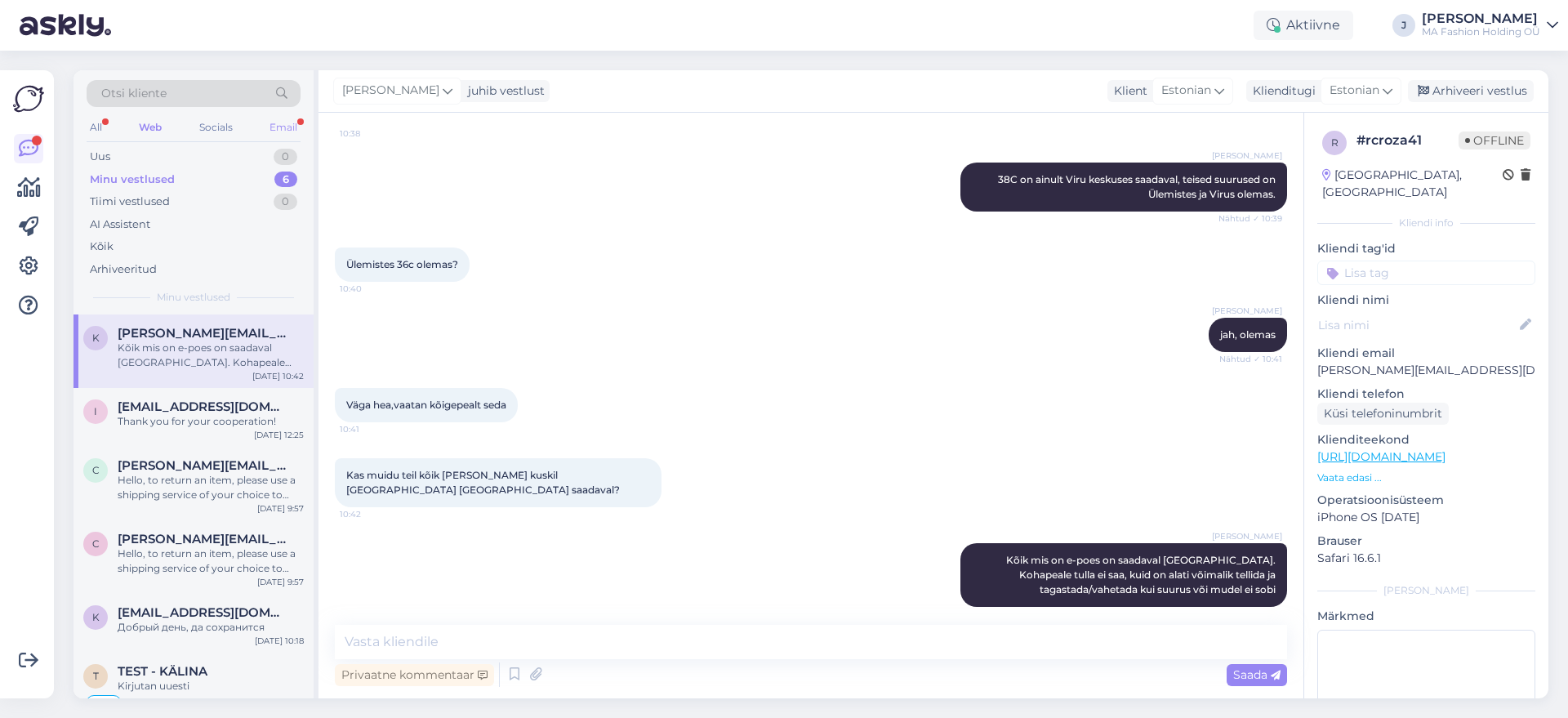
click at [274, 125] on div "Email" at bounding box center [283, 127] width 34 height 21
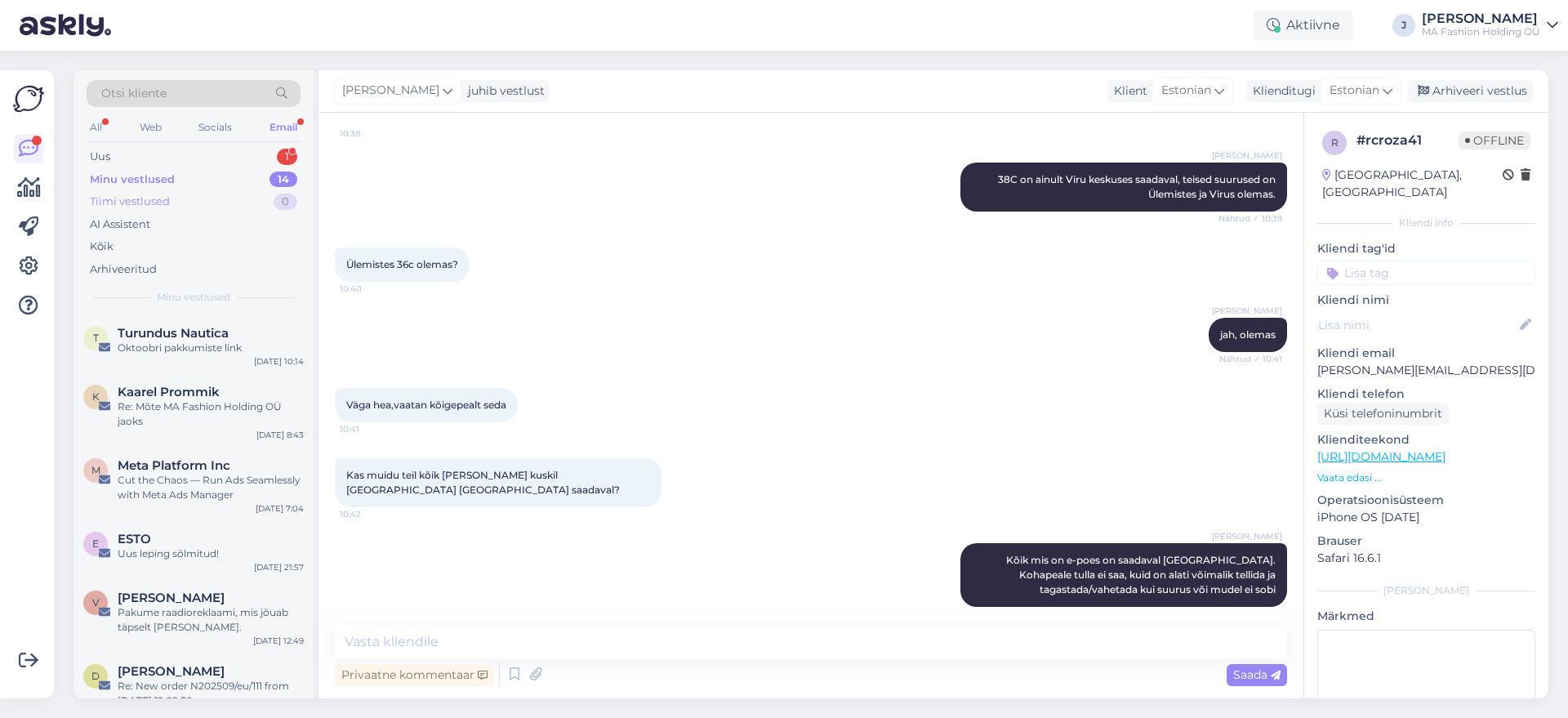
drag, startPoint x: 186, startPoint y: 184, endPoint x: 180, endPoint y: 191, distance: 9.2
click at [183, 191] on div "Uus 1 Minu vestlused 14 Tiimi vestlused 0 AI Assistent Kõik Arhiveeritud" at bounding box center [193, 212] width 214 height 135
click at [178, 165] on div "Uus 1" at bounding box center [193, 156] width 214 height 23
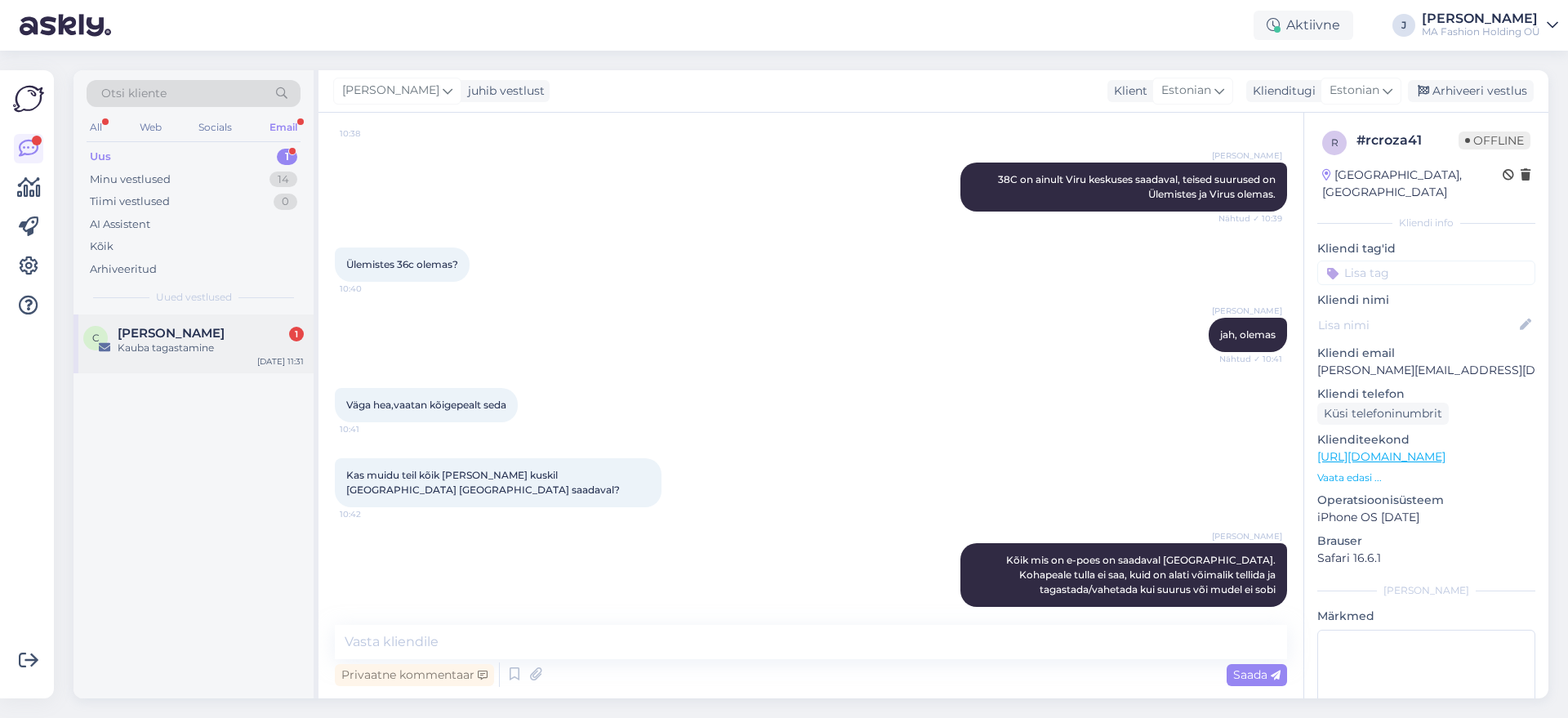
click at [171, 317] on div "C Carmen Mäe 1 Kauba tagastamine Sep 23 11:31" at bounding box center [193, 343] width 240 height 59
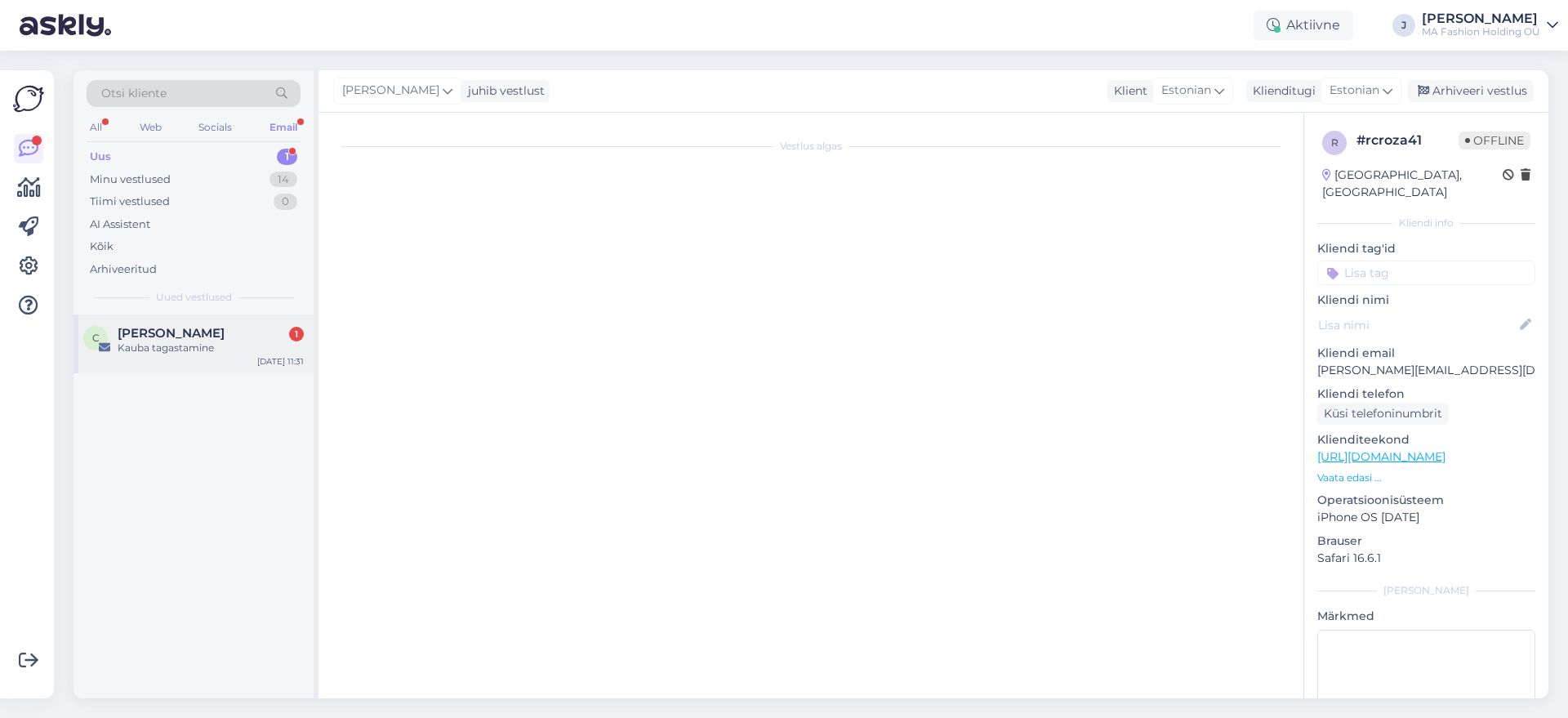
scroll to position [0, 0]
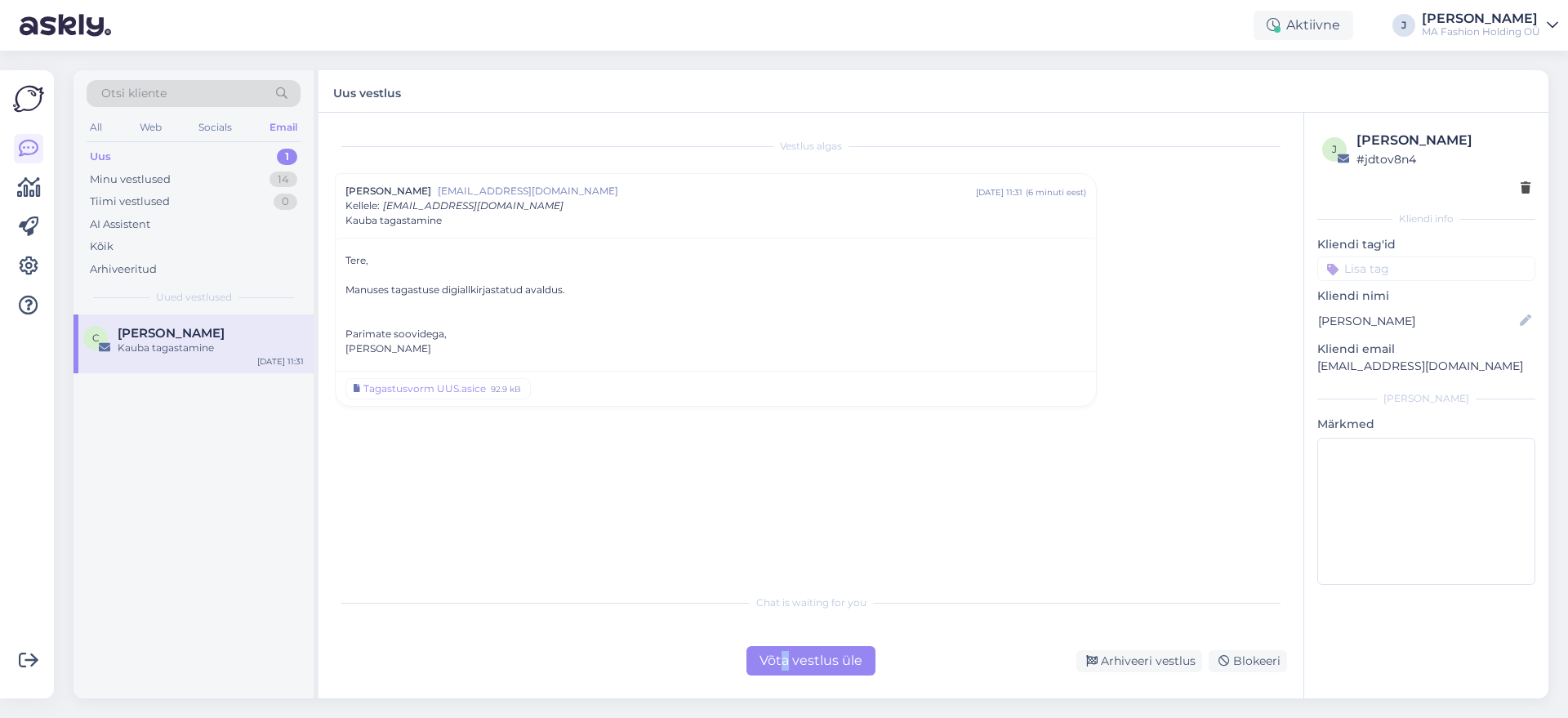
click at [791, 653] on div "Võta vestlus üle" at bounding box center [811, 661] width 129 height 30
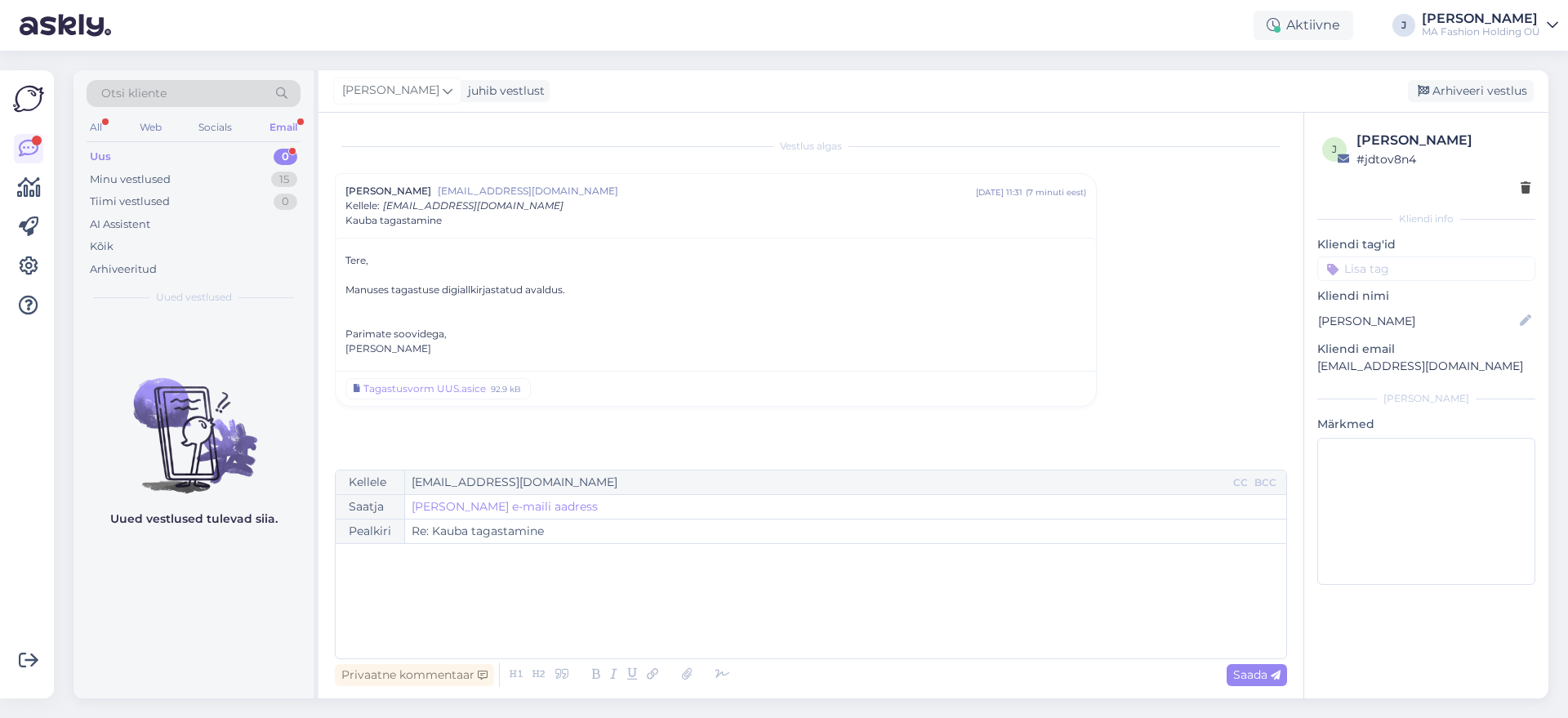
click at [238, 145] on div "Uus 0" at bounding box center [193, 156] width 214 height 23
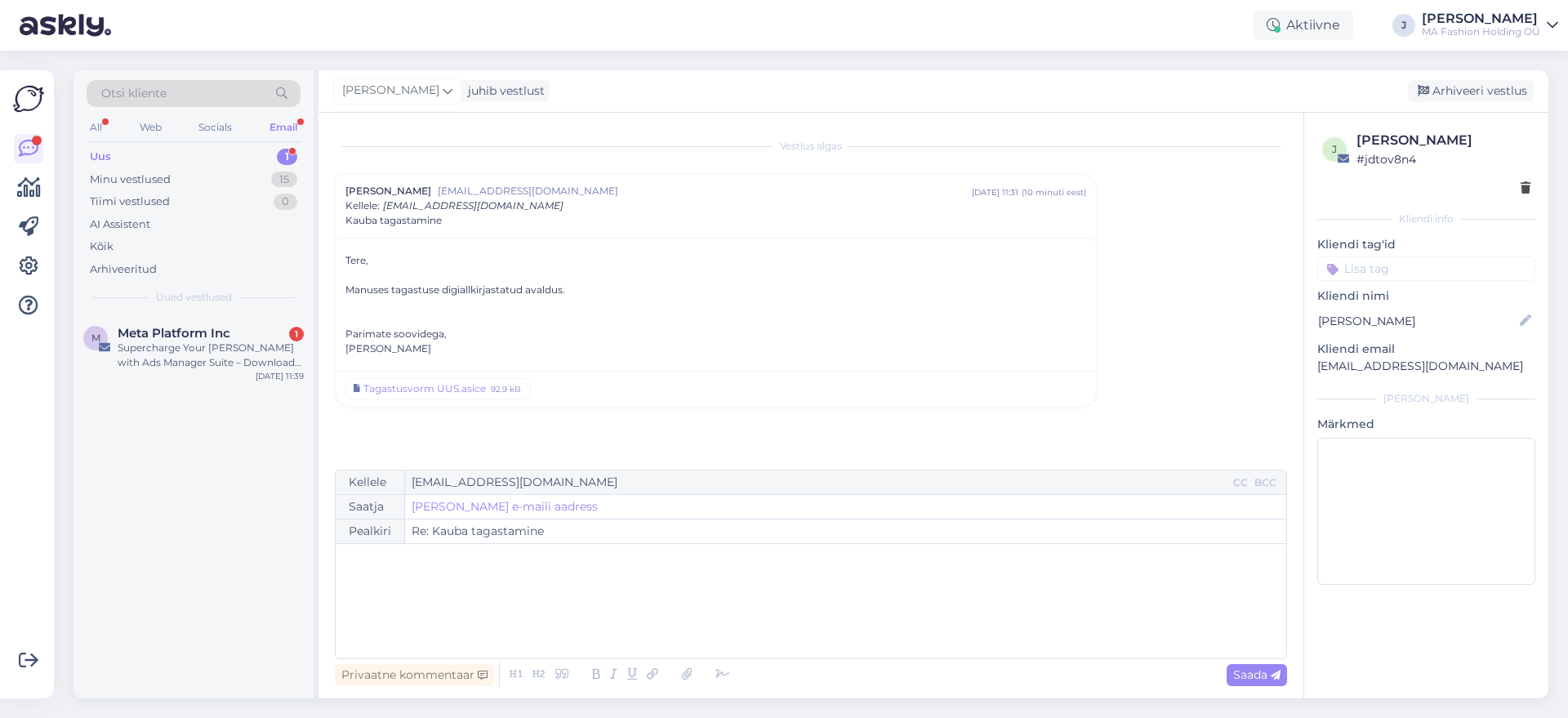
click at [240, 154] on div "Uus 1" at bounding box center [193, 156] width 214 height 23
click at [250, 300] on div "Uued vestlused" at bounding box center [193, 298] width 214 height 15
click at [253, 334] on div "Meta Platform Inc 1" at bounding box center [210, 333] width 186 height 15
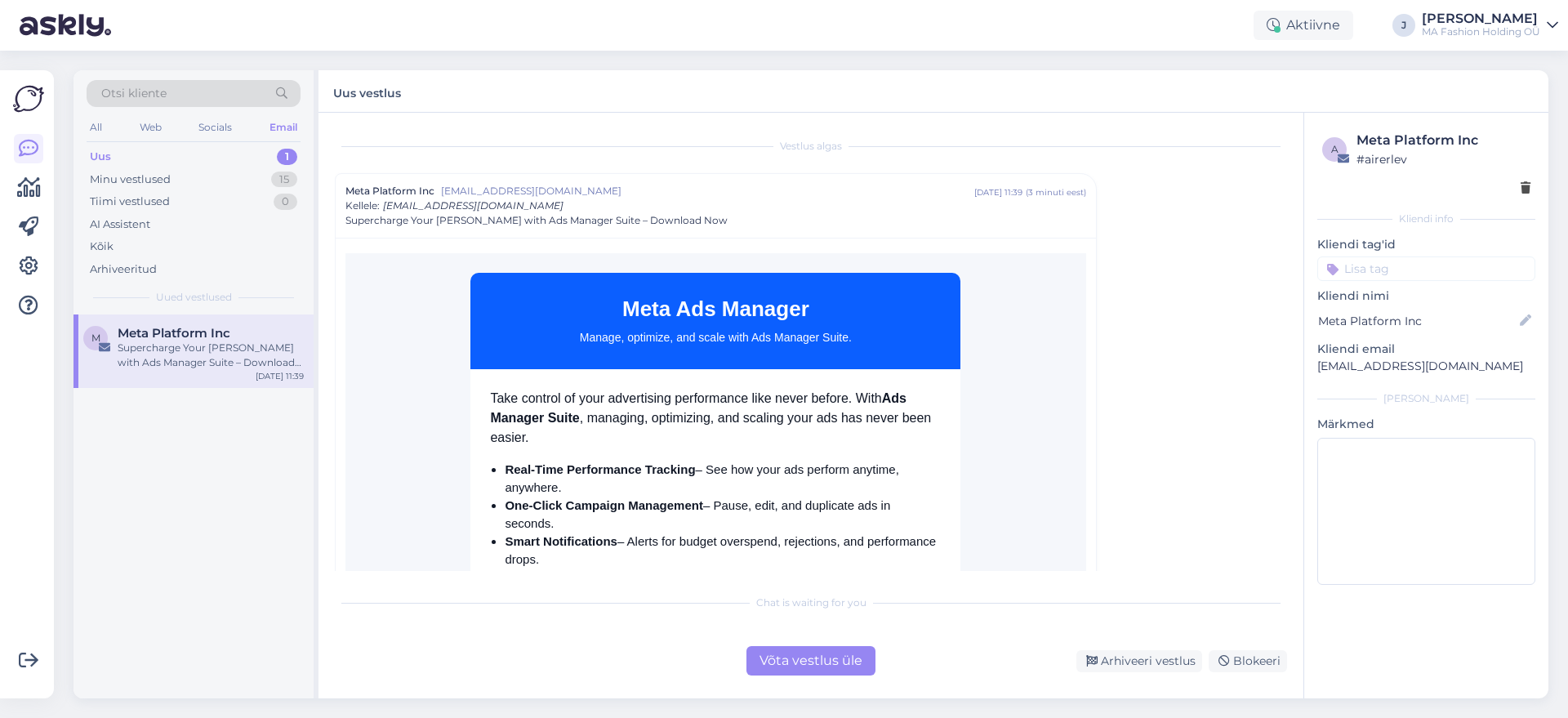
click at [821, 646] on div "Võta vestlus üle" at bounding box center [811, 661] width 129 height 30
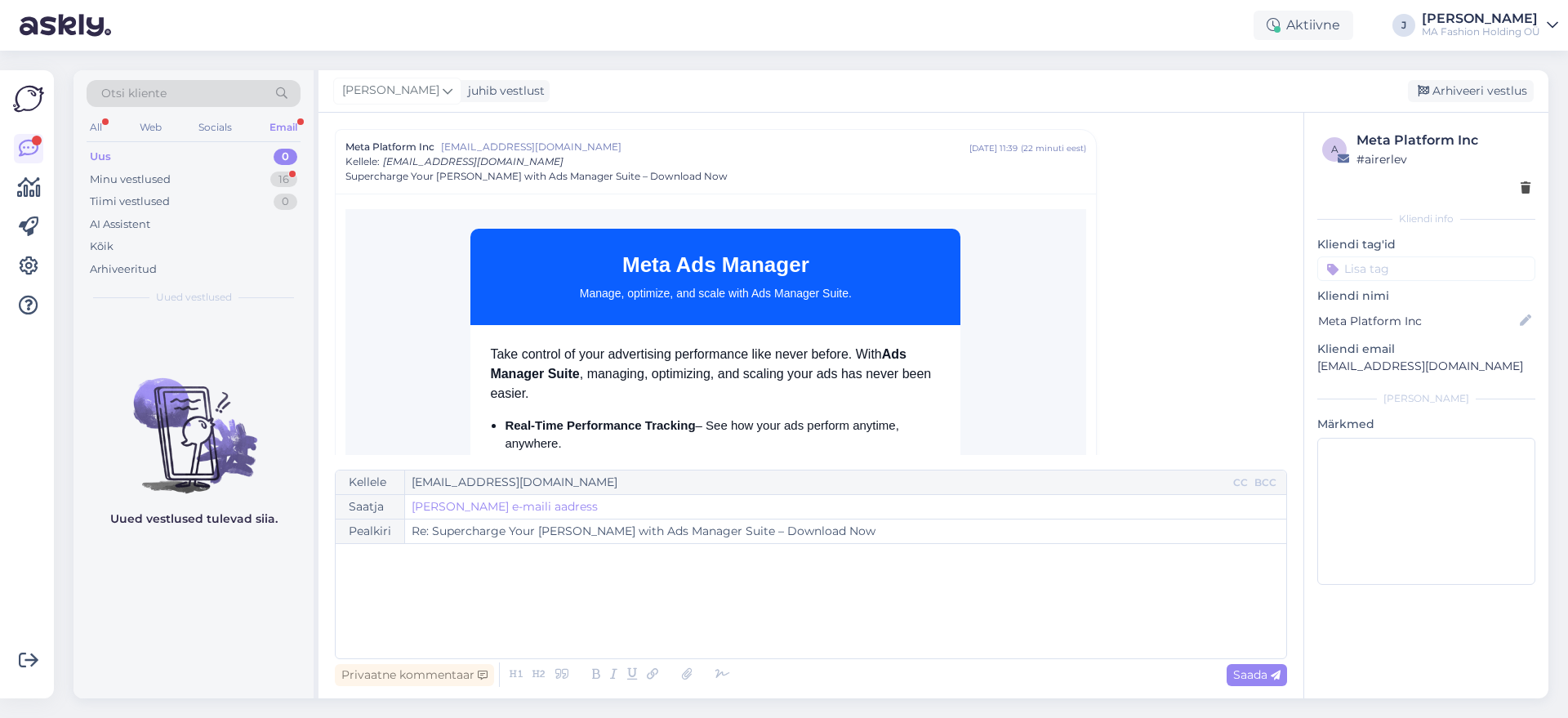
click at [301, 144] on div "Otsi kliente All Web Socials Email Uus 0 Minu vestlused 16 Tiimi vestlused 0 AI…" at bounding box center [193, 193] width 240 height 245
click at [263, 175] on div "Minu vestlused 16" at bounding box center [193, 180] width 214 height 23
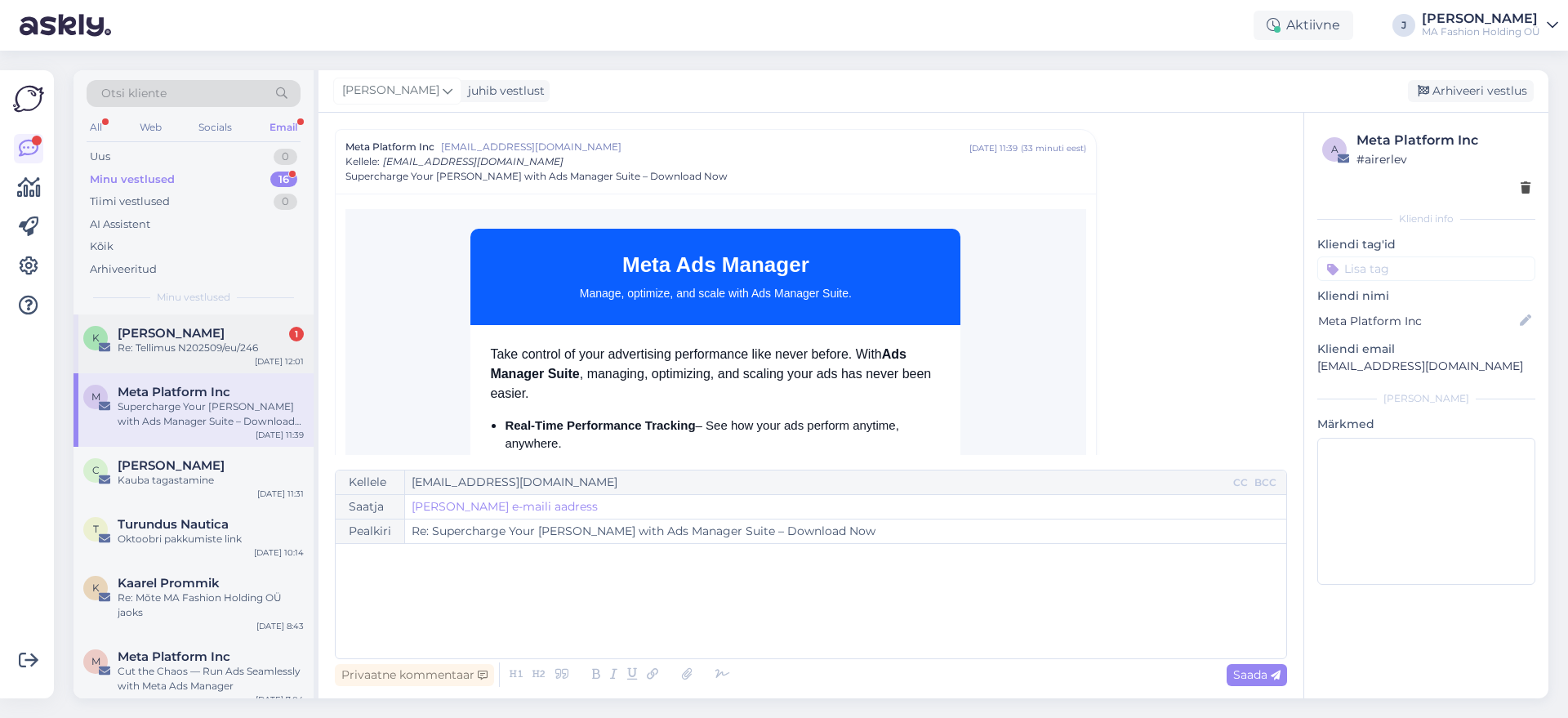
click at [233, 355] on div "K Ketrin Molotov 1 Re: Tellimus N202509/eu/246 Sep 23 12:01" at bounding box center [193, 343] width 240 height 59
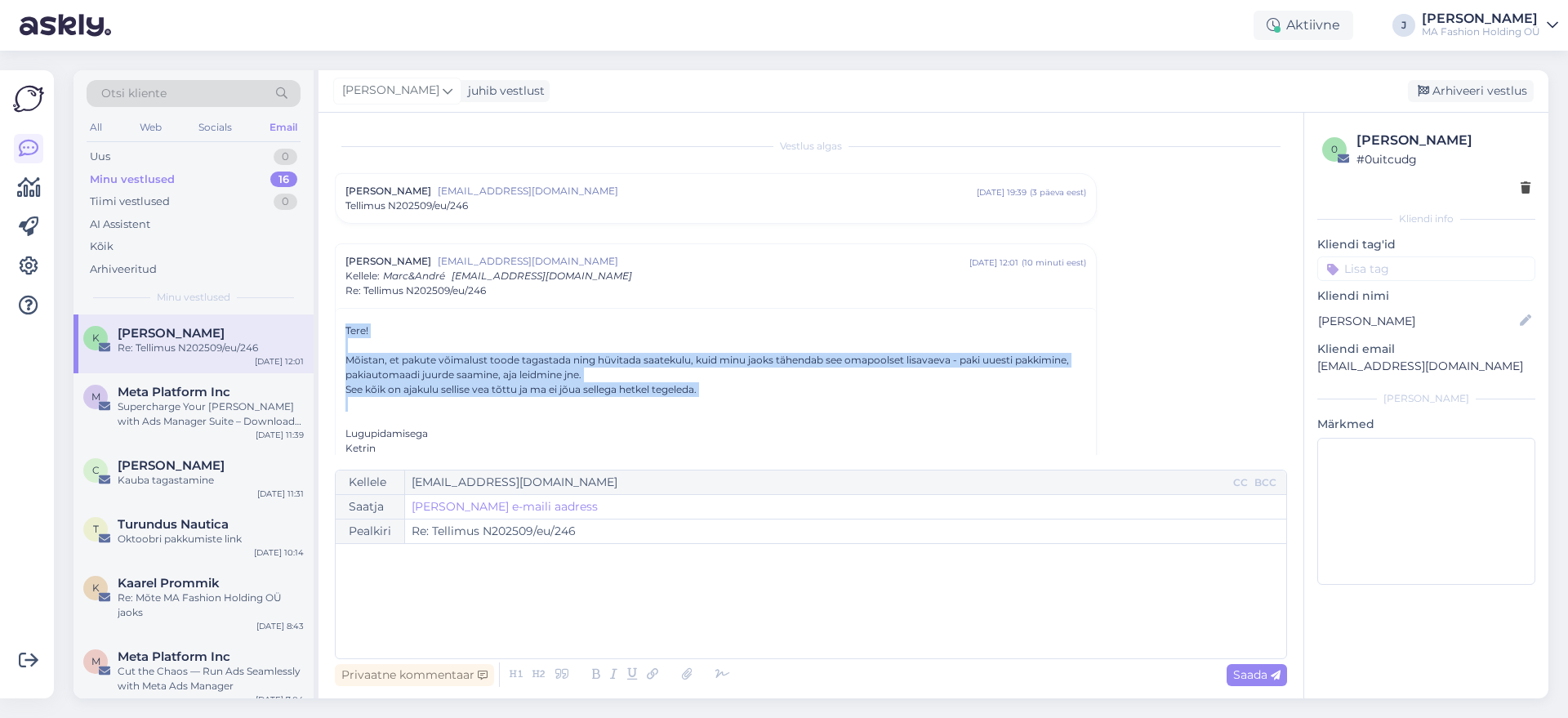
drag, startPoint x: 750, startPoint y: 398, endPoint x: 338, endPoint y: 312, distance: 420.9
click at [338, 312] on div "Tere! Mõistan, et pakute võimalust toode tagastada ning hüvitada saatekulu, kui…" at bounding box center [716, 722] width 761 height 828
click at [460, 353] on div "Mõistan, et pakute võimalust toode tagastada ning hüvitada saatekulu, kuid minu…" at bounding box center [715, 367] width 740 height 30
click at [459, 358] on div "Mõistan, et pakute võimalust toode tagastada ning hüvitada saatekulu, kuid minu…" at bounding box center [715, 367] width 740 height 30
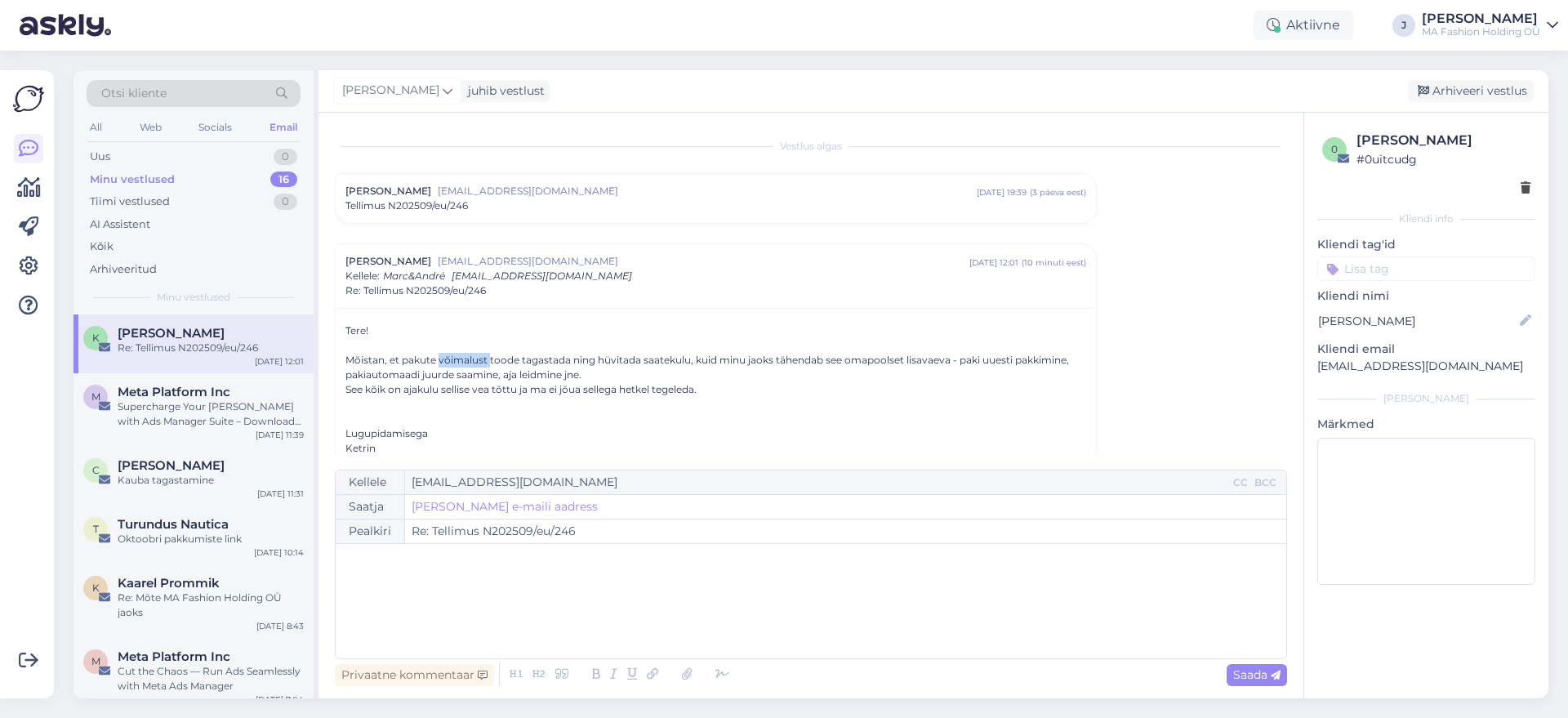
click at [459, 358] on div "Mõistan, et pakute võimalust toode tagastada ning hüvitada saatekulu, kuid minu…" at bounding box center [715, 367] width 740 height 30
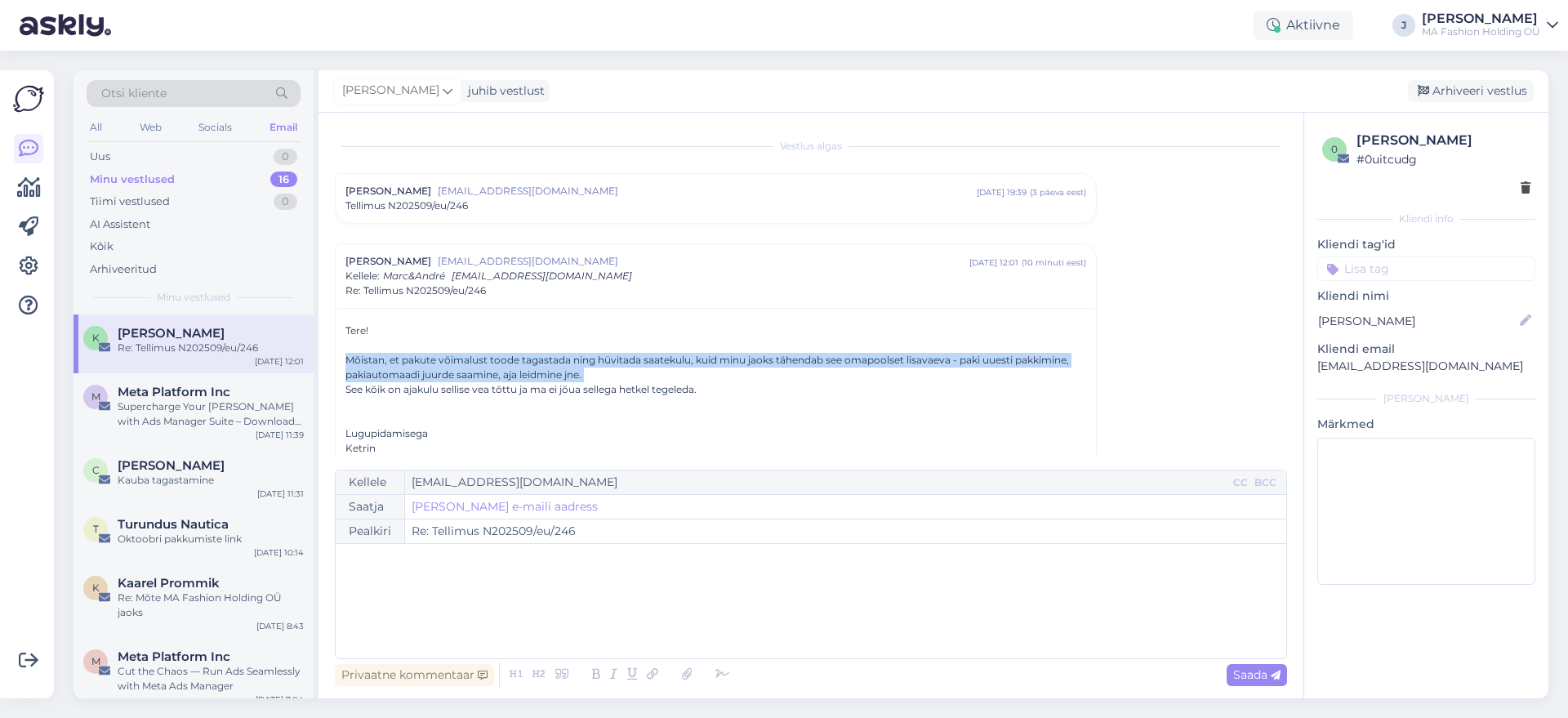
click at [458, 358] on div "Mõistan, et pakute võimalust toode tagastada ning hüvitada saatekulu, kuid minu…" at bounding box center [715, 367] width 740 height 30
click at [578, 379] on div "Mõistan, et pakute võimalust toode tagastada ning hüvitada saatekulu, kuid minu…" at bounding box center [715, 367] width 740 height 30
drag, startPoint x: 761, startPoint y: 393, endPoint x: 361, endPoint y: 312, distance: 408.1
click at [361, 312] on div "Tere! Mõistan, et pakute võimalust toode tagastada ning hüvitada saatekulu, kui…" at bounding box center [716, 722] width 761 height 828
click at [421, 337] on div "Tere! Mõistan, et pakute võimalust toode tagastada ning hüvitada saatekulu, kui…" at bounding box center [715, 390] width 740 height 132
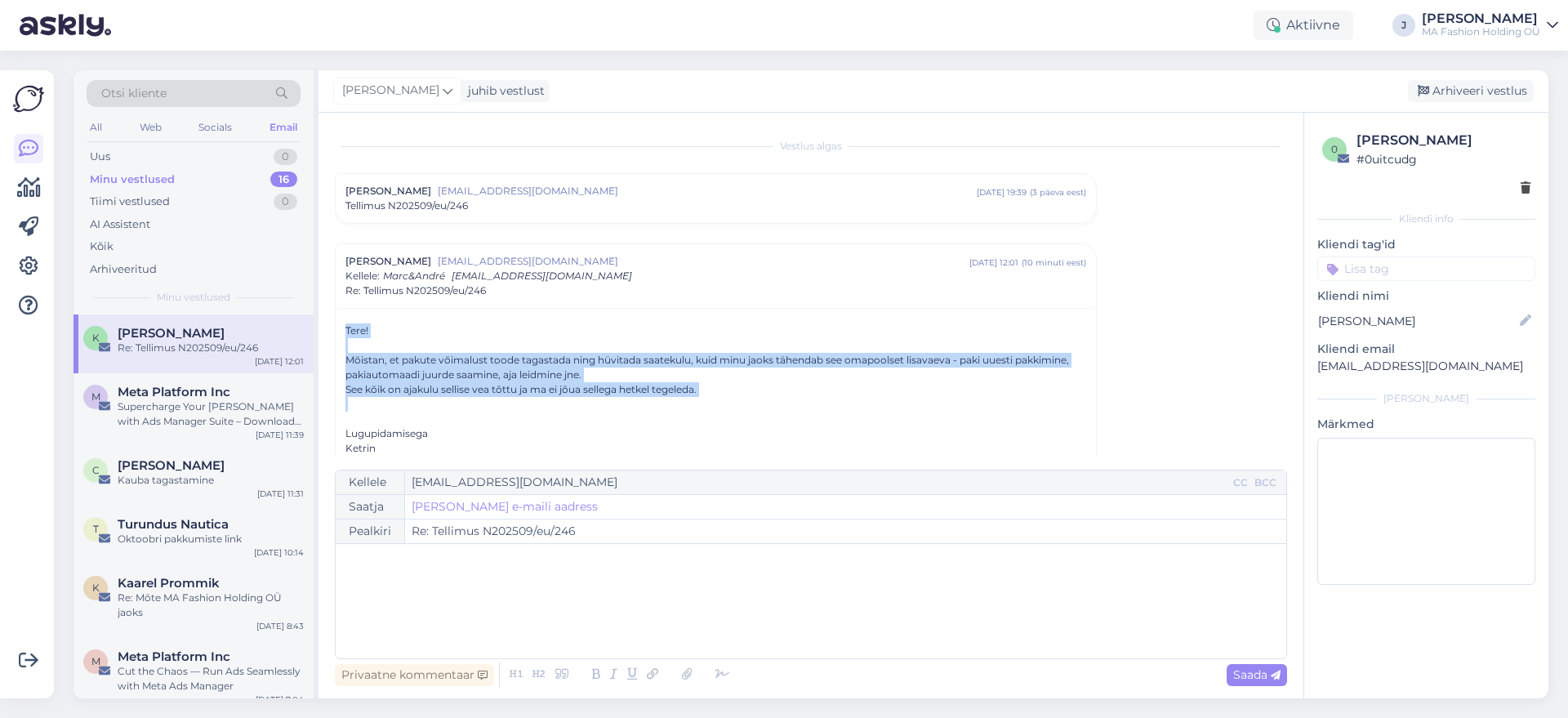
drag, startPoint x: 723, startPoint y: 388, endPoint x: 325, endPoint y: 325, distance: 403.0
click at [325, 325] on div "Vestlus algas Ketrin Molotov molotovketrin@gmail.com sept 20 19:39 ( 3 päeva ee…" at bounding box center [810, 406] width 985 height 586
click at [449, 360] on div "Mõistan, et pakute võimalust toode tagastada ning hüvitada saatekulu, kuid minu…" at bounding box center [715, 367] width 740 height 30
drag, startPoint x: 753, startPoint y: 406, endPoint x: 353, endPoint y: 332, distance: 406.8
click at [353, 332] on div "Tere! Mõistan, et pakute võimalust toode tagastada ning hüvitada saatekulu, kui…" at bounding box center [715, 390] width 740 height 132
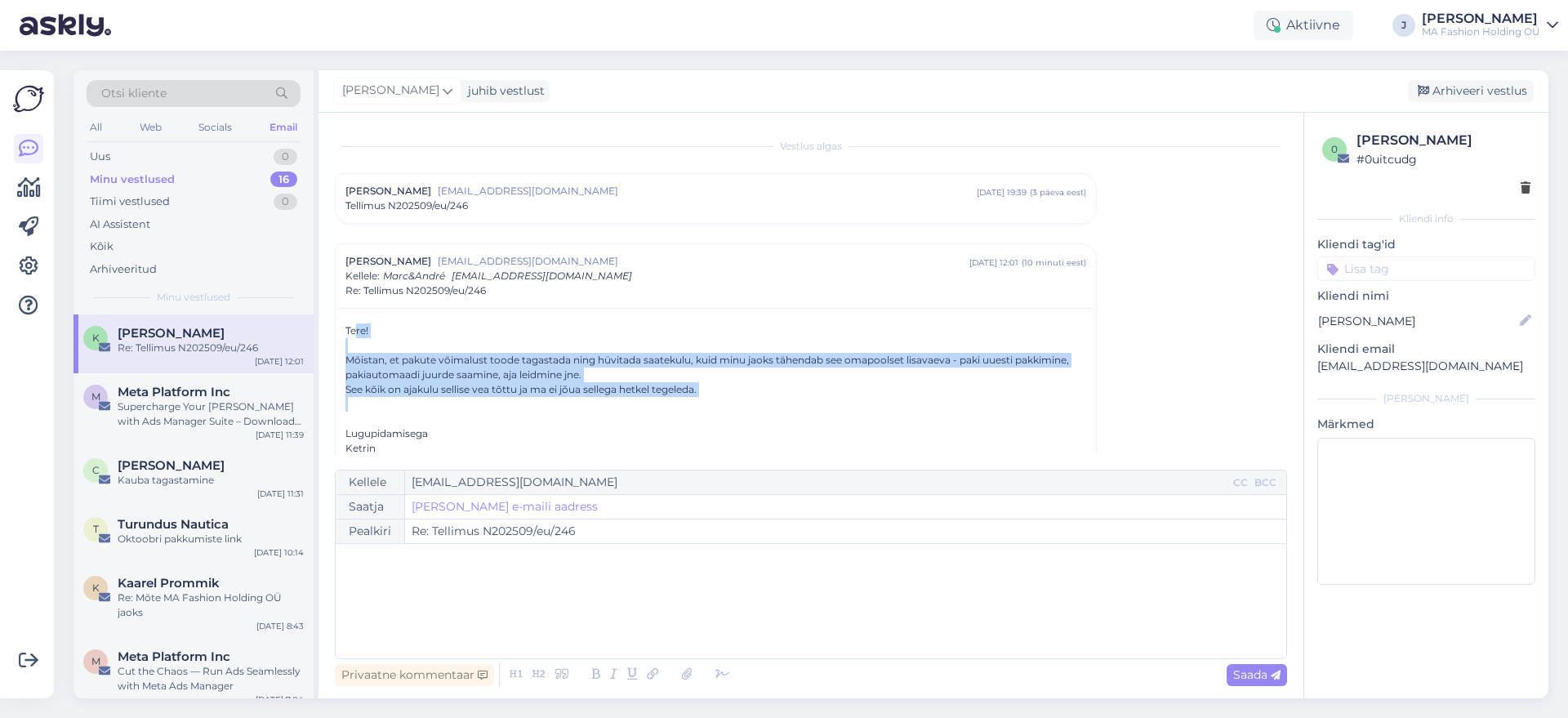
click at [398, 363] on div "Mõistan, et pakute võimalust toode tagastada ning hüvitada saatekulu, kuid minu…" at bounding box center [715, 367] width 740 height 30
click at [579, 400] on div at bounding box center [715, 405] width 740 height 15
drag, startPoint x: 699, startPoint y: 392, endPoint x: 341, endPoint y: 308, distance: 367.7
click at [341, 308] on div "Tere! Mõistan, et pakute võimalust toode tagastada ning hüvitada saatekulu, kui…" at bounding box center [716, 722] width 761 height 828
click at [393, 339] on div at bounding box center [715, 346] width 740 height 15
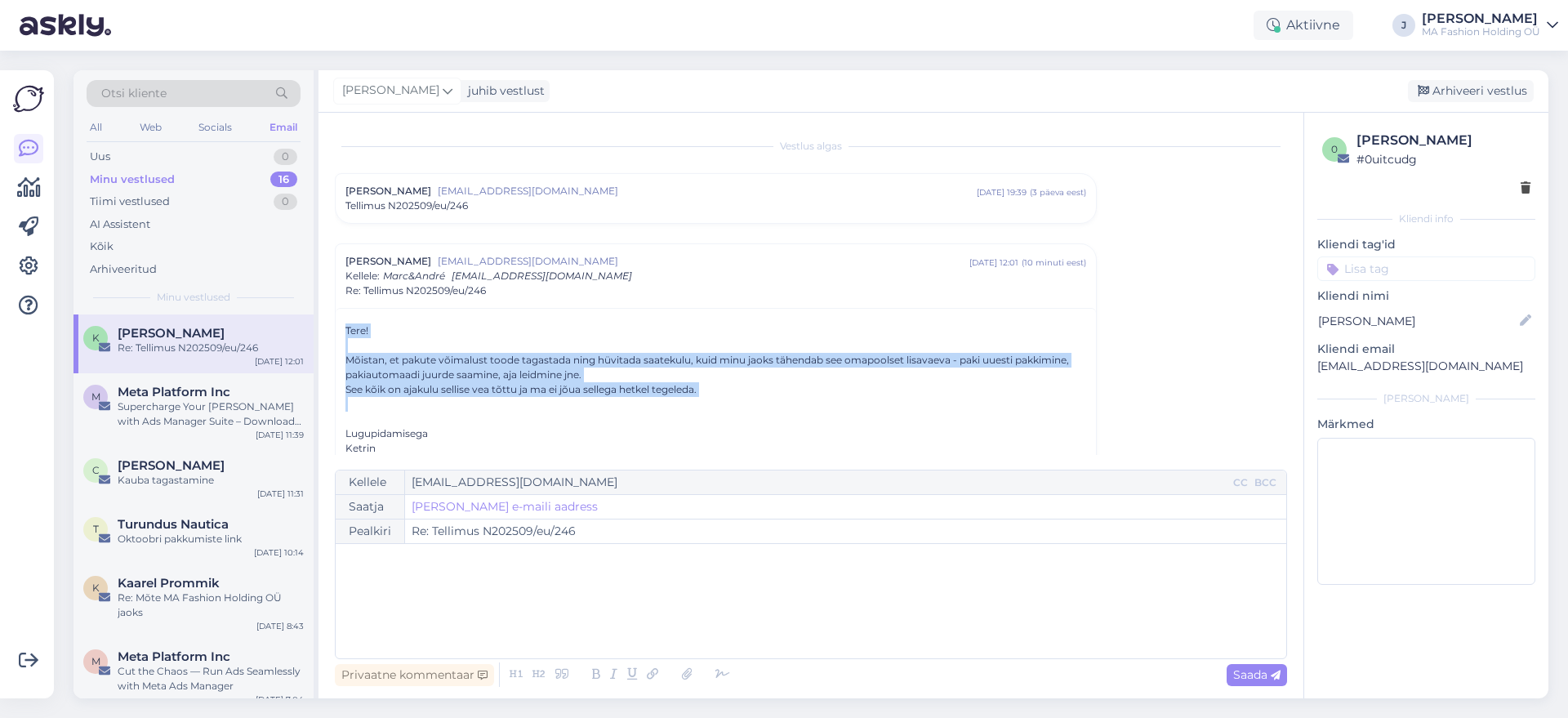
drag, startPoint x: 346, startPoint y: 317, endPoint x: 785, endPoint y: 405, distance: 447.7
click at [785, 405] on div "Tere! Mõistan, et pakute võimalust toode tagastada ning hüvitada saatekulu, kui…" at bounding box center [716, 722] width 761 height 828
click at [785, 405] on div at bounding box center [715, 405] width 740 height 15
drag, startPoint x: 786, startPoint y: 405, endPoint x: 346, endPoint y: 304, distance: 451.4
click at [346, 304] on div "Ketrin Molotov molotovketrin@gmail.com sept 23 12:01 ( 10 minuti eest ) Kellele…" at bounding box center [715, 711] width 762 height 934
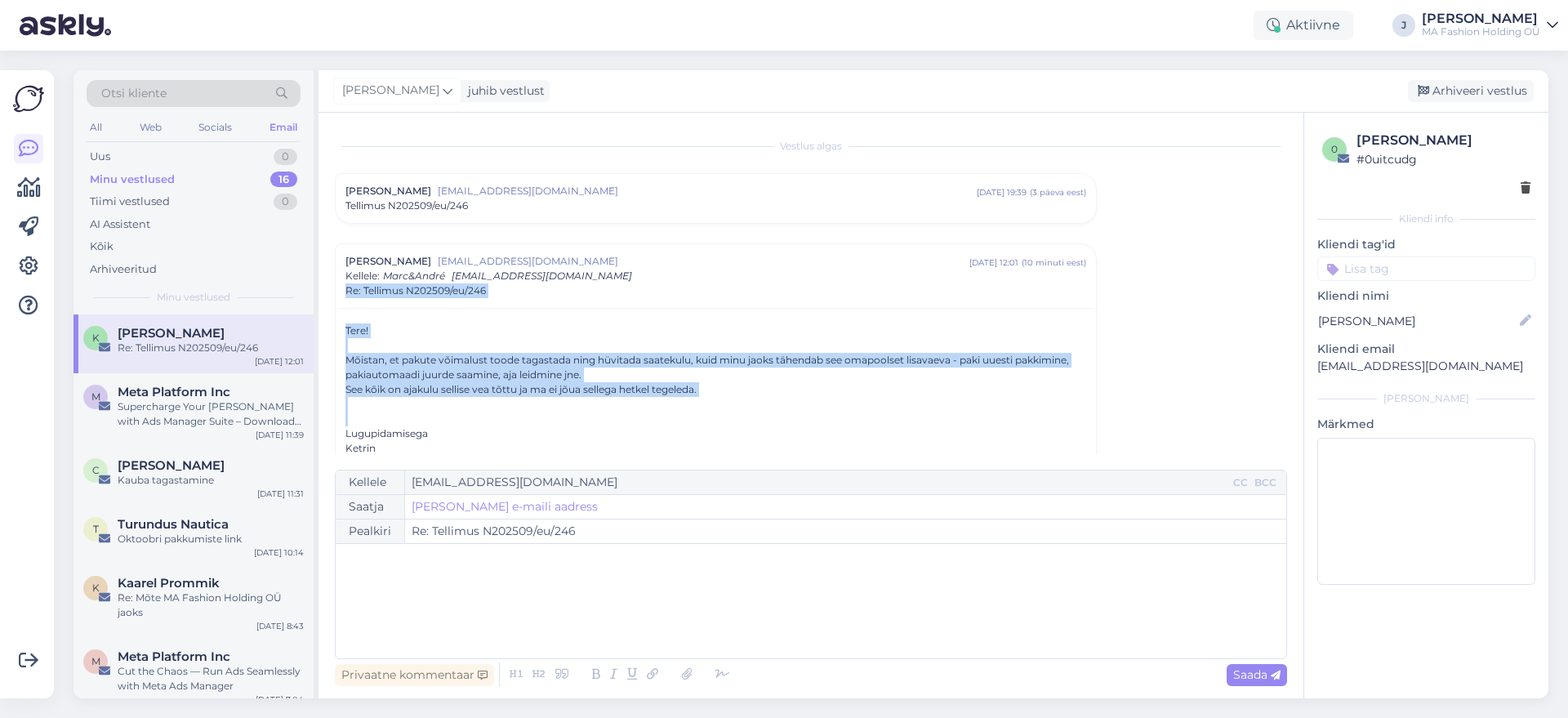
click at [363, 312] on div "Tere! Mõistan, et pakute võimalust toode tagastada ning hüvitada saatekulu, kui…" at bounding box center [716, 722] width 761 height 828
drag, startPoint x: 362, startPoint y: 309, endPoint x: 719, endPoint y: 392, distance: 366.5
click at [719, 392] on div "Tere! Mõistan, et pakute võimalust toode tagastada ning hüvitada saatekulu, kui…" at bounding box center [716, 722] width 761 height 828
click at [719, 392] on div "See kõik on ajakulu sellise vea tõttu ja ma ei jõua sellega hetkel tegeleda." at bounding box center [715, 390] width 740 height 15
drag, startPoint x: 719, startPoint y: 392, endPoint x: 305, endPoint y: 310, distance: 422.0
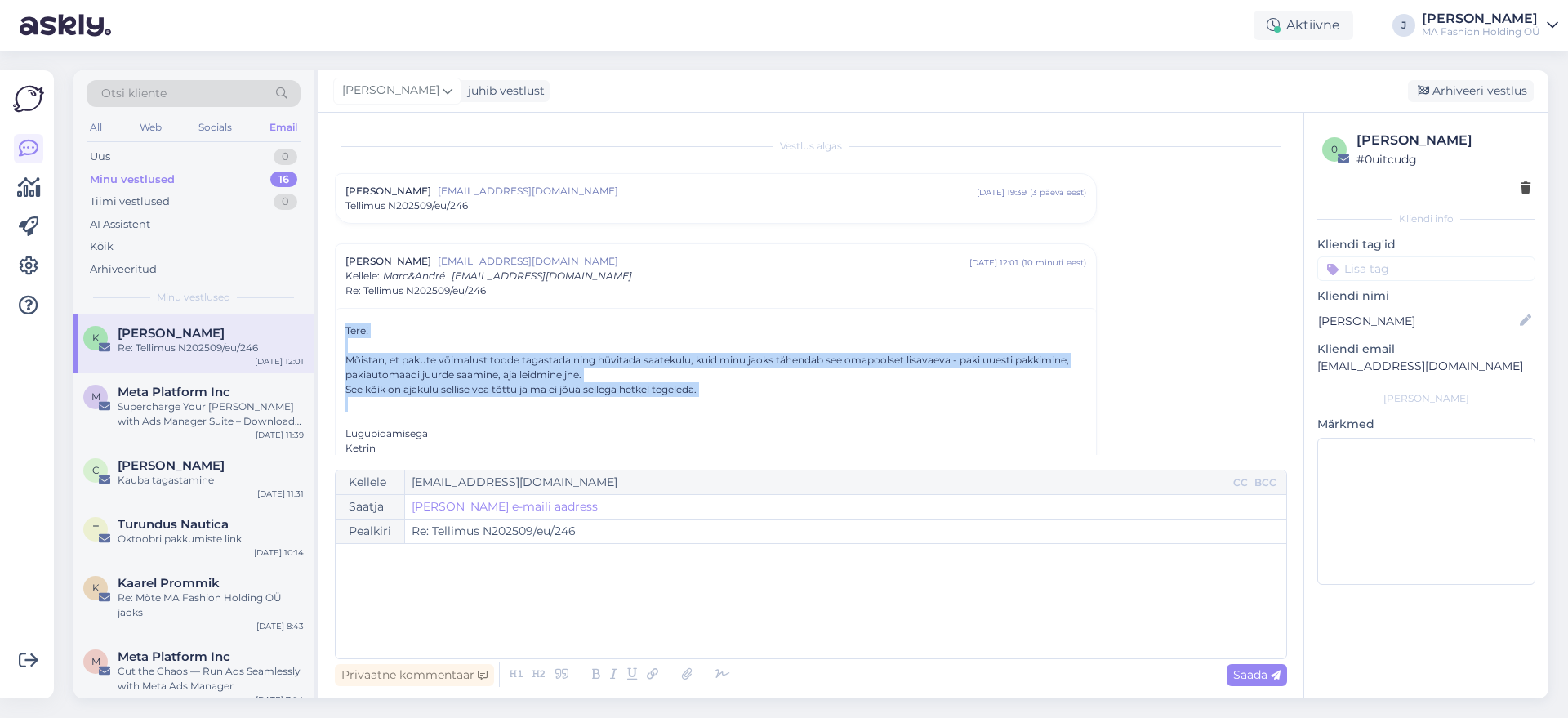
click at [305, 310] on div "Otsi kliente All Web Socials Email Uus 0 Minu vestlused 16 Tiimi vestlused 0 AI…" at bounding box center [811, 384] width 1475 height 628
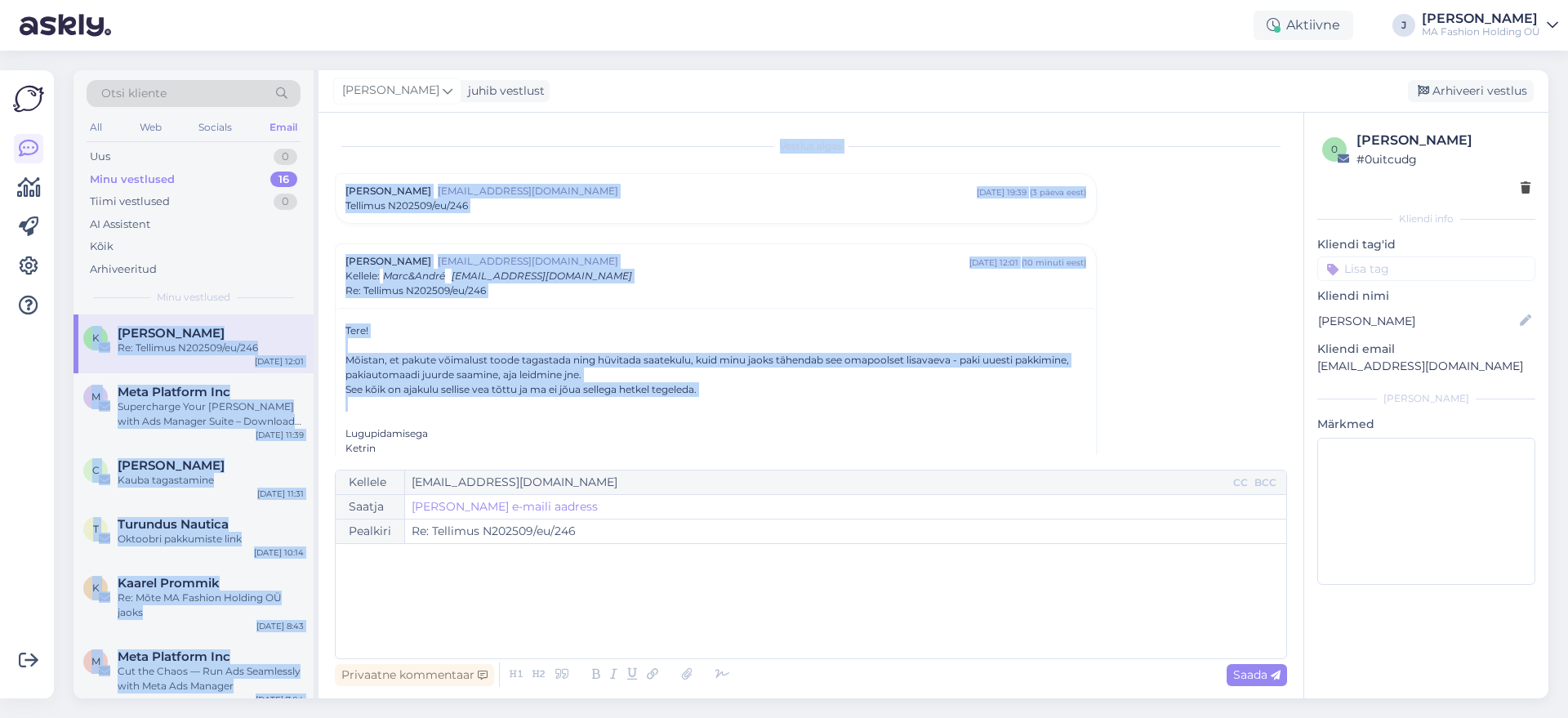
click at [400, 332] on div "Tere! Mõistan, et pakute võimalust toode tagastada ning hüvitada saatekulu, kui…" at bounding box center [715, 390] width 740 height 132
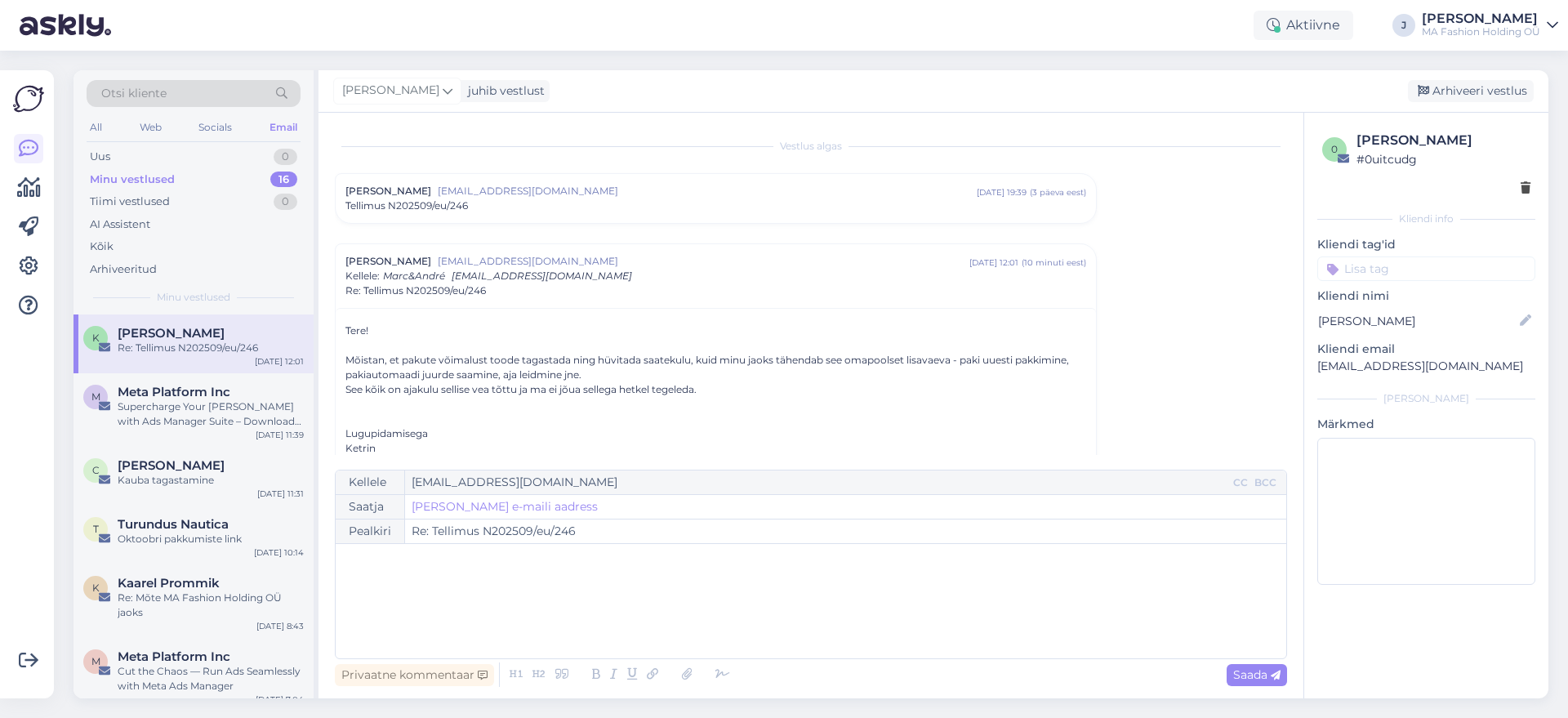
click at [389, 358] on div "Mõistan, et pakute võimalust toode tagastada ning hüvitada saatekulu, kuid minu…" at bounding box center [715, 367] width 740 height 30
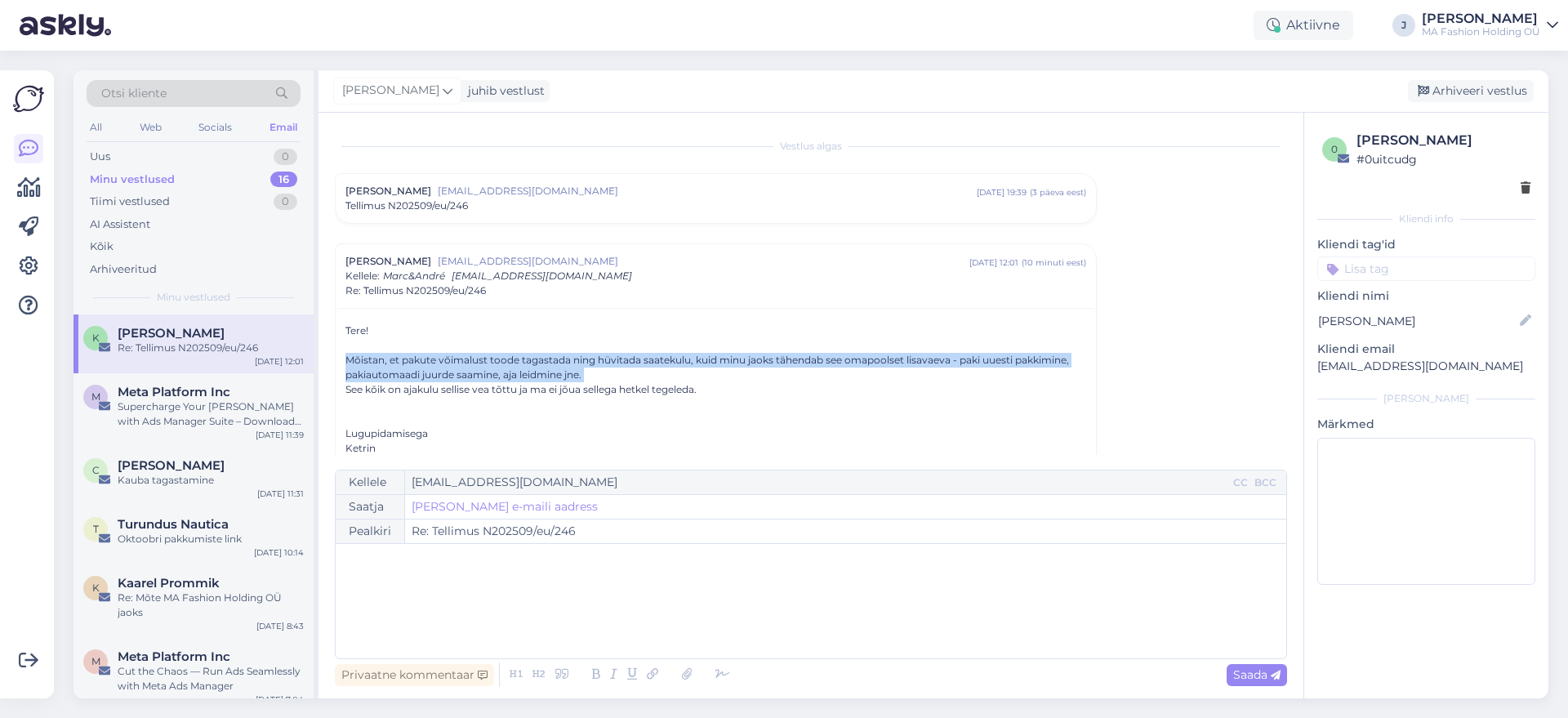
click at [389, 358] on div "Mõistan, et pakute võimalust toode tagastada ning hüvitada saatekulu, kuid minu…" at bounding box center [715, 367] width 740 height 30
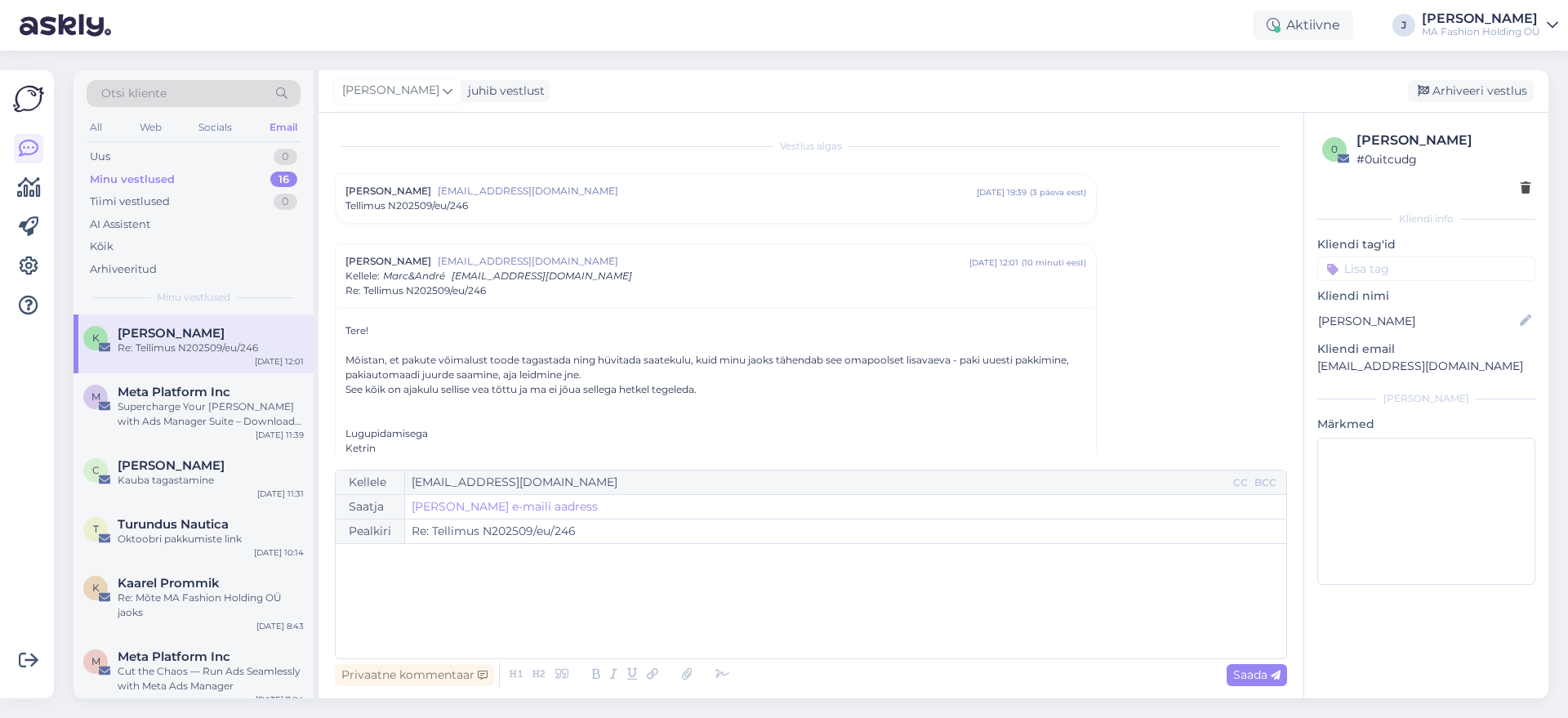
click at [553, 385] on div "See kõik on ajakulu sellise vea tõttu ja ma ei jõua sellega hetkel tegeleda." at bounding box center [715, 390] width 740 height 15
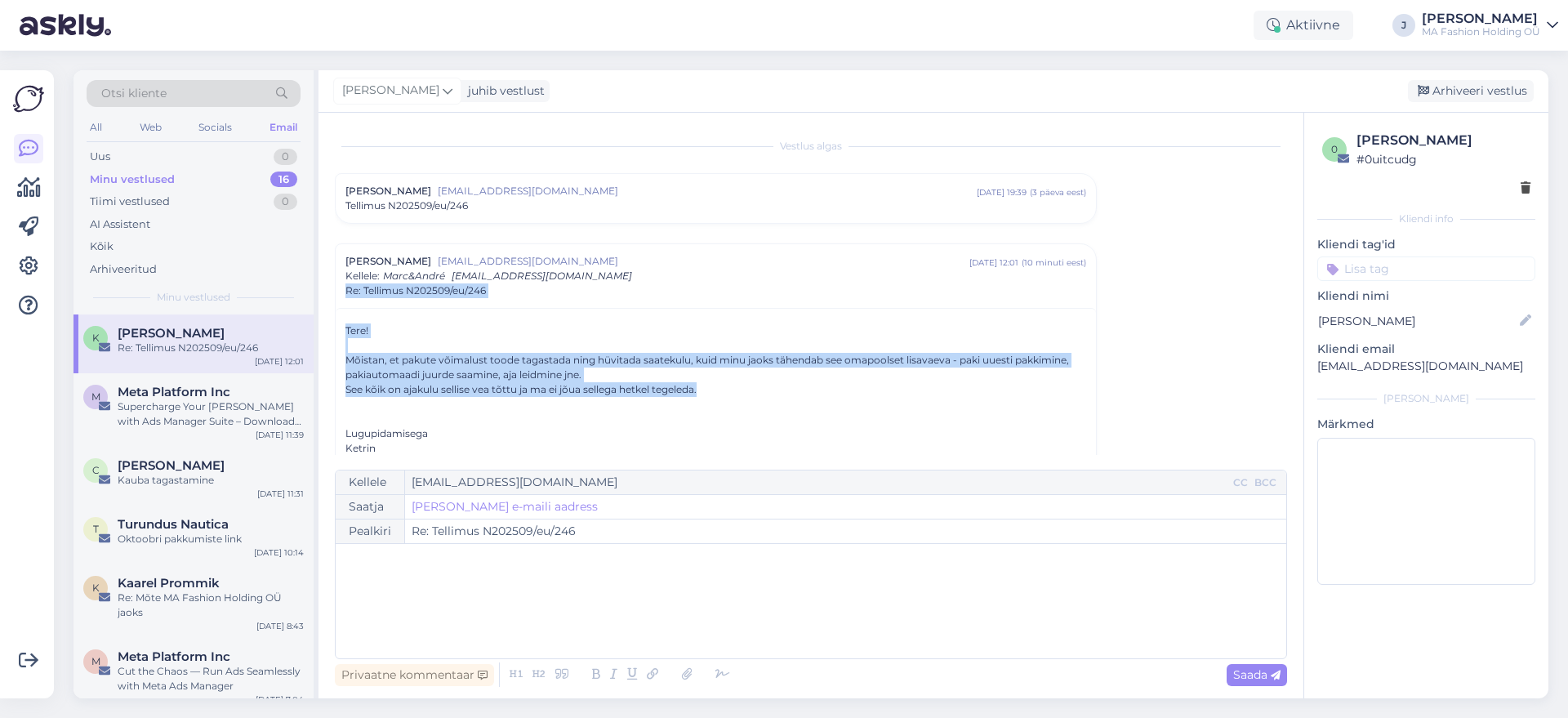
drag, startPoint x: 724, startPoint y: 386, endPoint x: 344, endPoint y: 305, distance: 388.5
click at [344, 305] on div "Ketrin Molotov molotovketrin@gmail.com sept 23 12:01 ( 10 minuti eest ) Kellele…" at bounding box center [715, 711] width 762 height 934
